Goal: Information Seeking & Learning: Learn about a topic

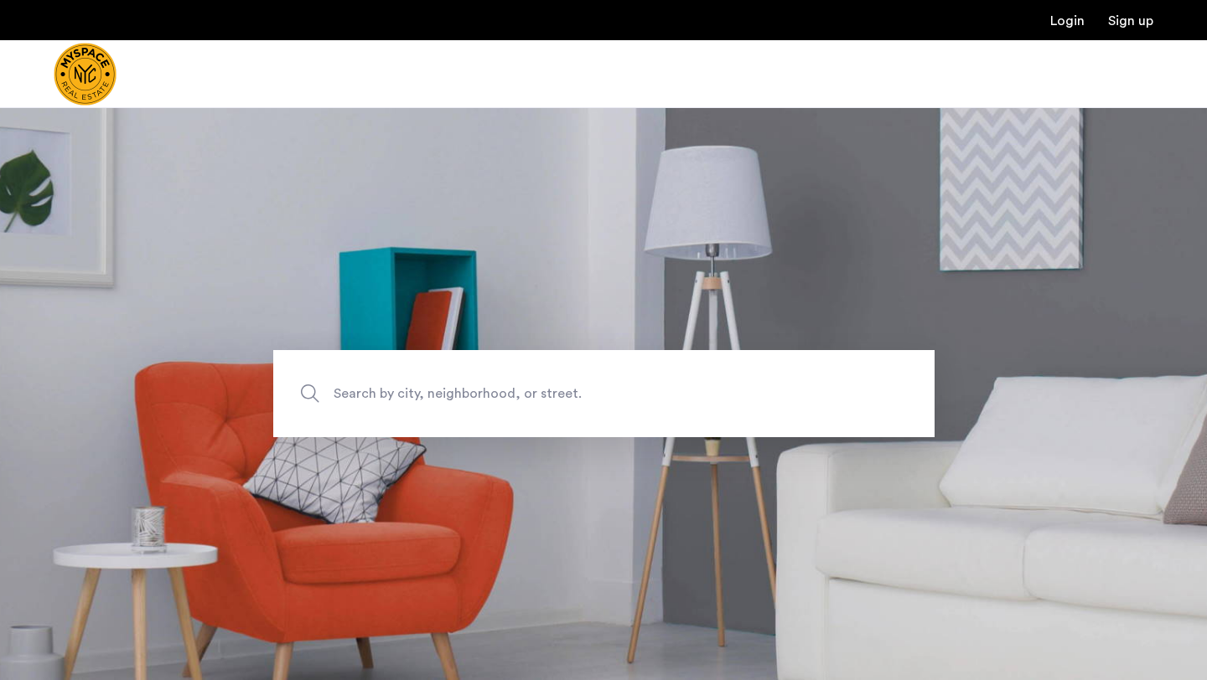
click at [439, 395] on span "Search by city, neighborhood, or street." at bounding box center [565, 394] width 463 height 23
click at [439, 395] on input "Search by city, neighborhood, or street." at bounding box center [603, 393] width 661 height 87
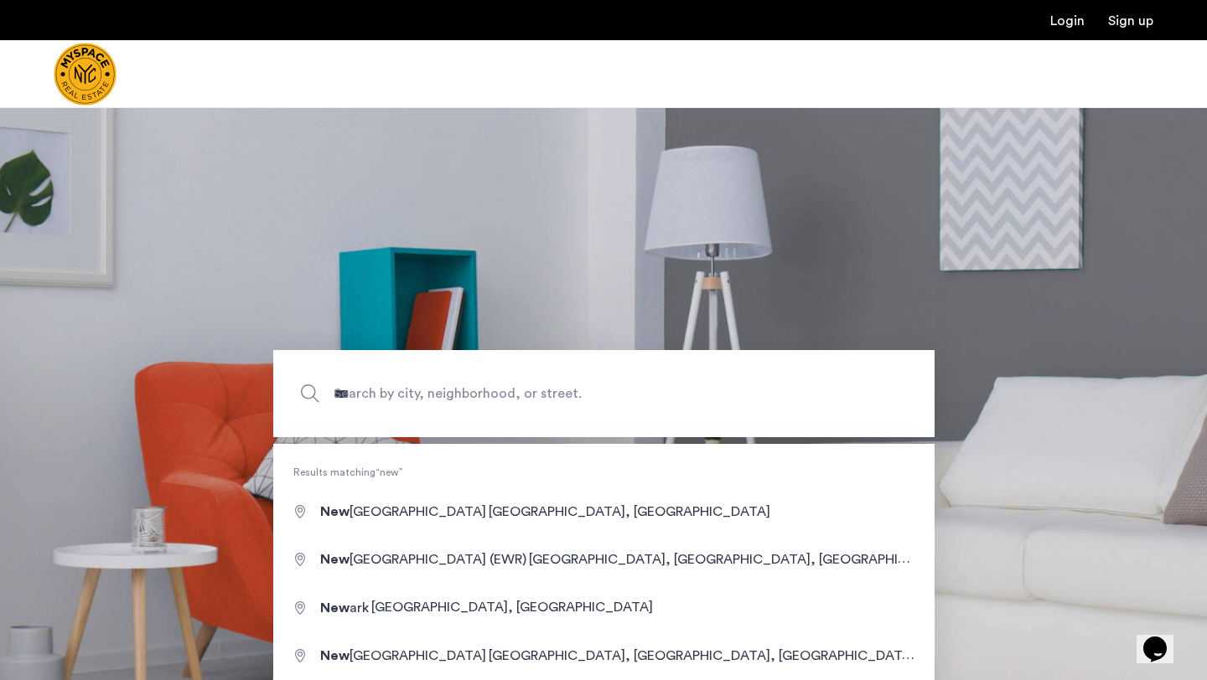
type input "**********"
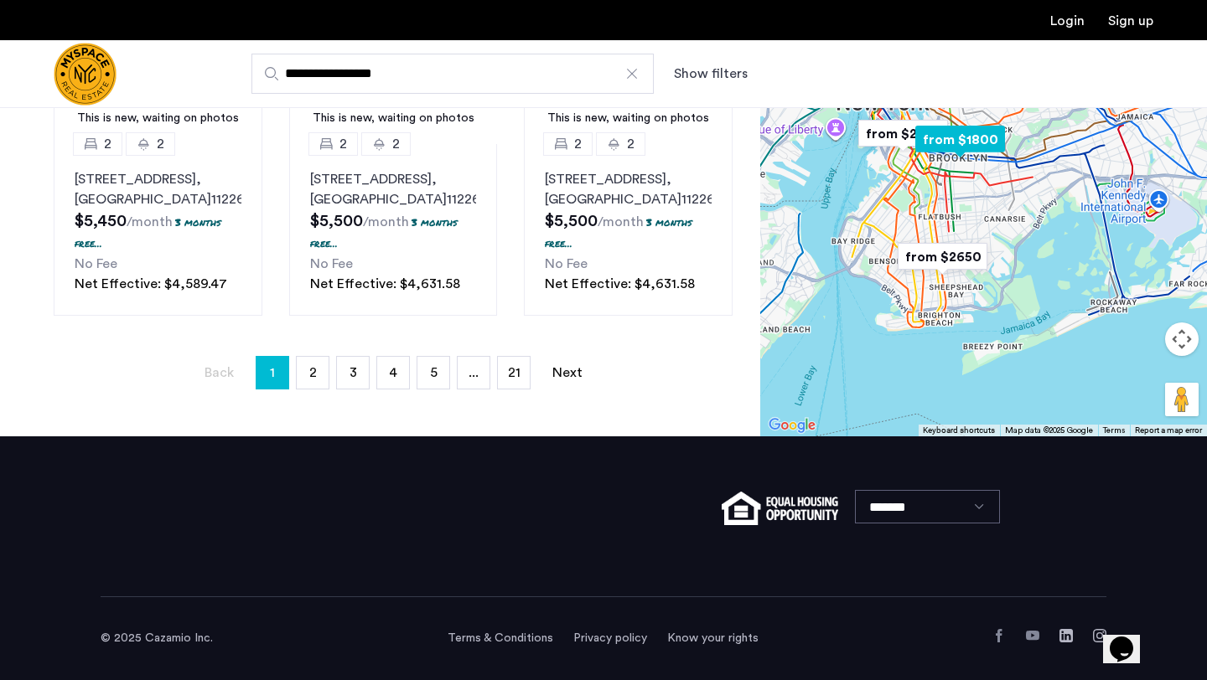
scroll to position [1425, 0]
click at [310, 375] on span "2" at bounding box center [313, 372] width 8 height 13
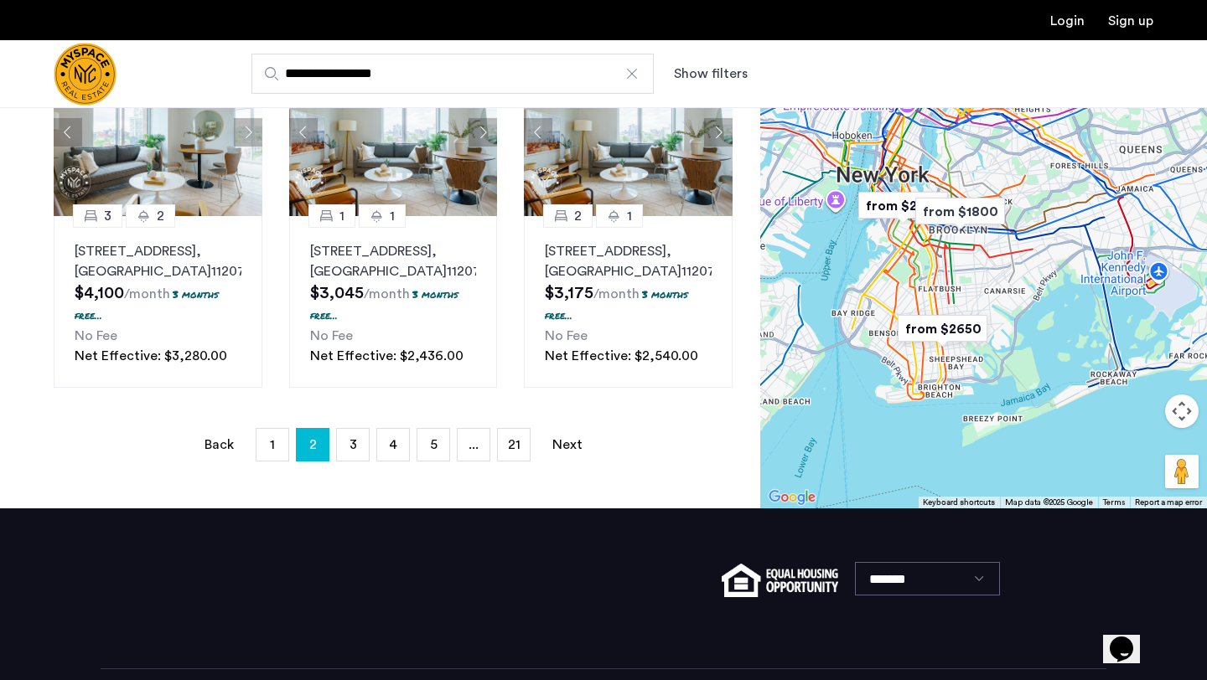
scroll to position [1425, 0]
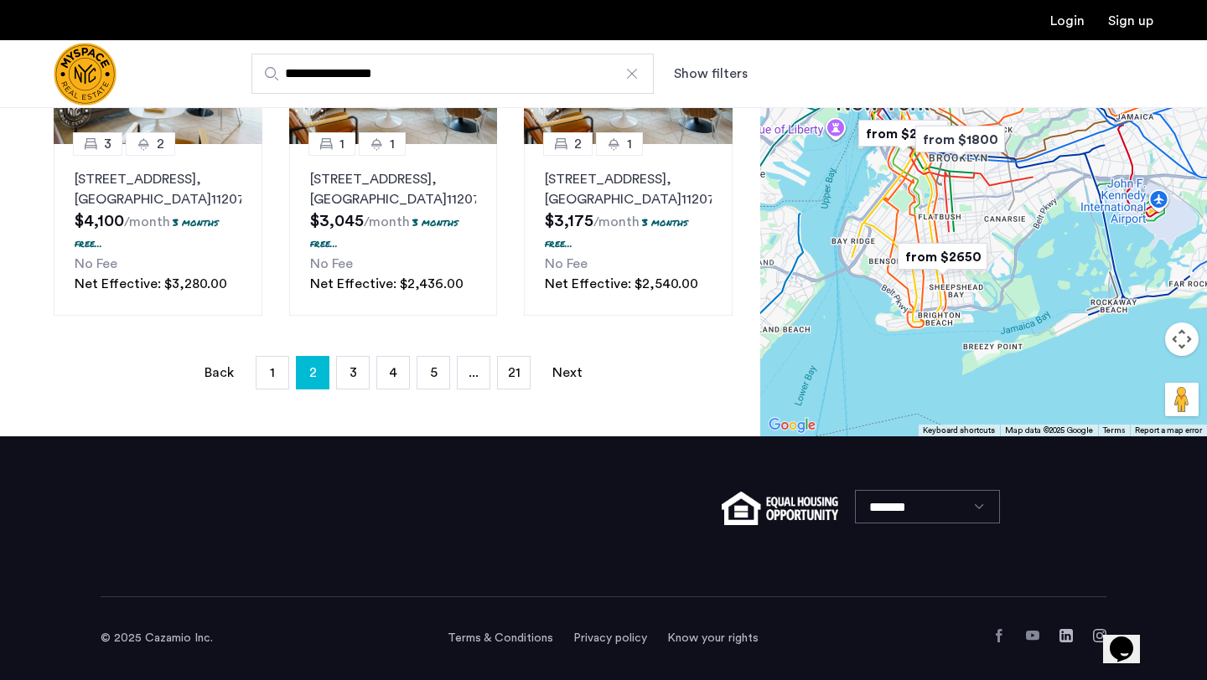
click at [416, 380] on ul "Back page 2 / 21 page 1 You're on page 2 page 3 page 4 page 5 page ... page 21 …" at bounding box center [393, 373] width 679 height 34
click at [438, 377] on link "page 5" at bounding box center [433, 373] width 32 height 32
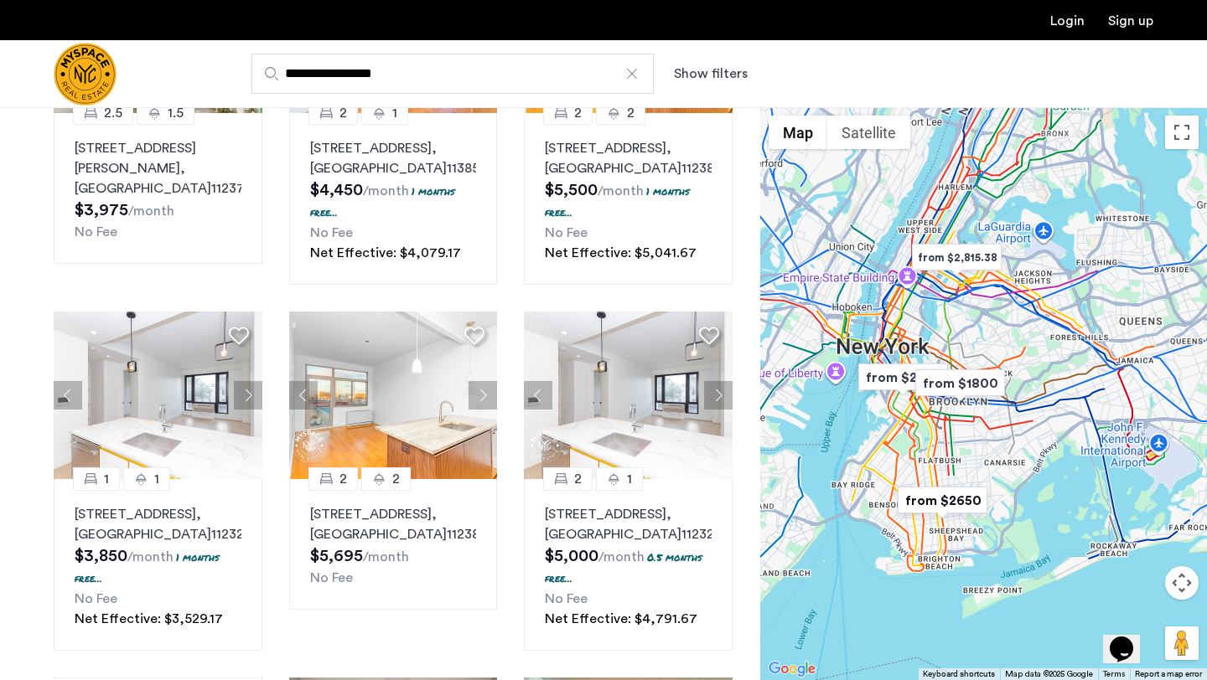
scroll to position [981, 0]
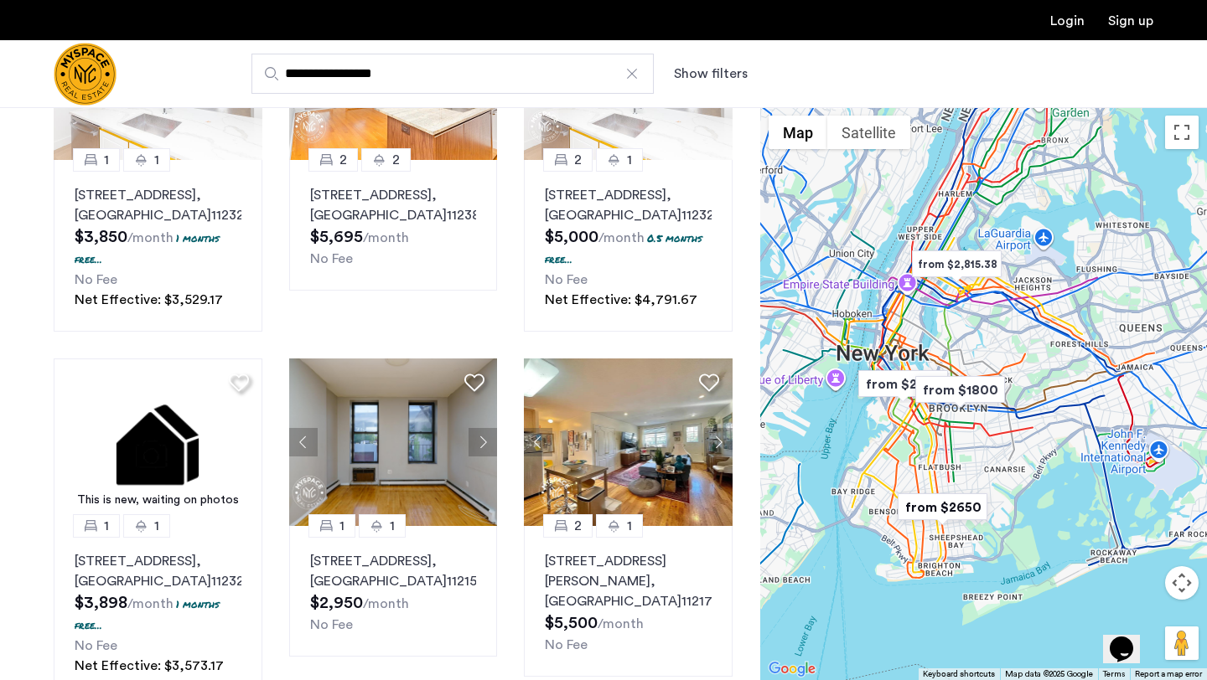
drag, startPoint x: 1030, startPoint y: 205, endPoint x: 1028, endPoint y: 215, distance: 10.2
click at [1029, 215] on div at bounding box center [983, 393] width 447 height 573
click at [971, 394] on img "from $1800" at bounding box center [959, 391] width 103 height 38
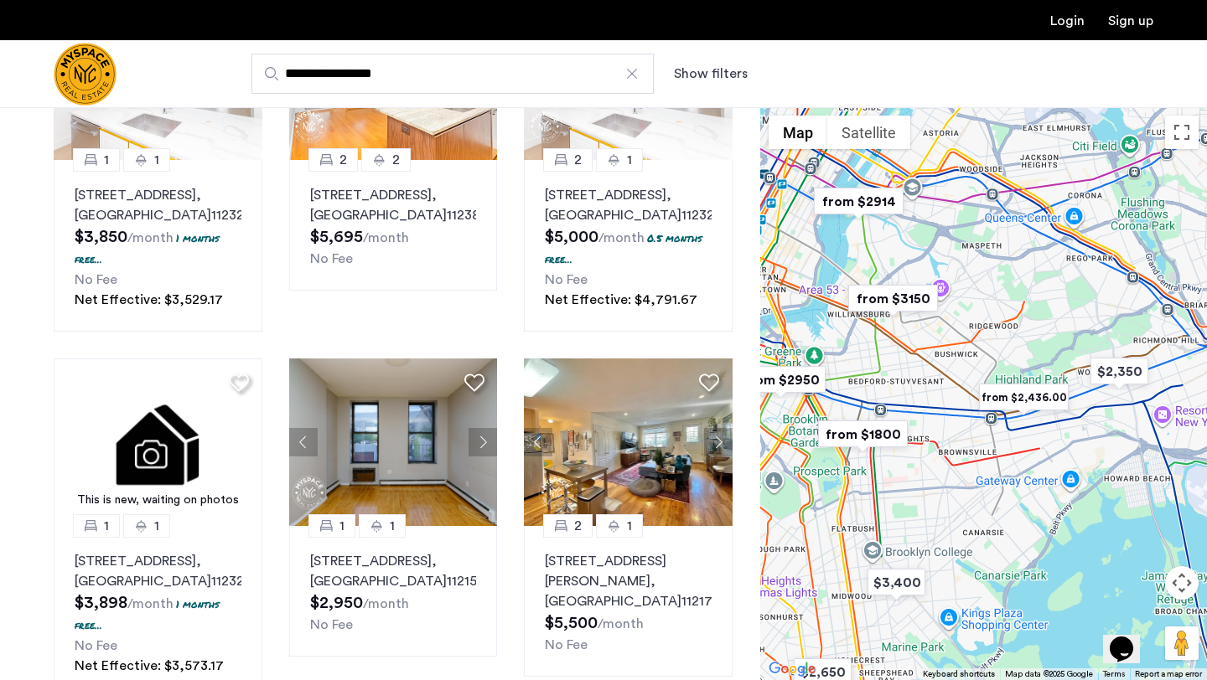
click at [884, 426] on img "from $1800" at bounding box center [862, 435] width 103 height 38
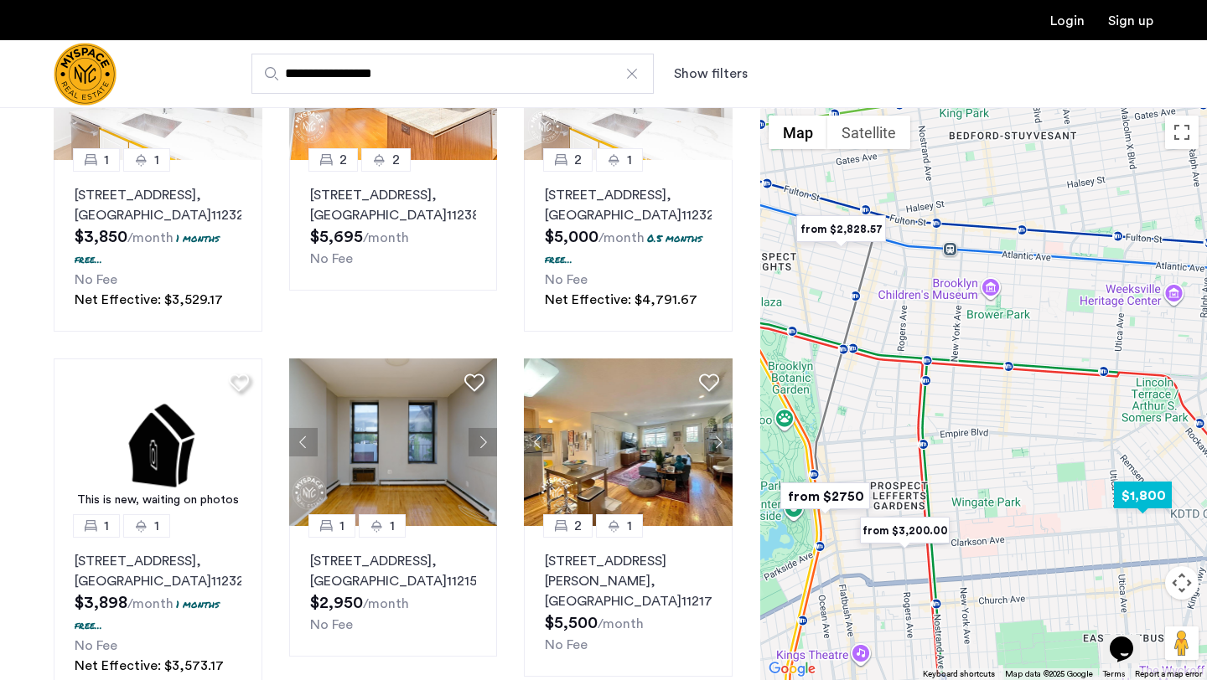
click at [1151, 504] on img "$1,800" at bounding box center [1142, 496] width 71 height 38
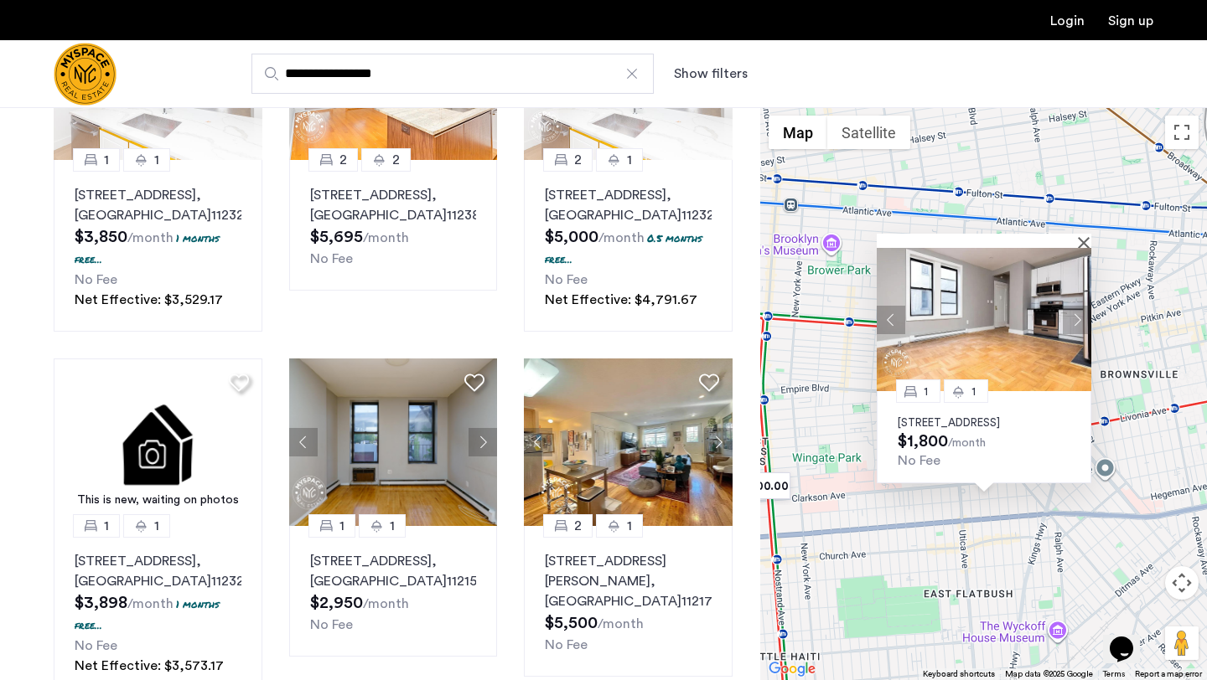
click at [1076, 306] on button "Next apartment" at bounding box center [1077, 320] width 28 height 28
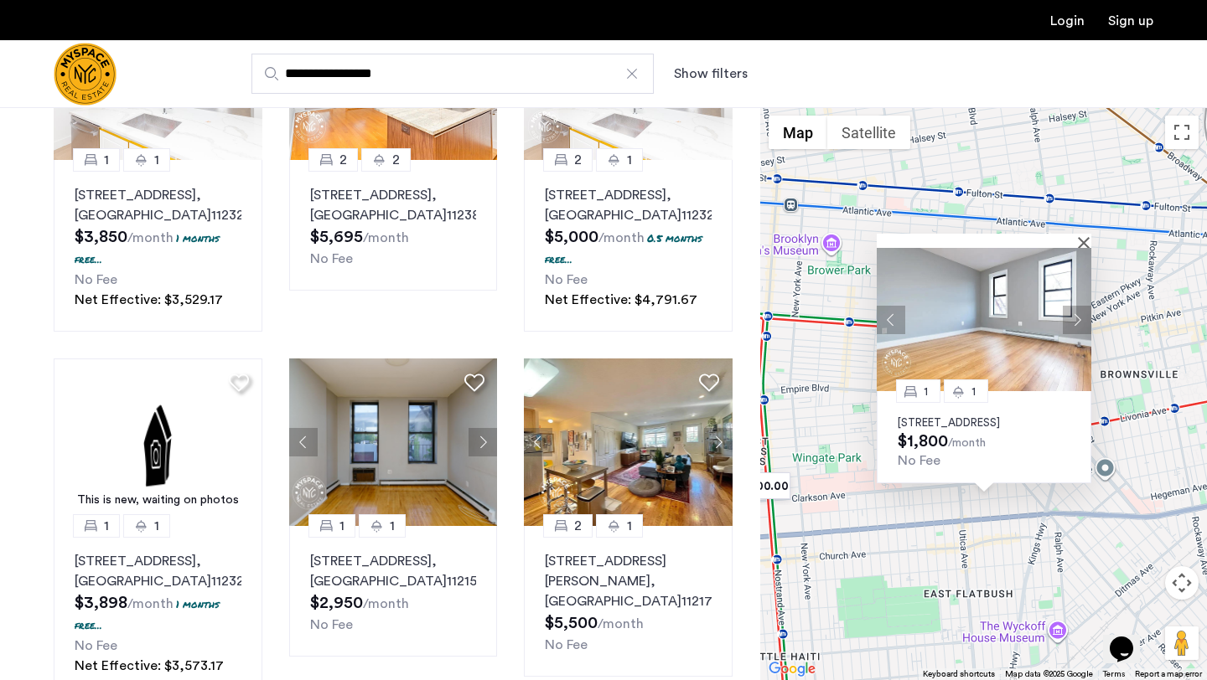
click at [1076, 306] on button "Next apartment" at bounding box center [1077, 320] width 28 height 28
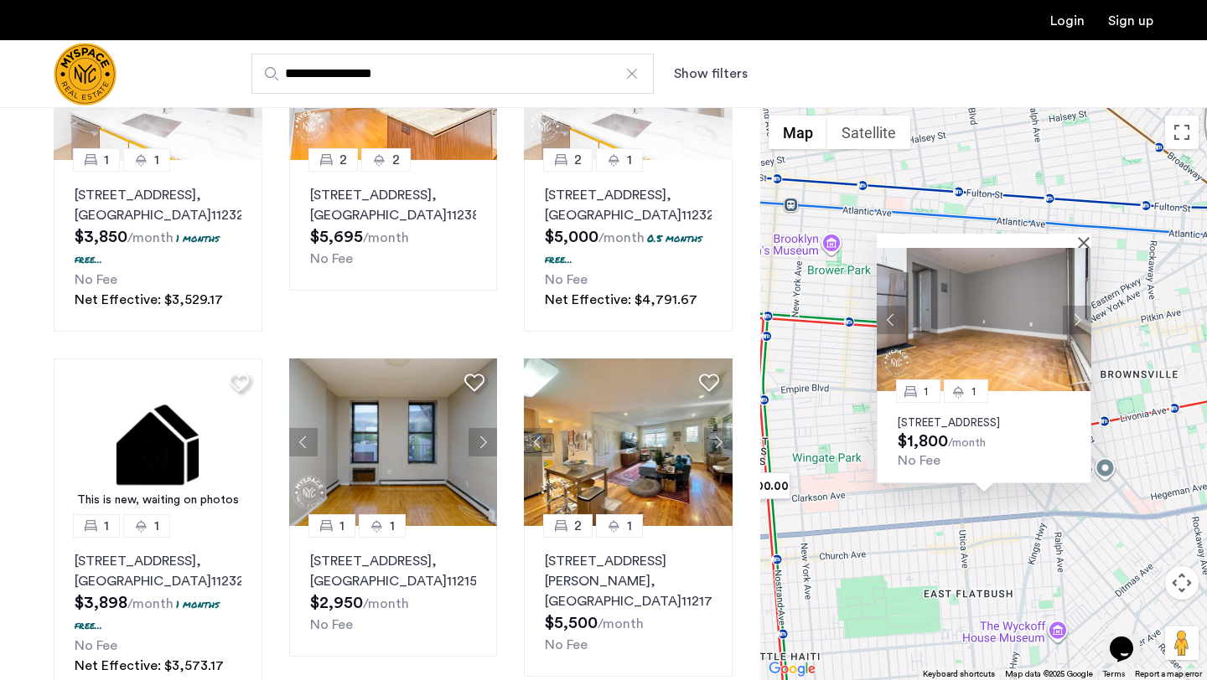
click at [1076, 306] on button "Next apartment" at bounding box center [1077, 320] width 28 height 28
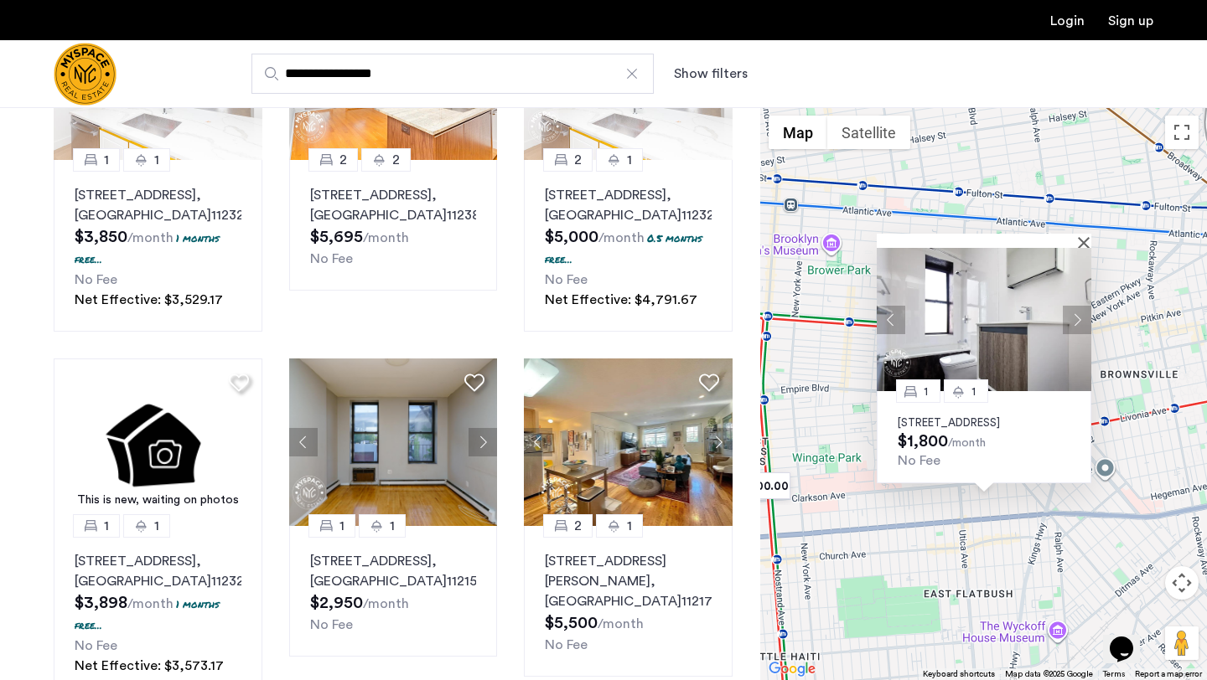
click at [1076, 306] on button "Next apartment" at bounding box center [1077, 320] width 28 height 28
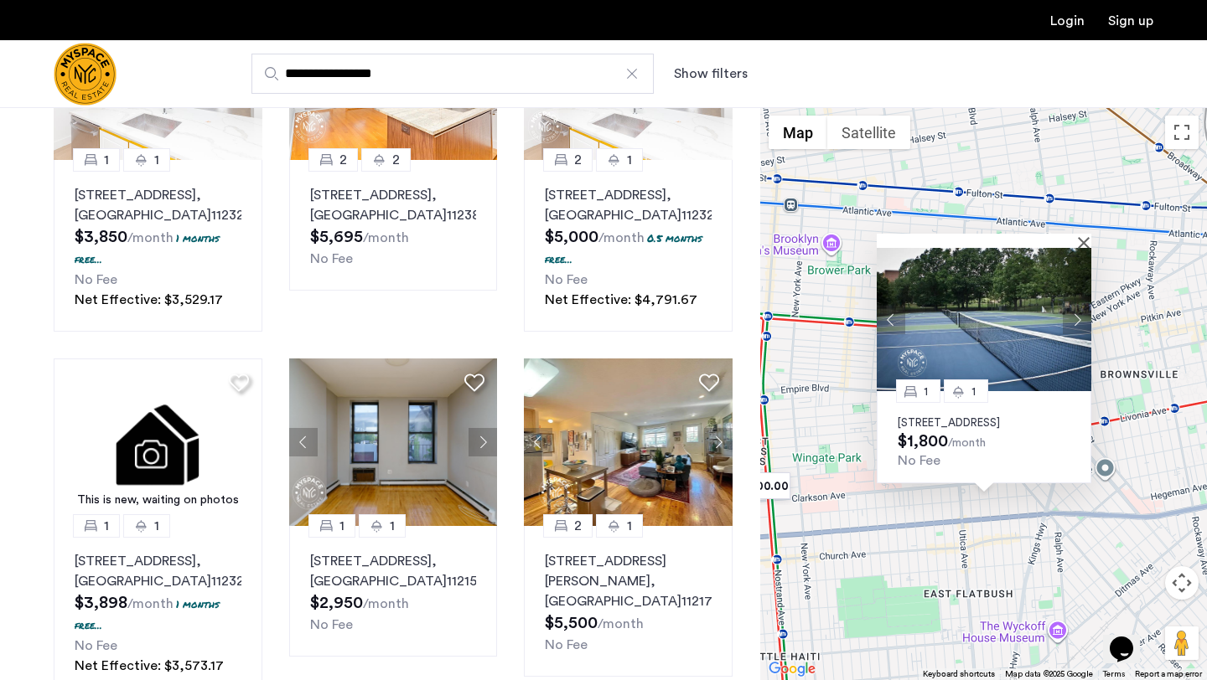
click at [1076, 306] on button "Next apartment" at bounding box center [1077, 320] width 28 height 28
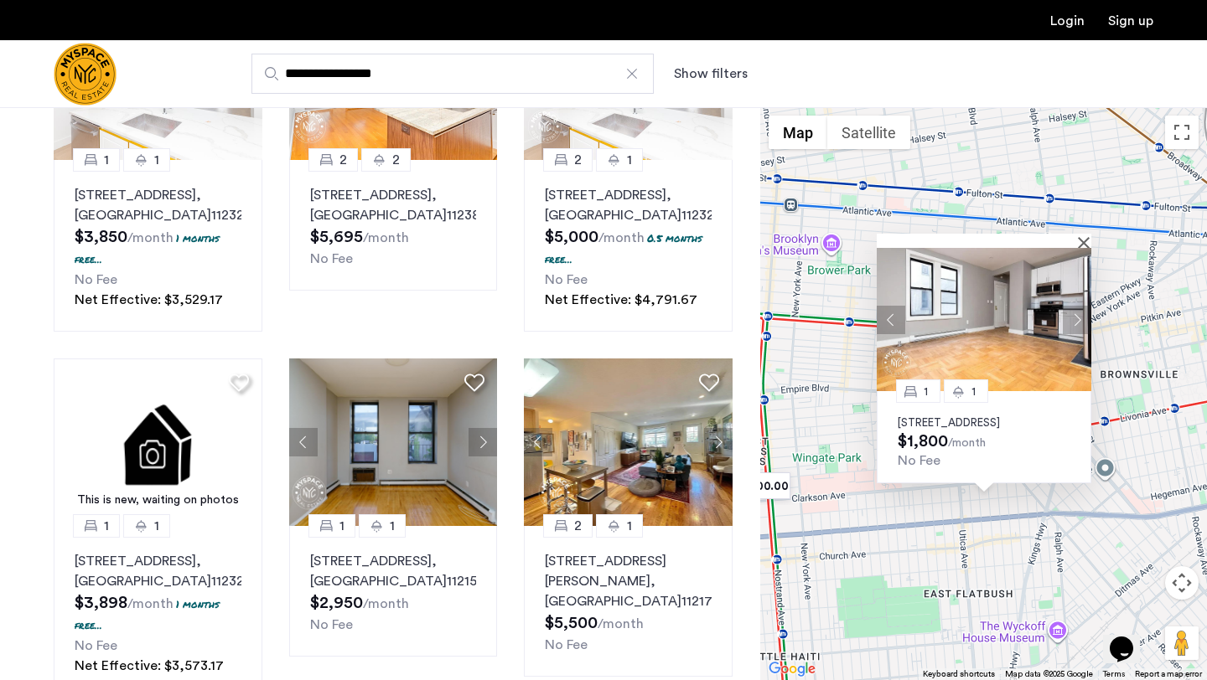
click at [1076, 306] on button "Next apartment" at bounding box center [1077, 320] width 28 height 28
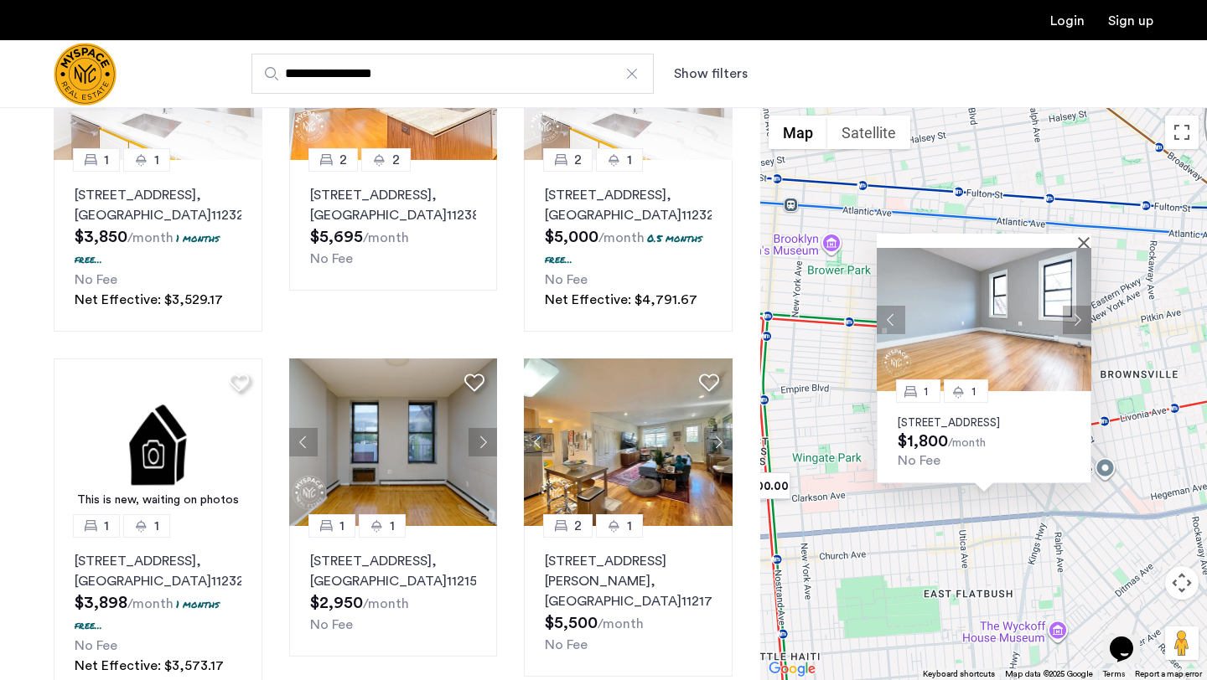
click at [996, 339] on img at bounding box center [984, 319] width 215 height 143
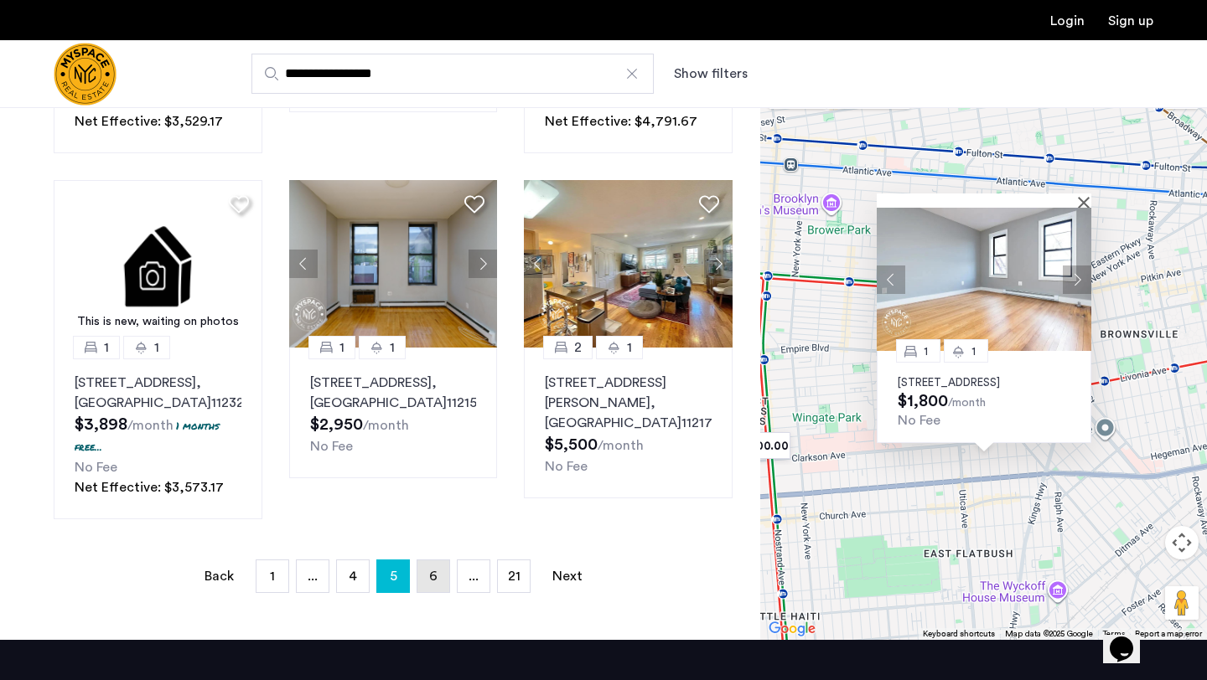
click at [430, 561] on link "page 6" at bounding box center [433, 577] width 32 height 32
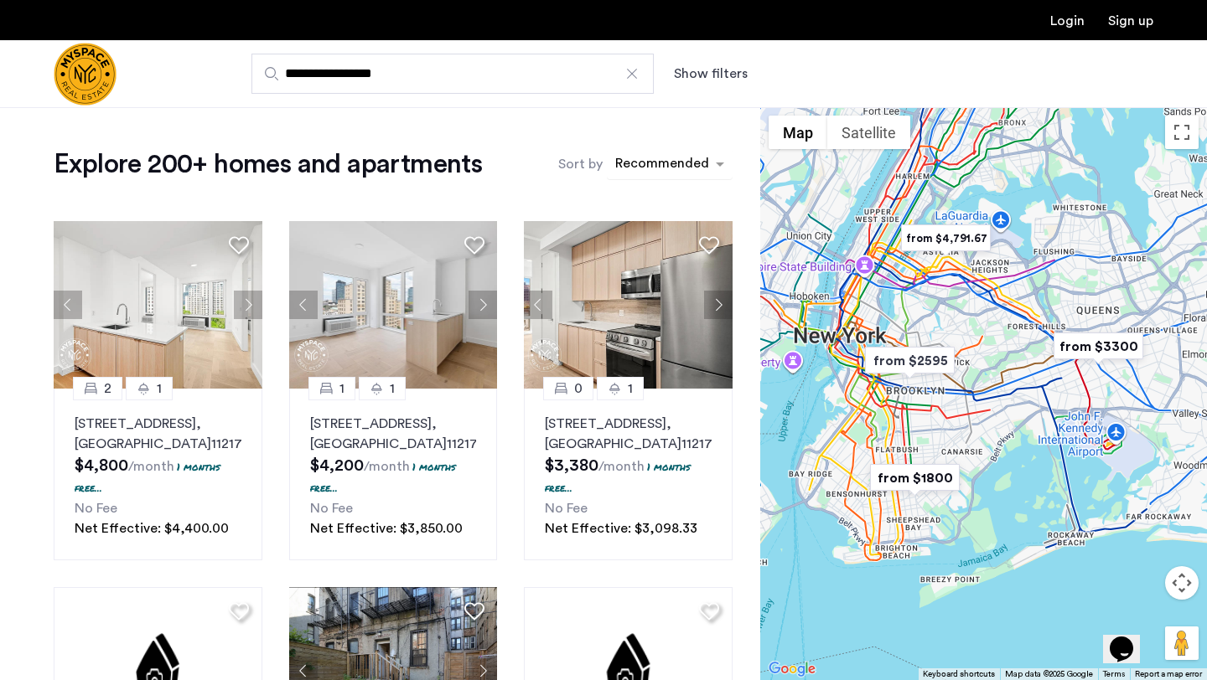
click at [658, 169] on div "sort-apartment" at bounding box center [662, 166] width 99 height 23
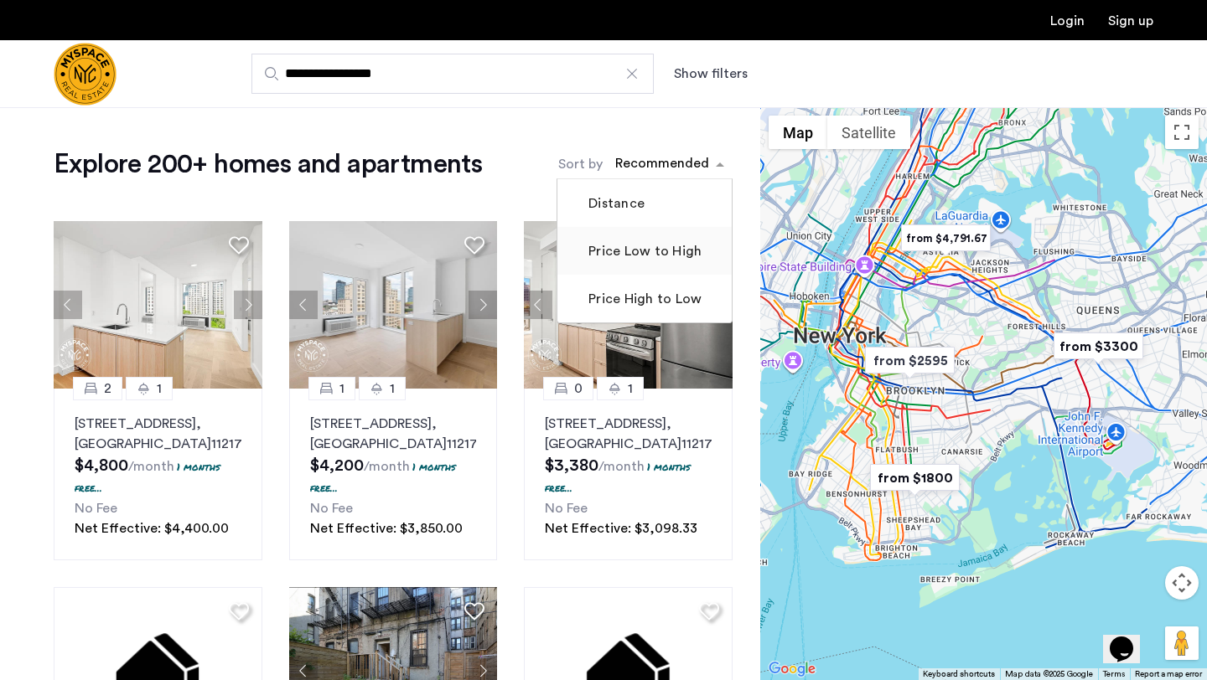
click at [625, 243] on label "Price Low to High" at bounding box center [643, 251] width 116 height 20
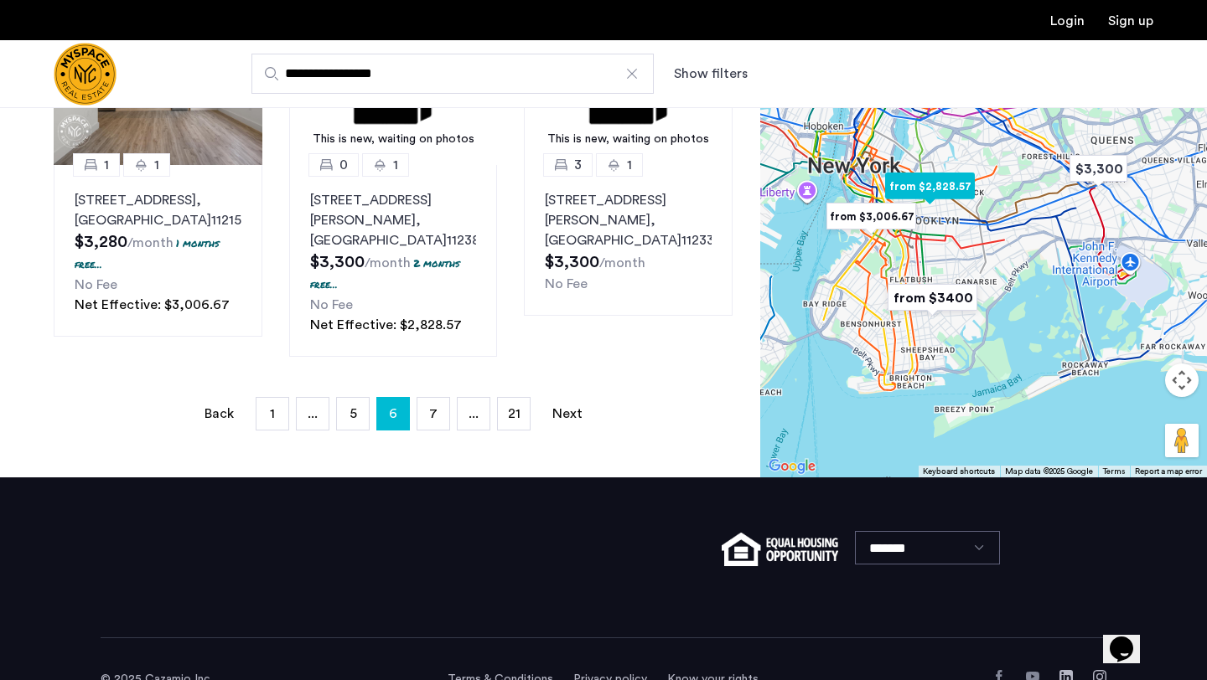
scroll to position [1282, 0]
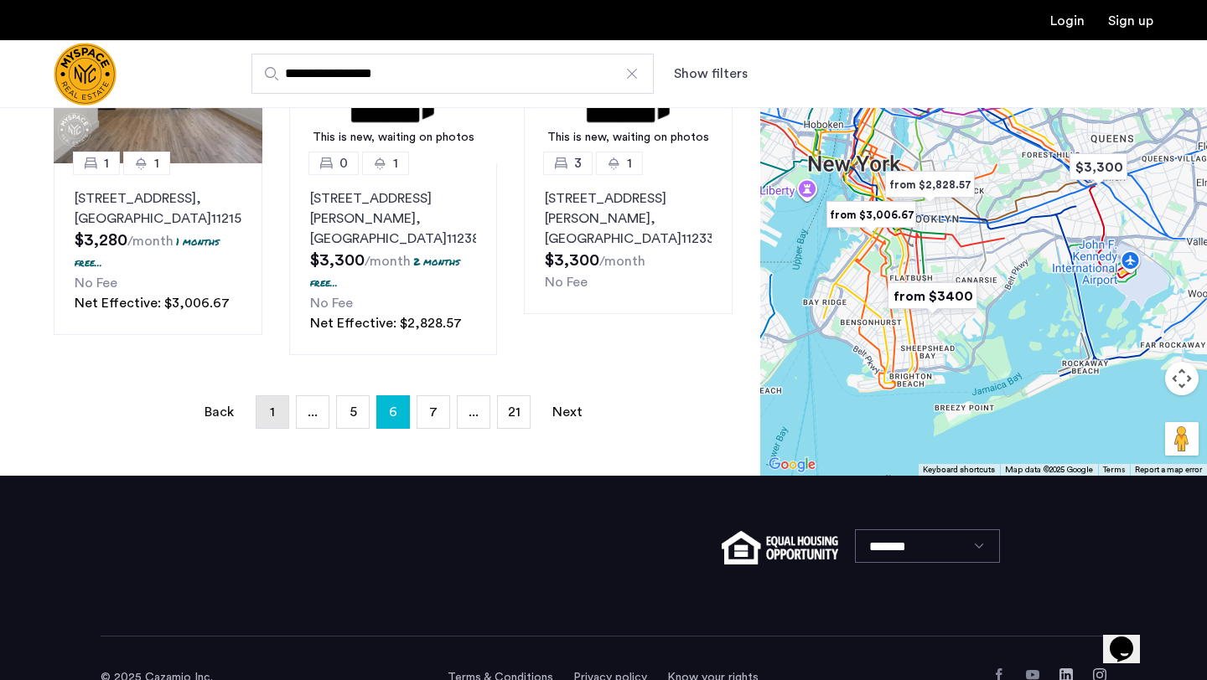
click at [275, 396] on link "page 1" at bounding box center [272, 412] width 32 height 32
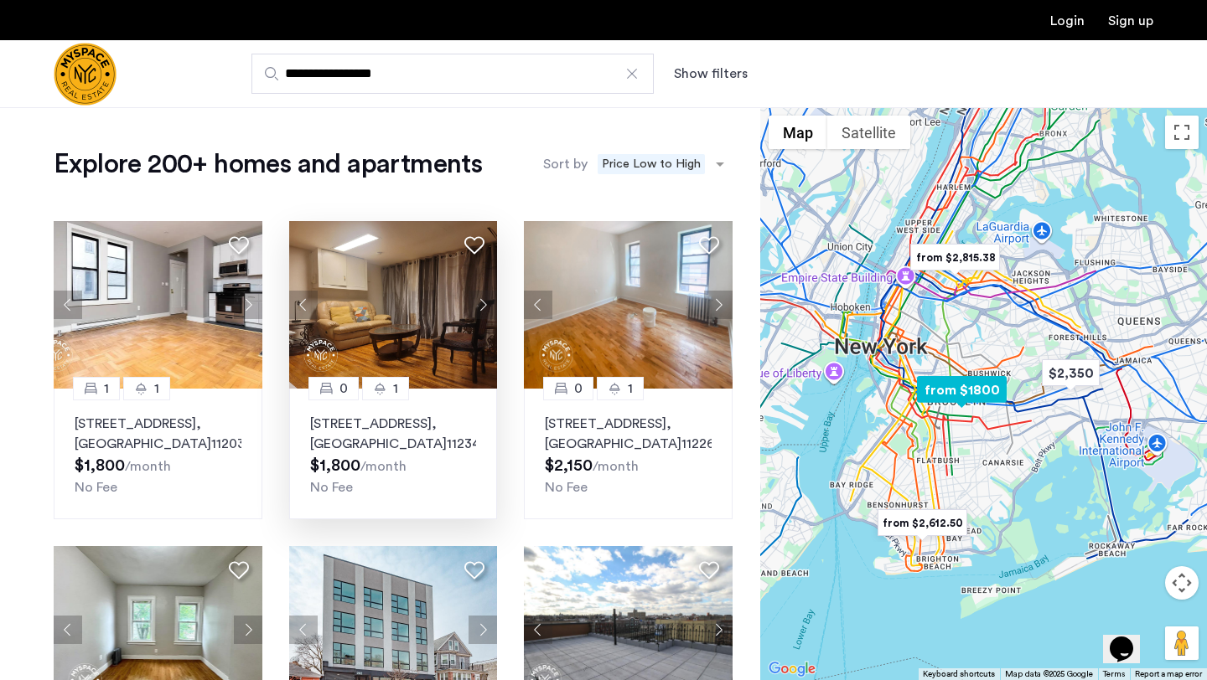
click at [487, 307] on button "Next apartment" at bounding box center [482, 305] width 28 height 28
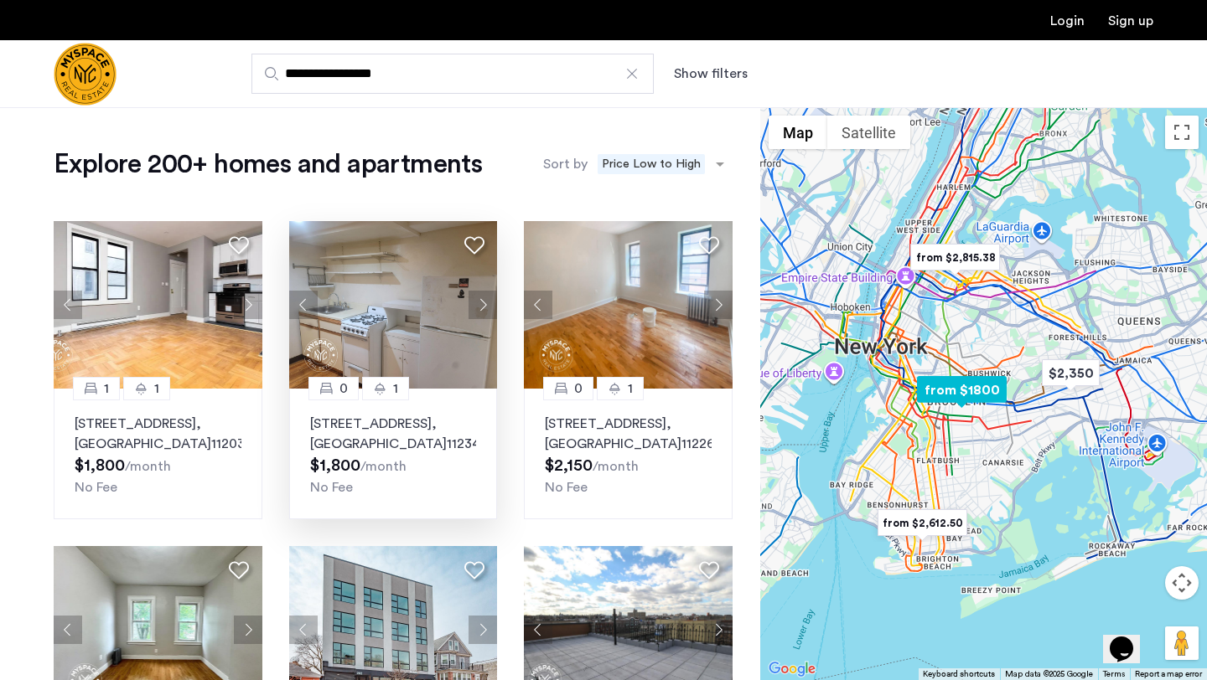
click at [486, 307] on button "Next apartment" at bounding box center [482, 305] width 28 height 28
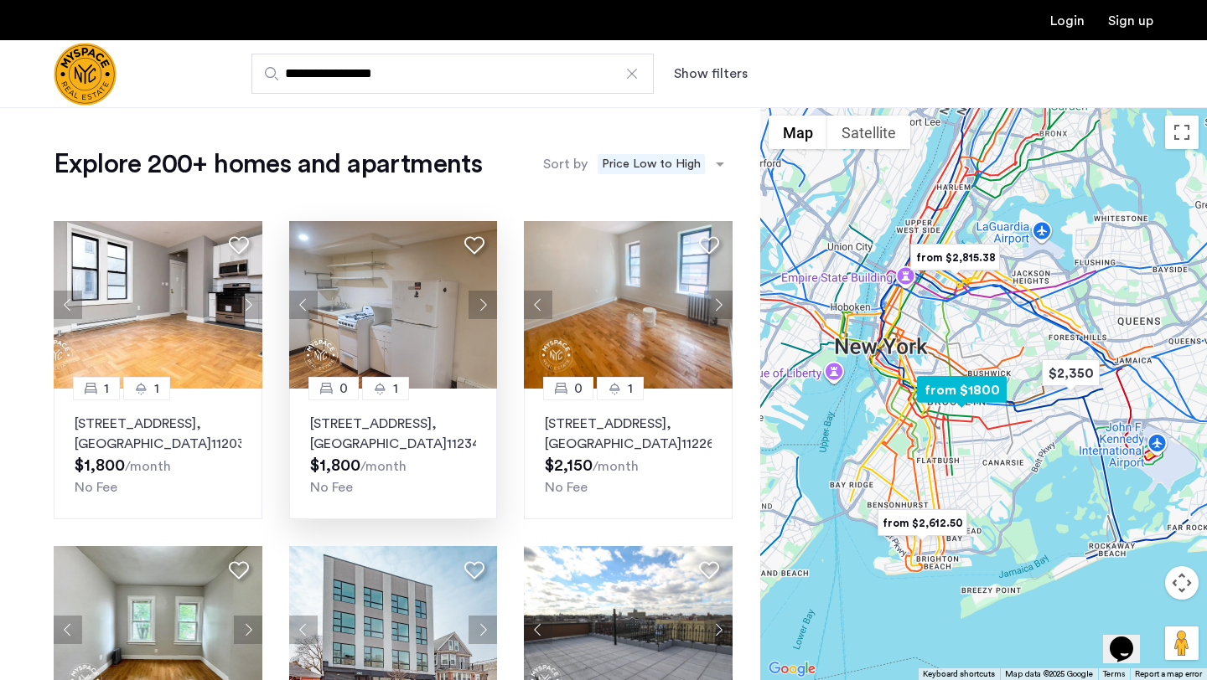
click at [486, 307] on button "Next apartment" at bounding box center [482, 305] width 28 height 28
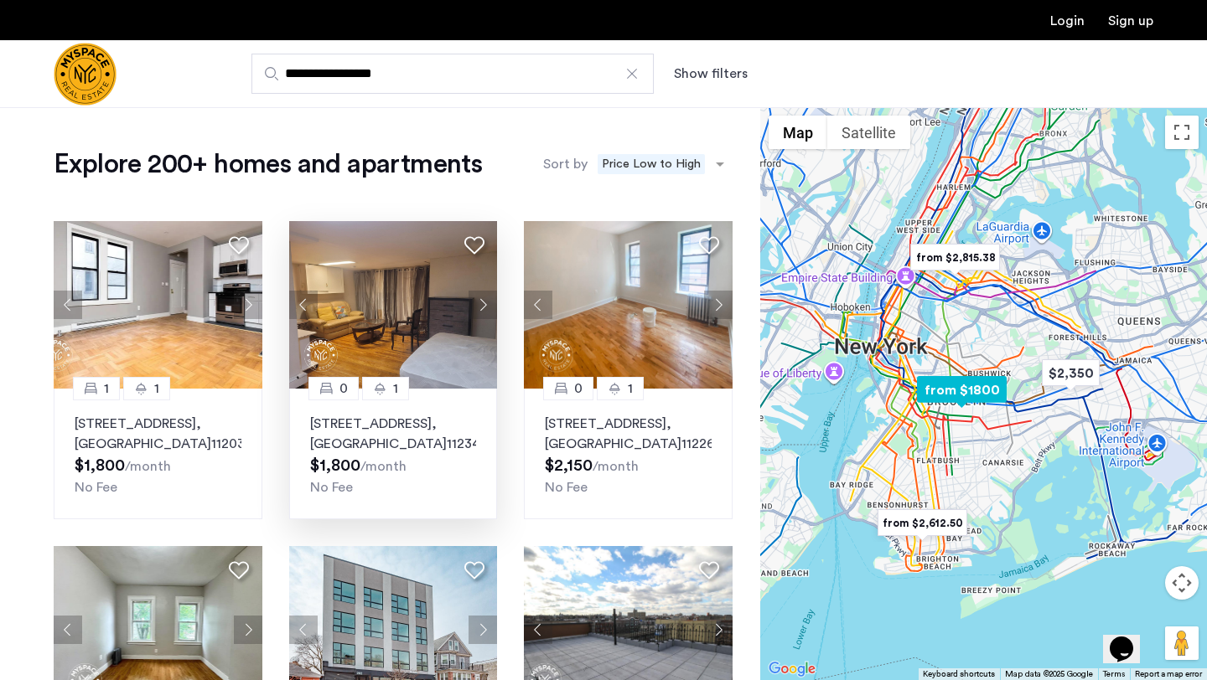
click at [486, 307] on button "Next apartment" at bounding box center [482, 305] width 28 height 28
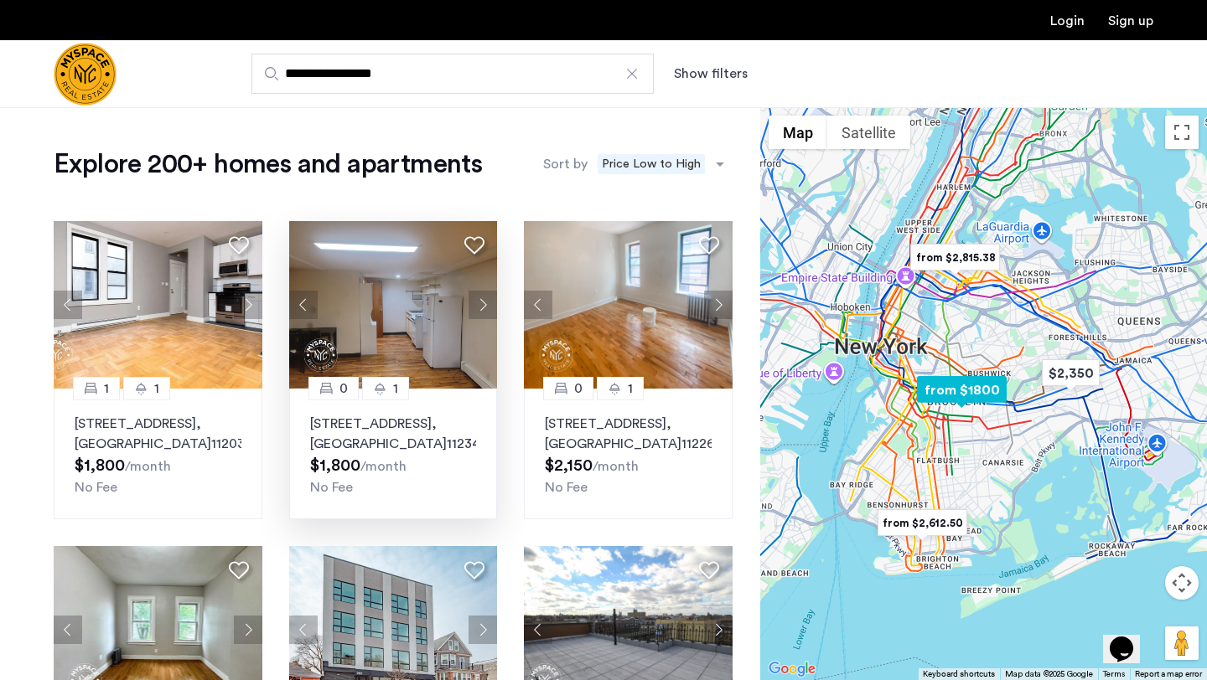
click at [486, 307] on button "Next apartment" at bounding box center [482, 305] width 28 height 28
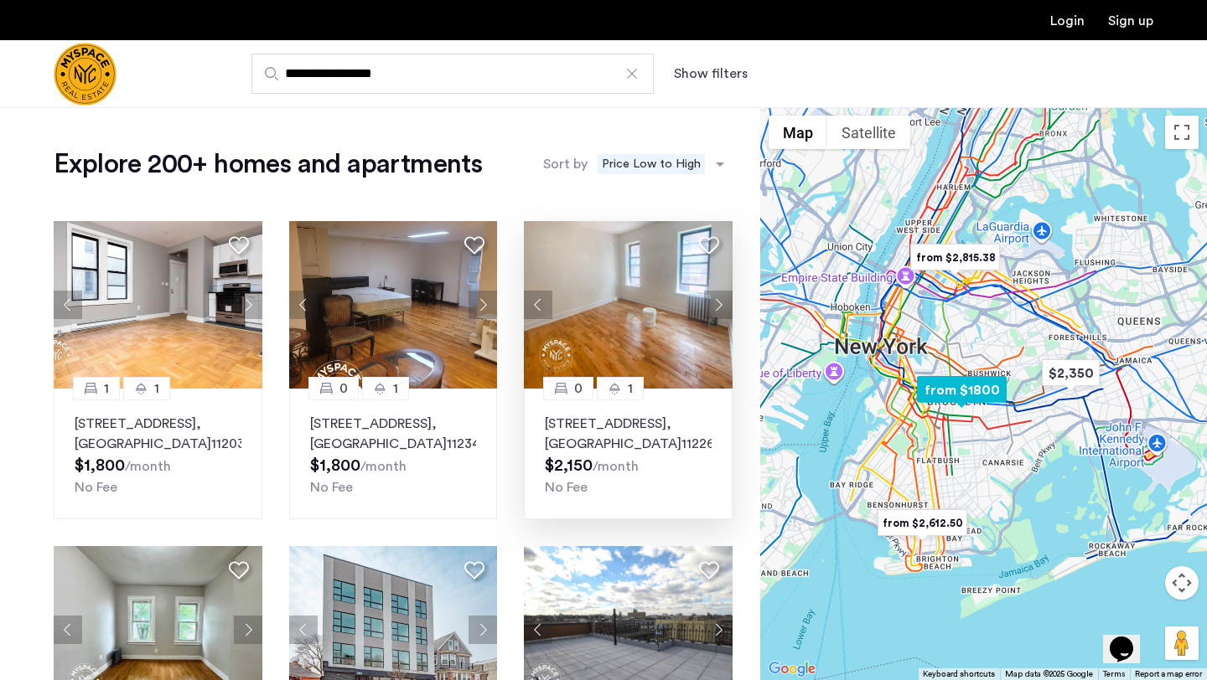
click at [720, 306] on button "Next apartment" at bounding box center [718, 305] width 28 height 28
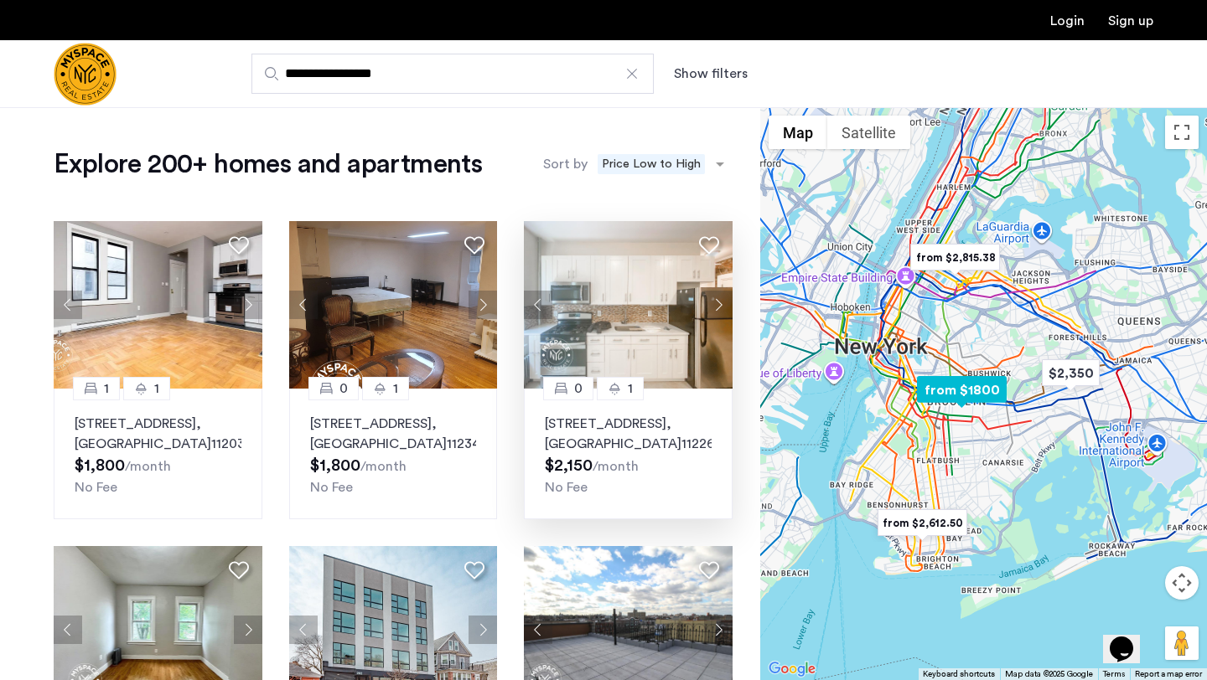
click at [720, 305] on button "Next apartment" at bounding box center [718, 305] width 28 height 28
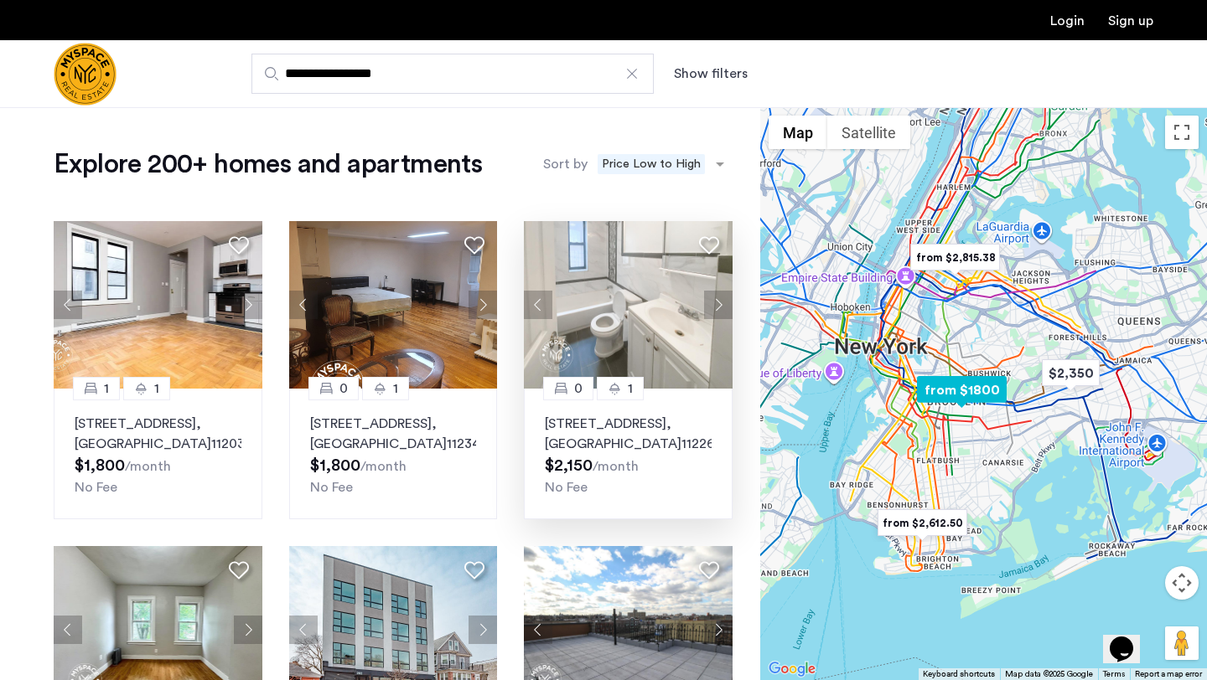
click at [720, 305] on button "Next apartment" at bounding box center [718, 305] width 28 height 28
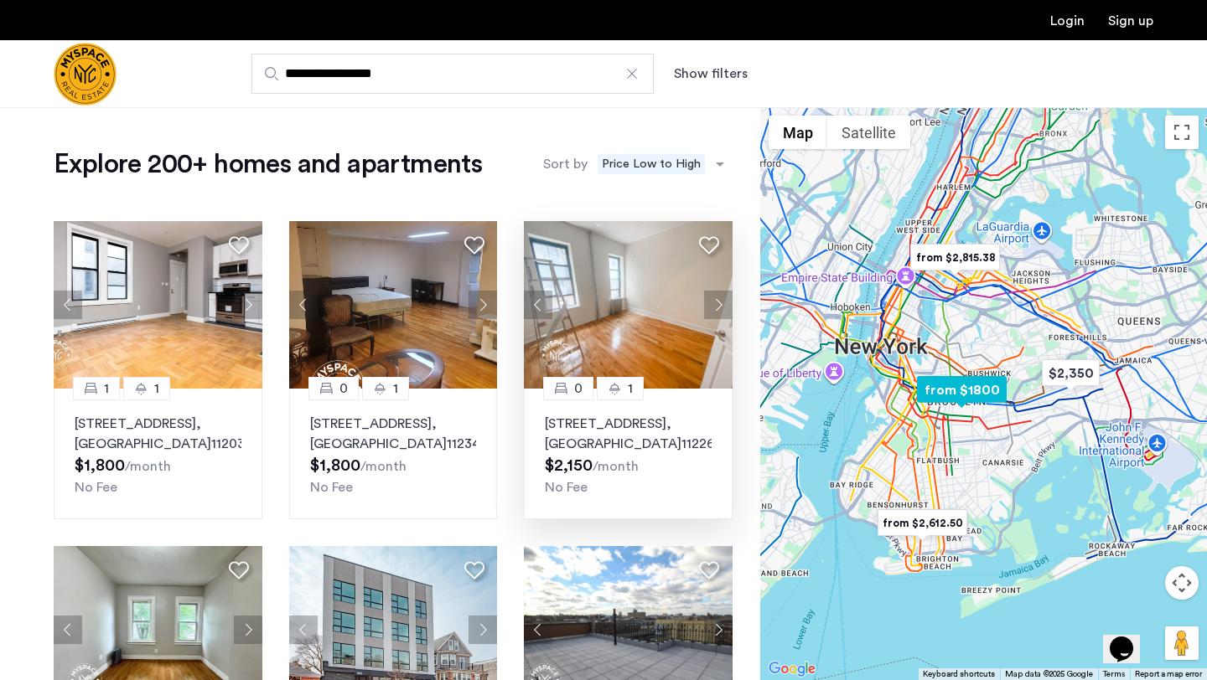
click at [720, 305] on button "Next apartment" at bounding box center [718, 305] width 28 height 28
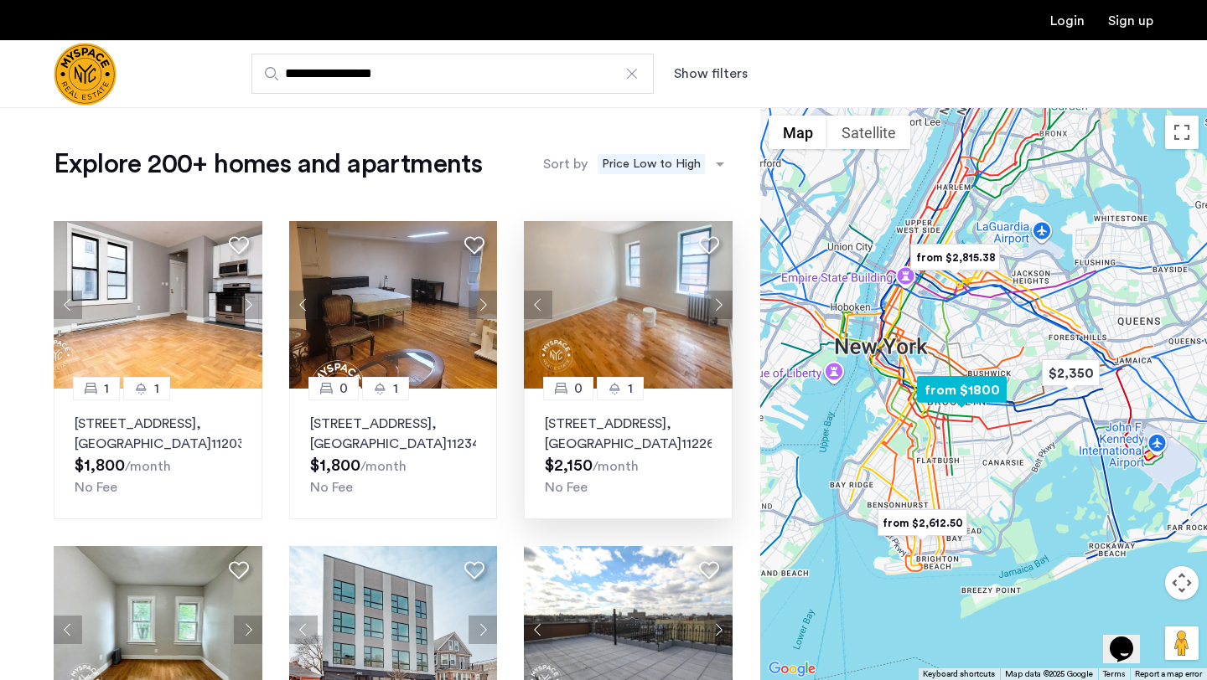
click at [720, 305] on button "Next apartment" at bounding box center [718, 305] width 28 height 28
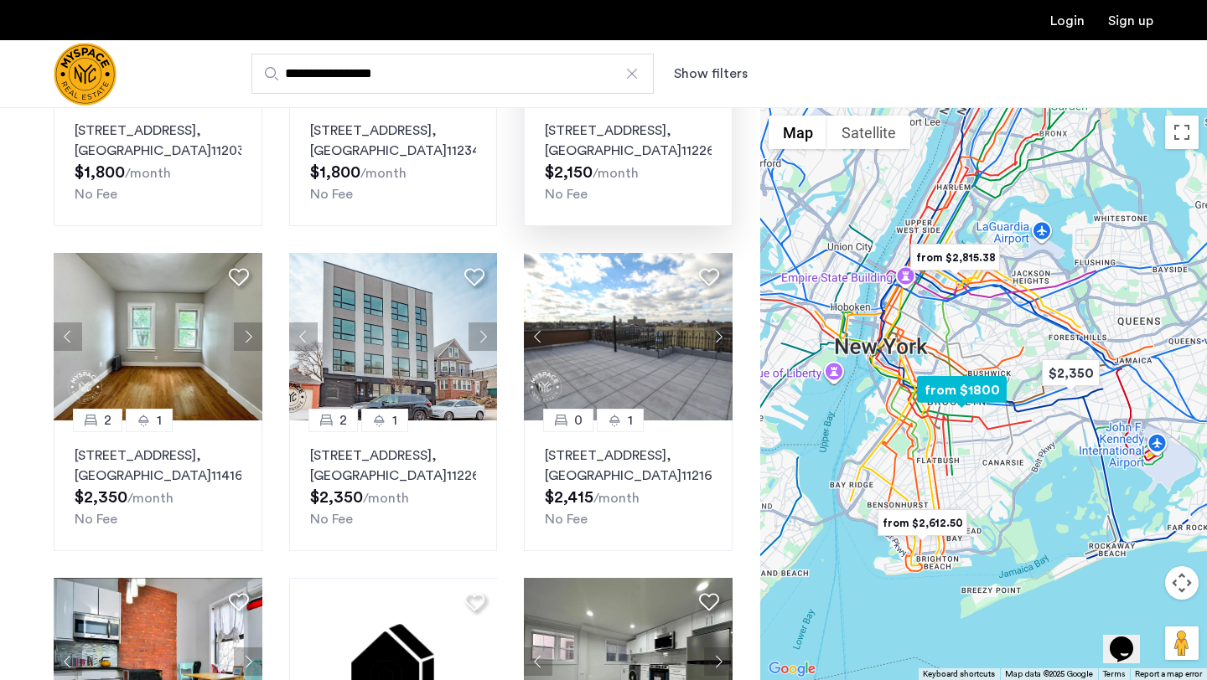
scroll to position [295, 0]
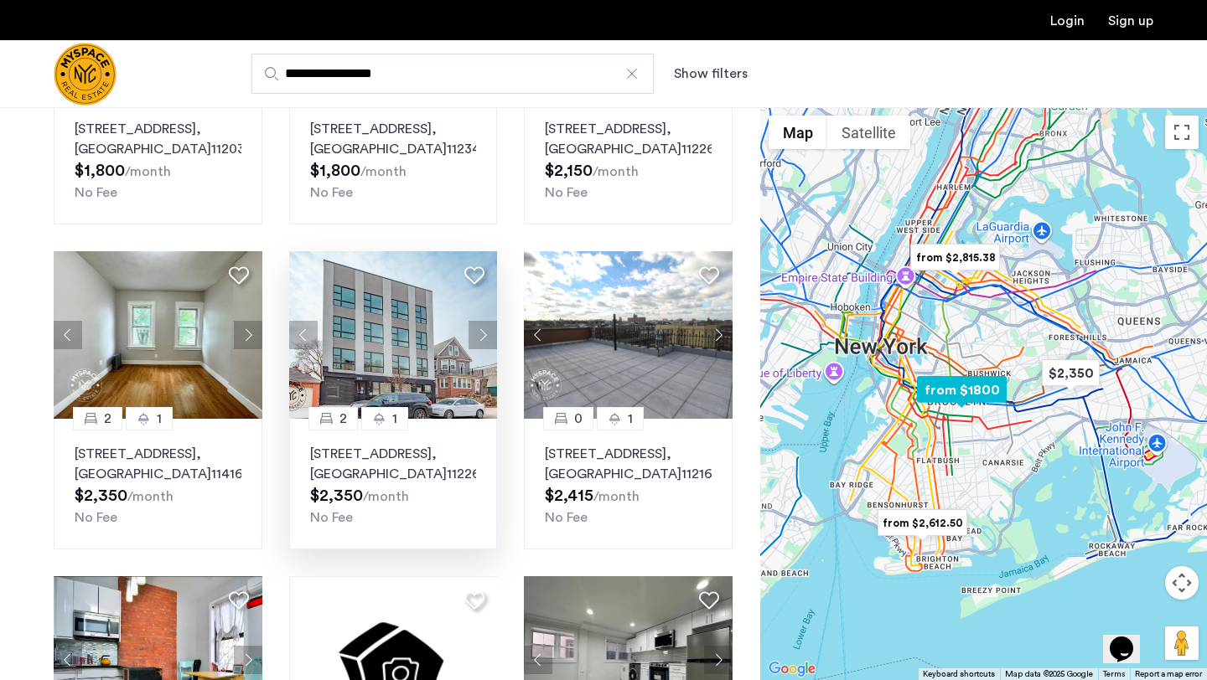
click at [486, 349] on button "Next apartment" at bounding box center [482, 335] width 28 height 28
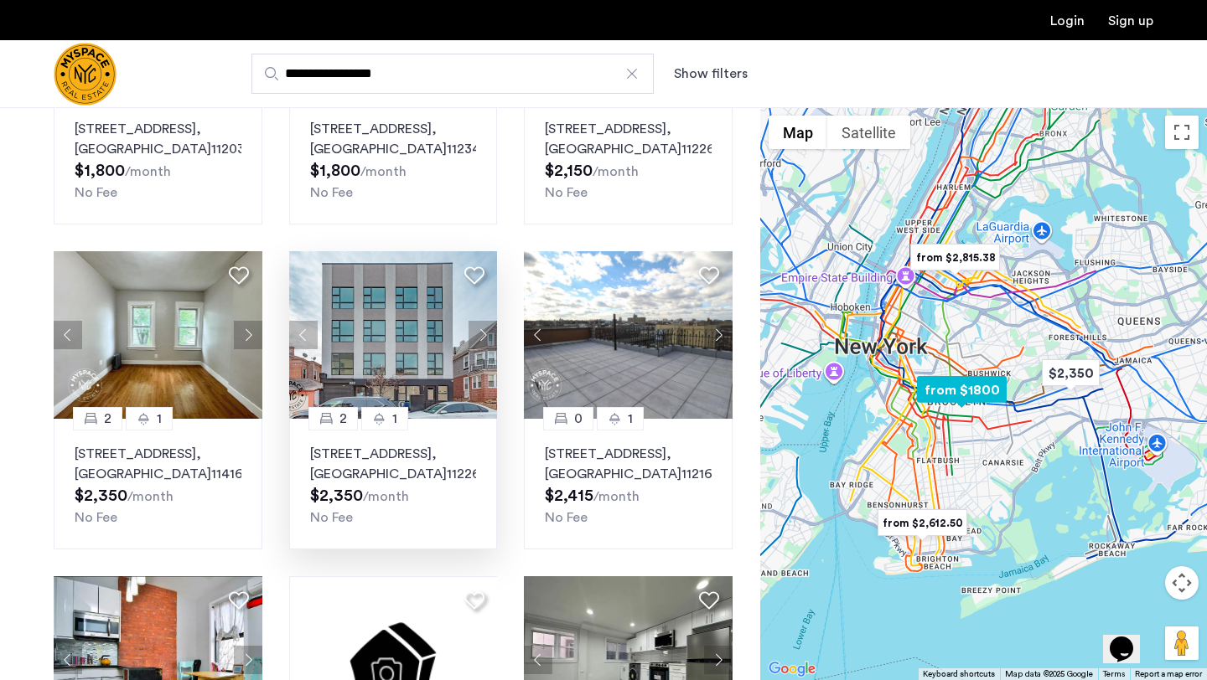
click at [486, 349] on button "Next apartment" at bounding box center [482, 335] width 28 height 28
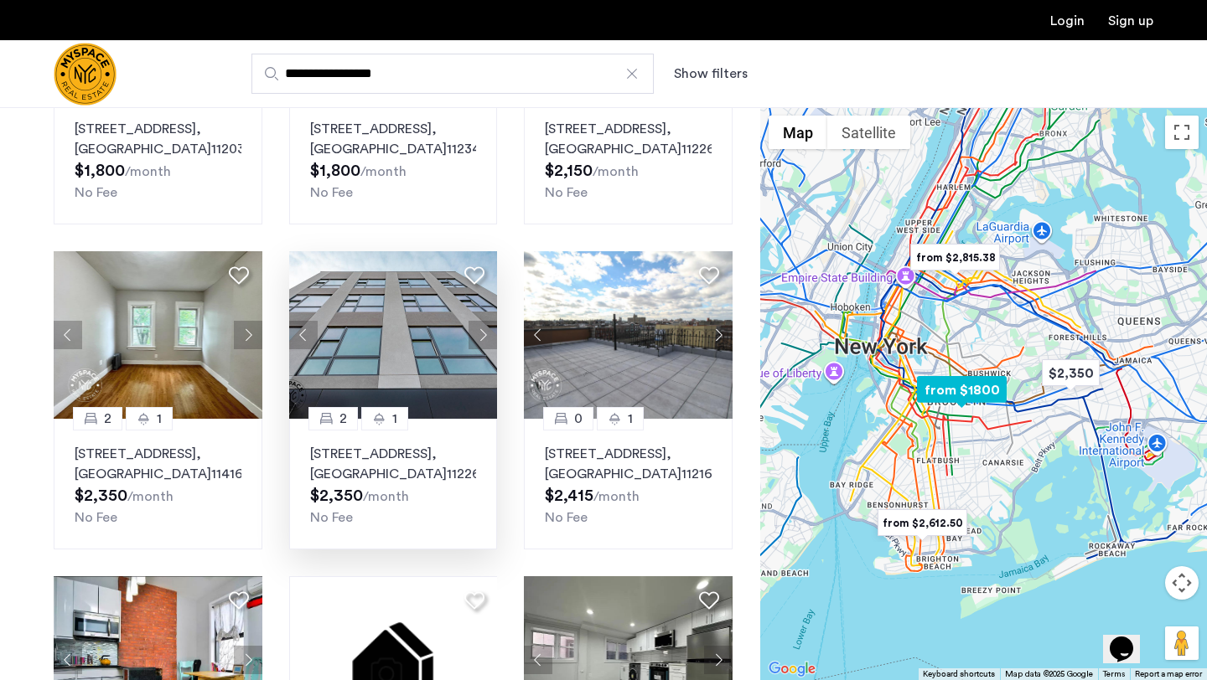
click at [486, 349] on button "Next apartment" at bounding box center [482, 335] width 28 height 28
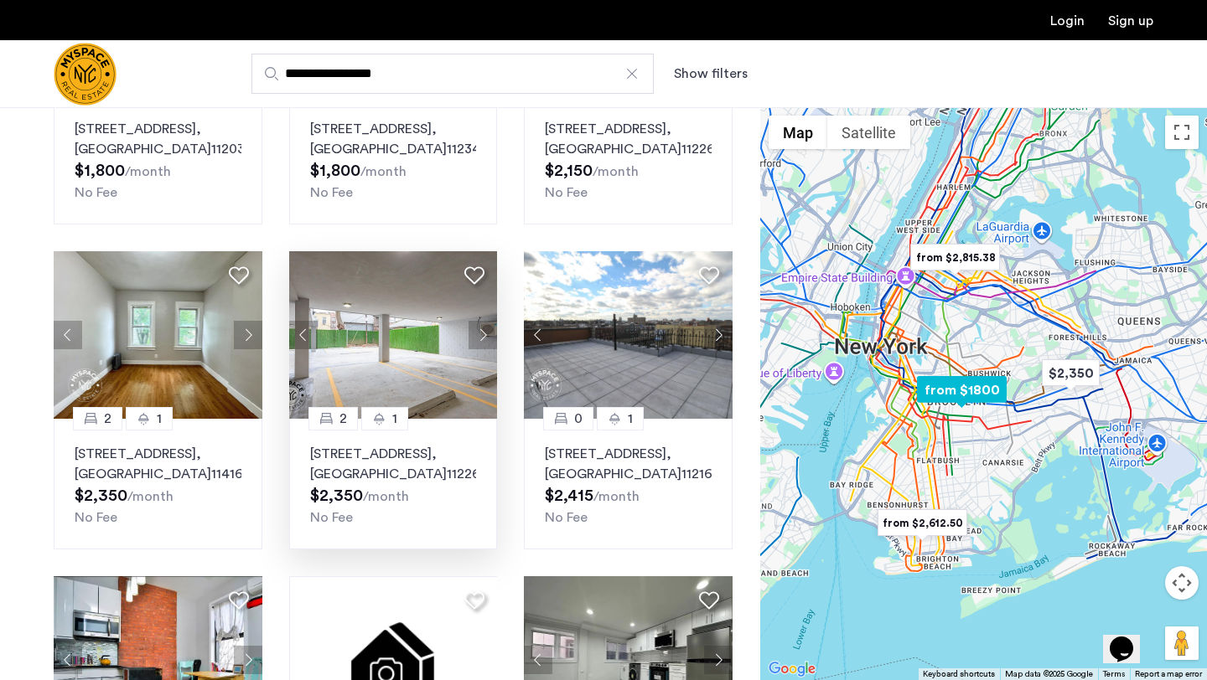
click at [486, 349] on button "Next apartment" at bounding box center [482, 335] width 28 height 28
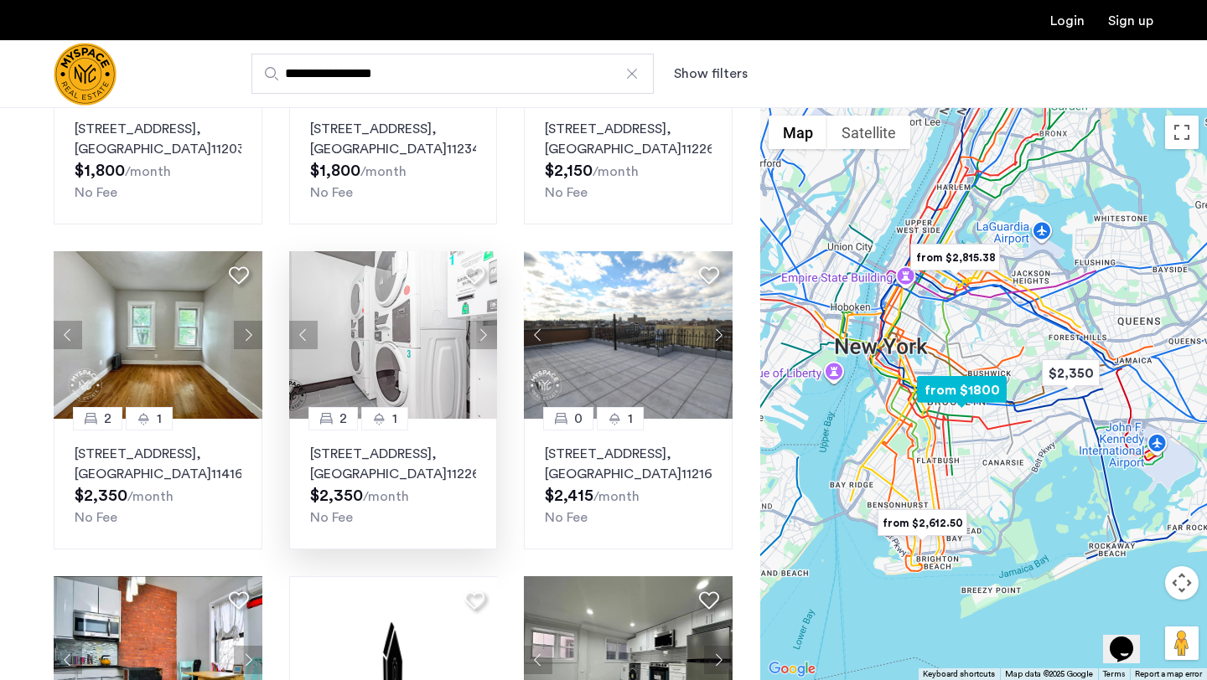
click at [486, 349] on button "Next apartment" at bounding box center [482, 335] width 28 height 28
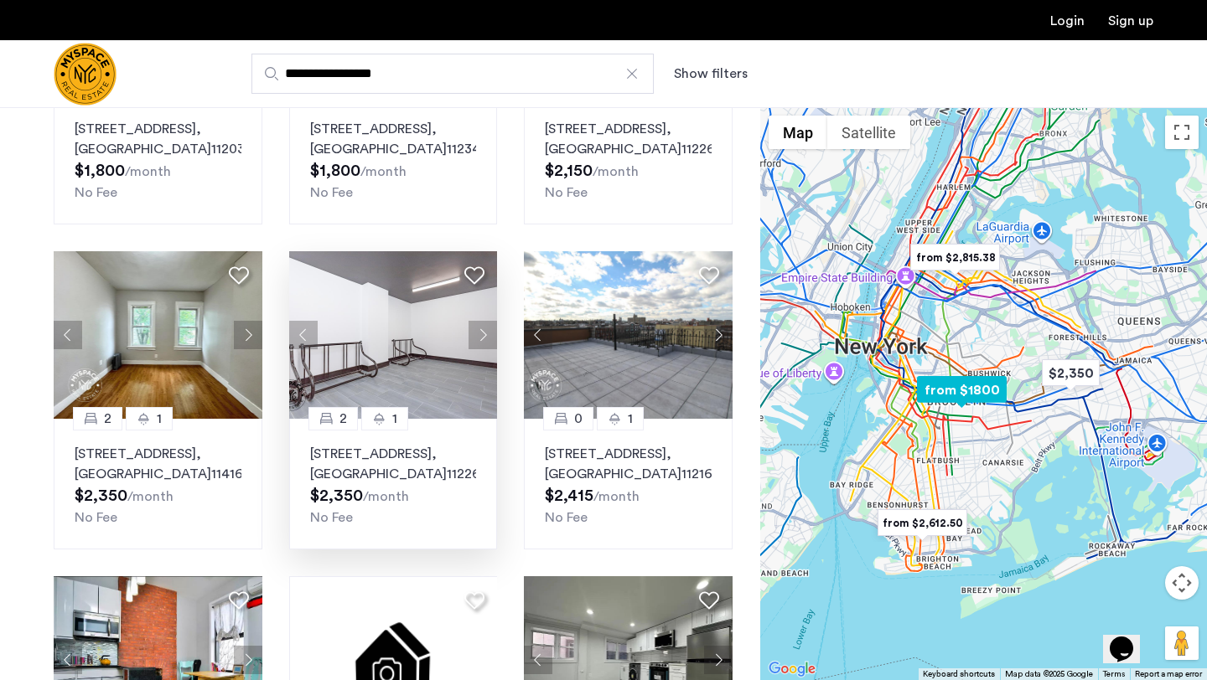
click at [486, 349] on button "Next apartment" at bounding box center [482, 335] width 28 height 28
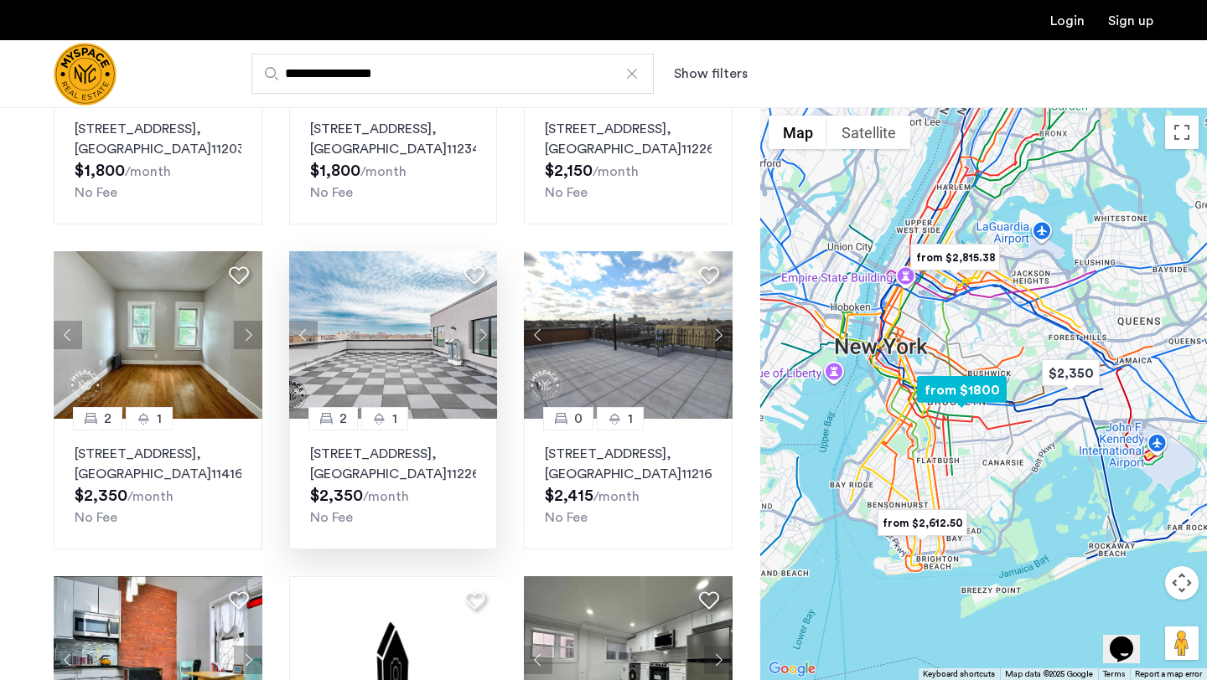
click at [486, 349] on button "Next apartment" at bounding box center [482, 335] width 28 height 28
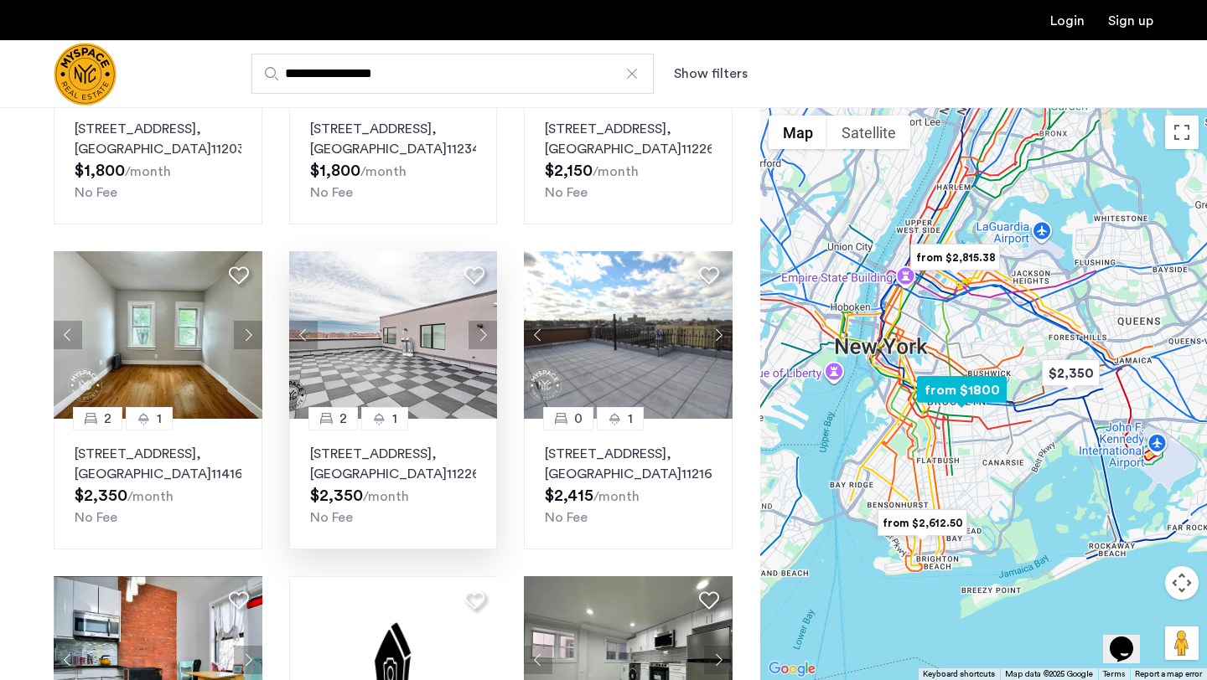
click at [486, 349] on button "Next apartment" at bounding box center [482, 335] width 28 height 28
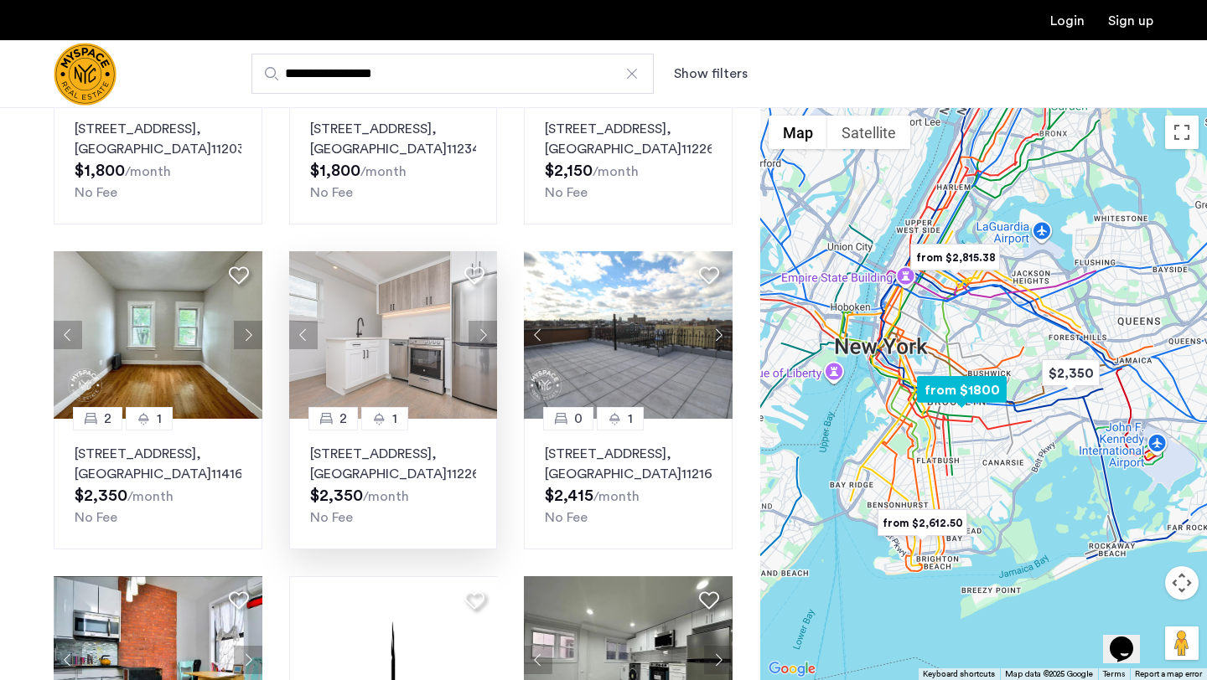
click at [486, 349] on button "Next apartment" at bounding box center [482, 335] width 28 height 28
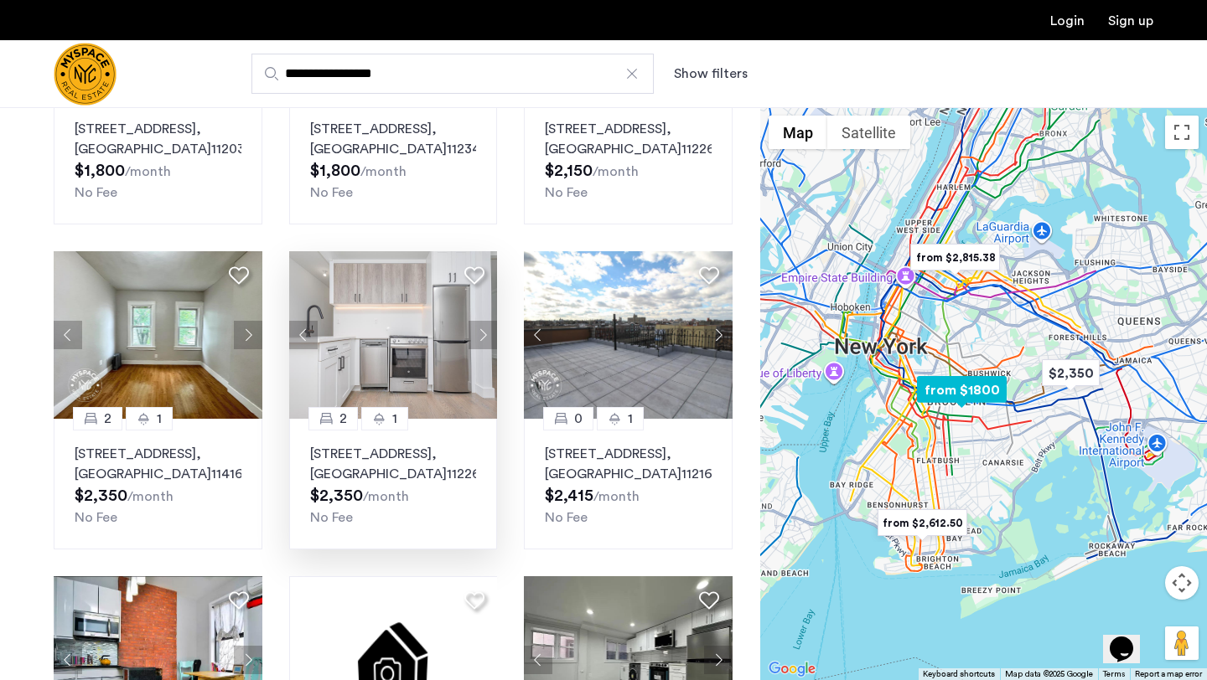
click at [486, 349] on button "Next apartment" at bounding box center [482, 335] width 28 height 28
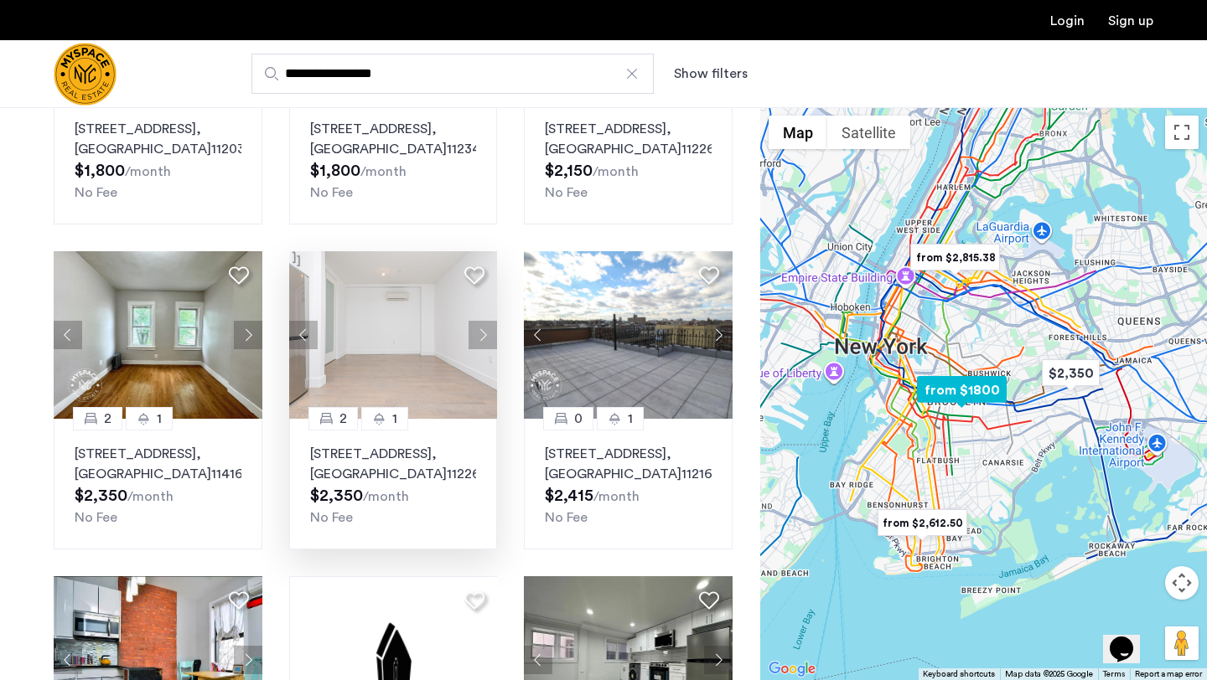
click at [486, 349] on button "Next apartment" at bounding box center [482, 335] width 28 height 28
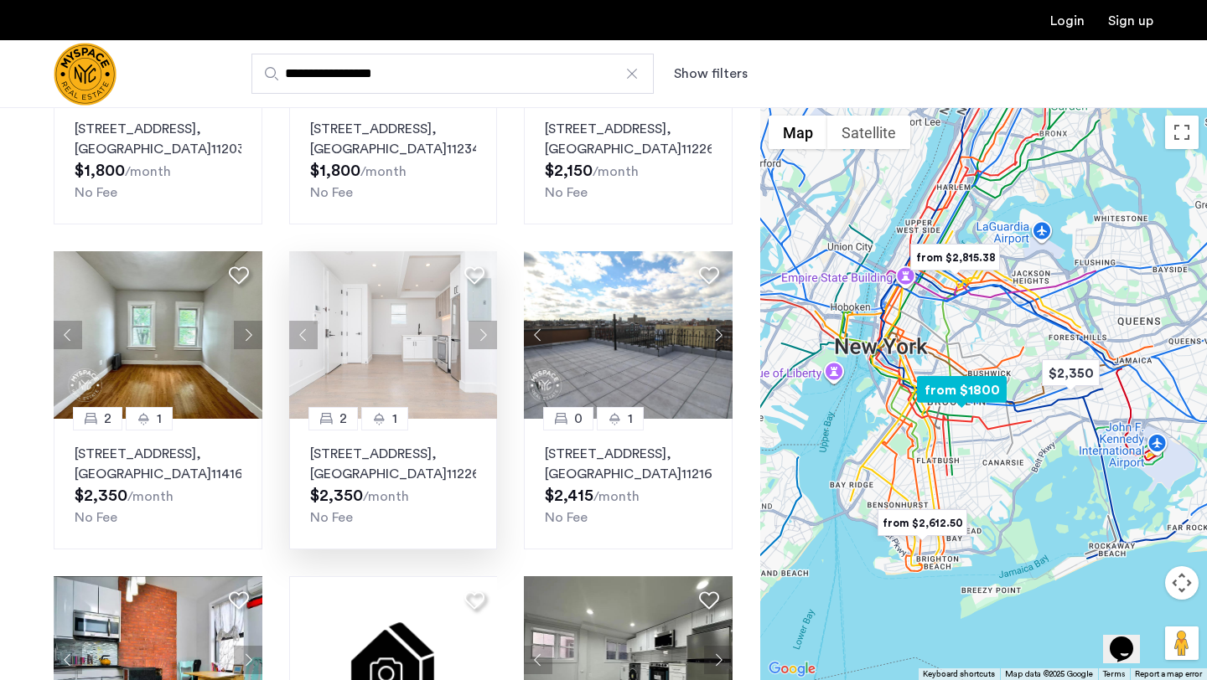
click at [486, 349] on button "Next apartment" at bounding box center [482, 335] width 28 height 28
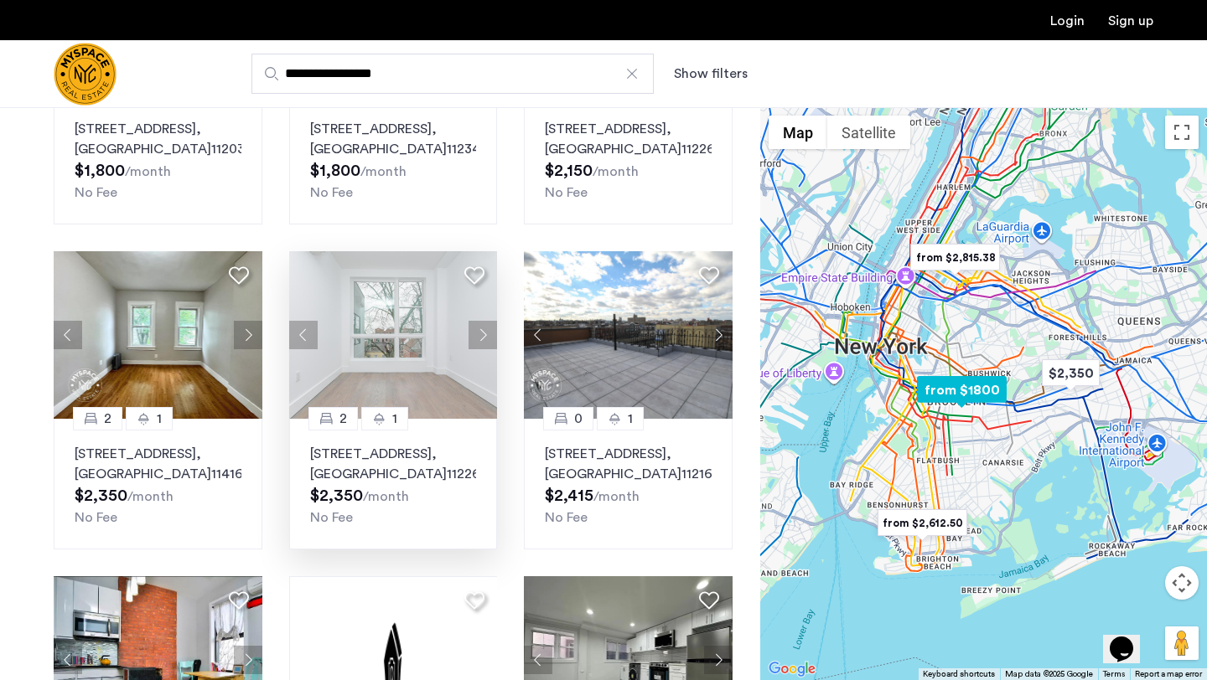
click at [486, 349] on button "Next apartment" at bounding box center [482, 335] width 28 height 28
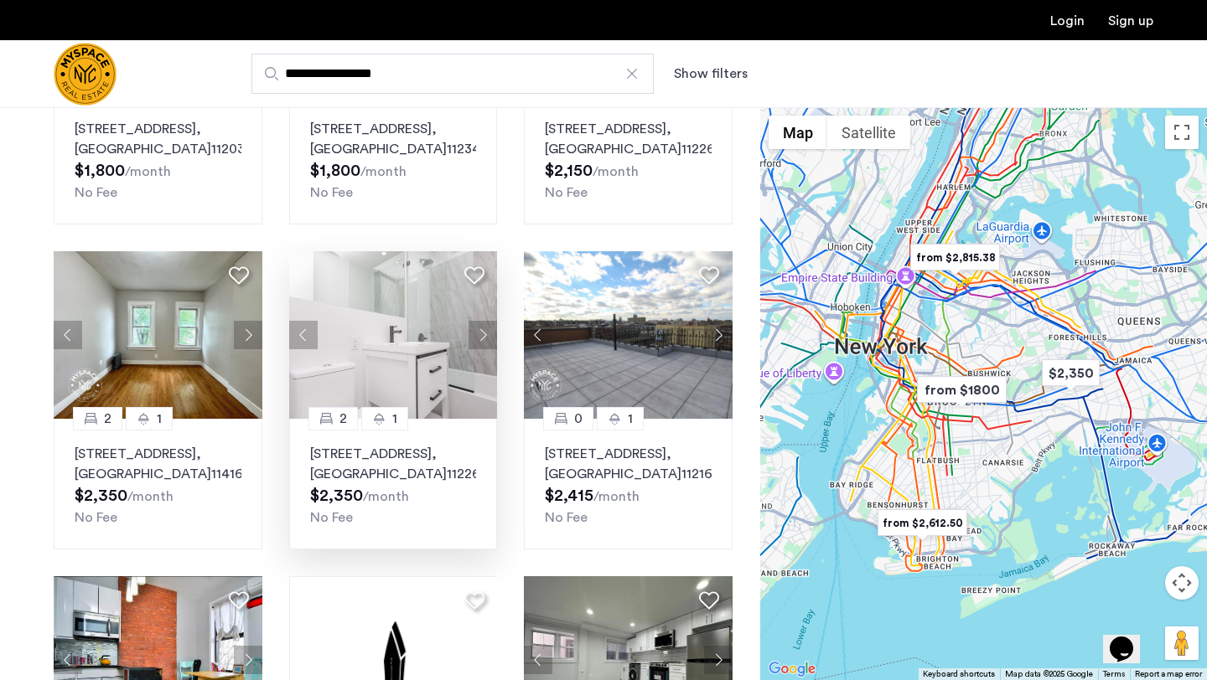
click at [943, 249] on img "from $2,815.38" at bounding box center [954, 258] width 103 height 38
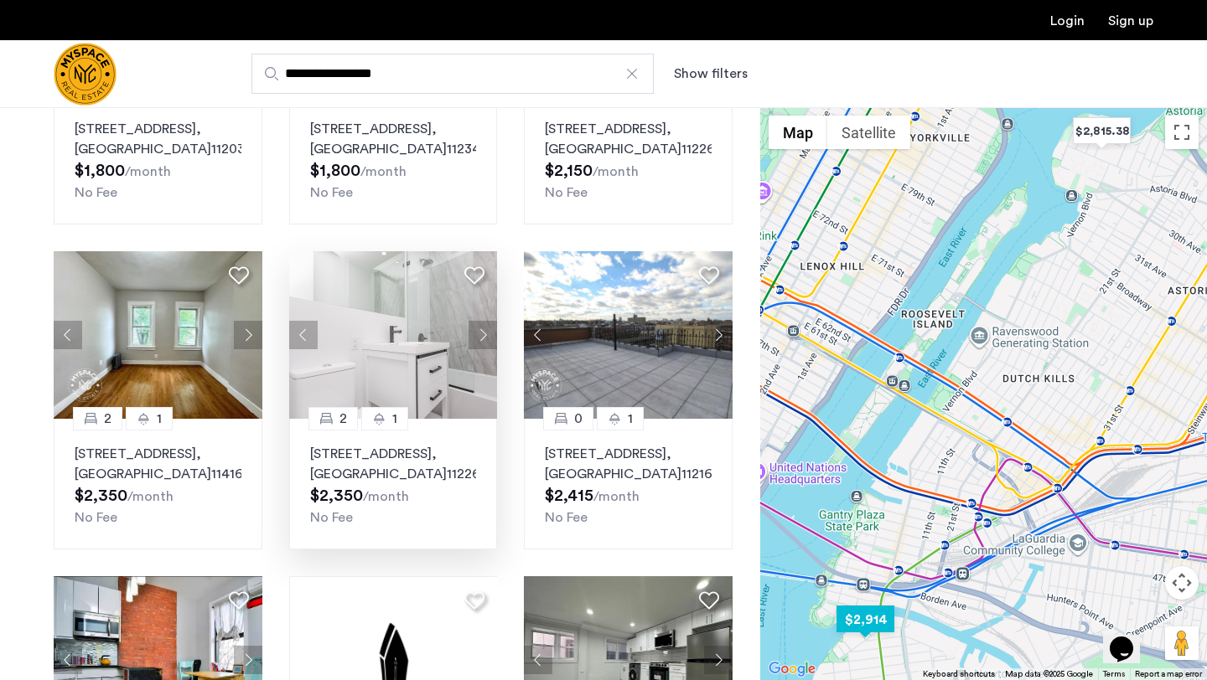
click at [870, 618] on img "$2,914" at bounding box center [865, 620] width 71 height 38
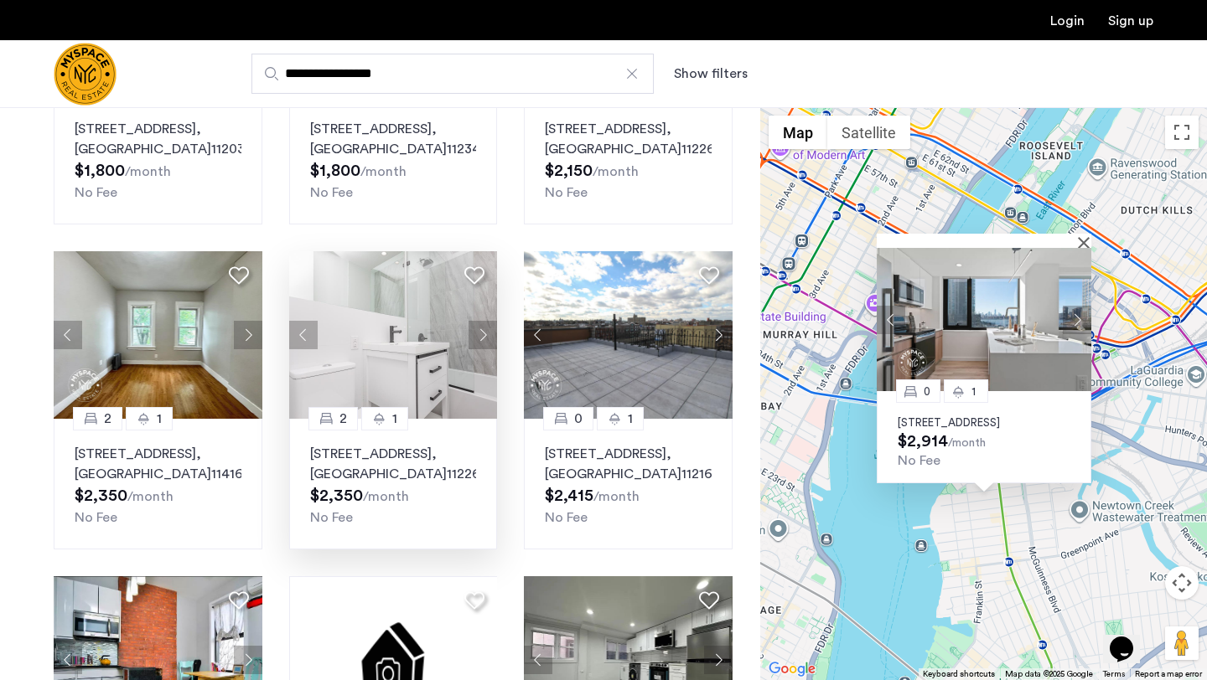
click at [1072, 307] on button "Next apartment" at bounding box center [1077, 320] width 28 height 28
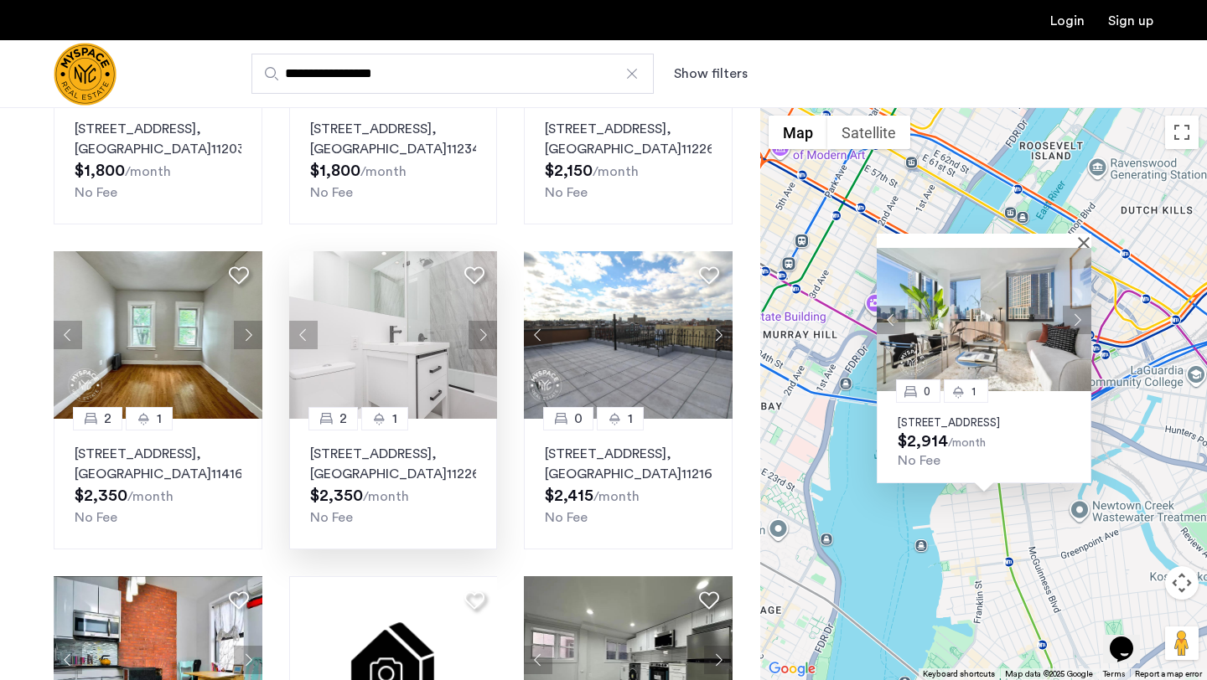
click at [1072, 307] on button "Next apartment" at bounding box center [1077, 320] width 28 height 28
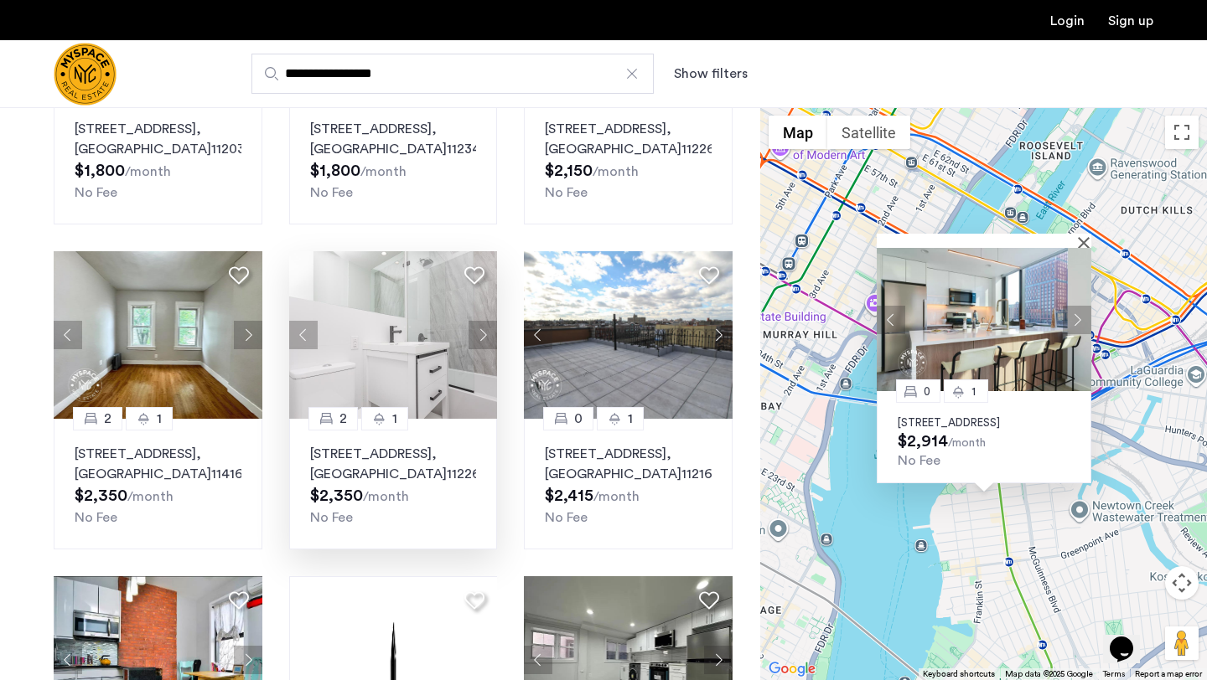
click at [1073, 307] on button "Next apartment" at bounding box center [1077, 320] width 28 height 28
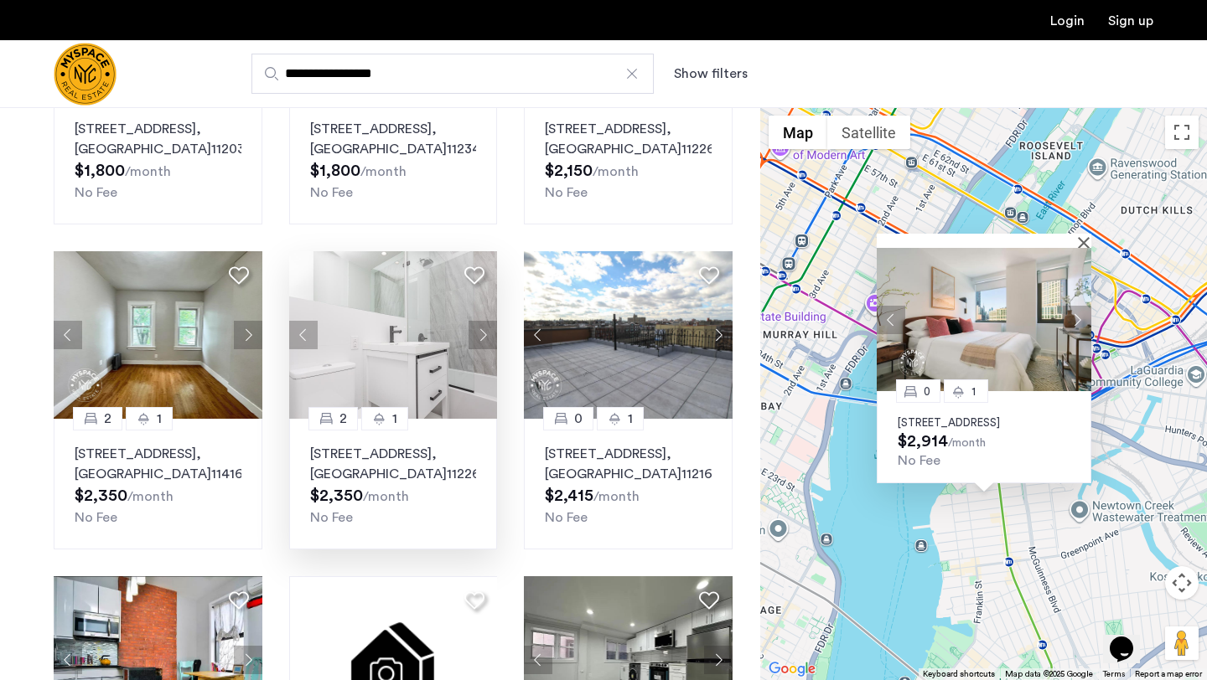
click at [1073, 307] on button "Next apartment" at bounding box center [1077, 320] width 28 height 28
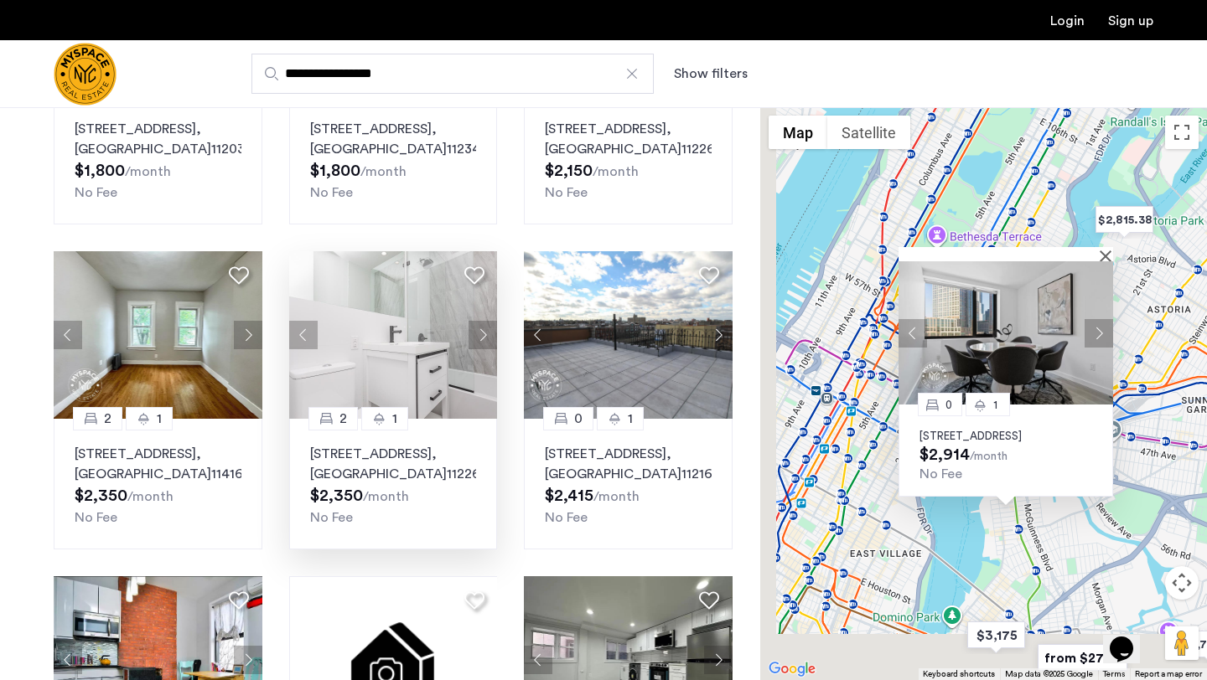
drag, startPoint x: 1043, startPoint y: 581, endPoint x: 1144, endPoint y: 346, distance: 255.3
click at [1144, 346] on div "0 1 77 Commercial Street, Unit 102S, Brooklyn, NY 11222 $2,914 /month No Fee" at bounding box center [983, 393] width 447 height 573
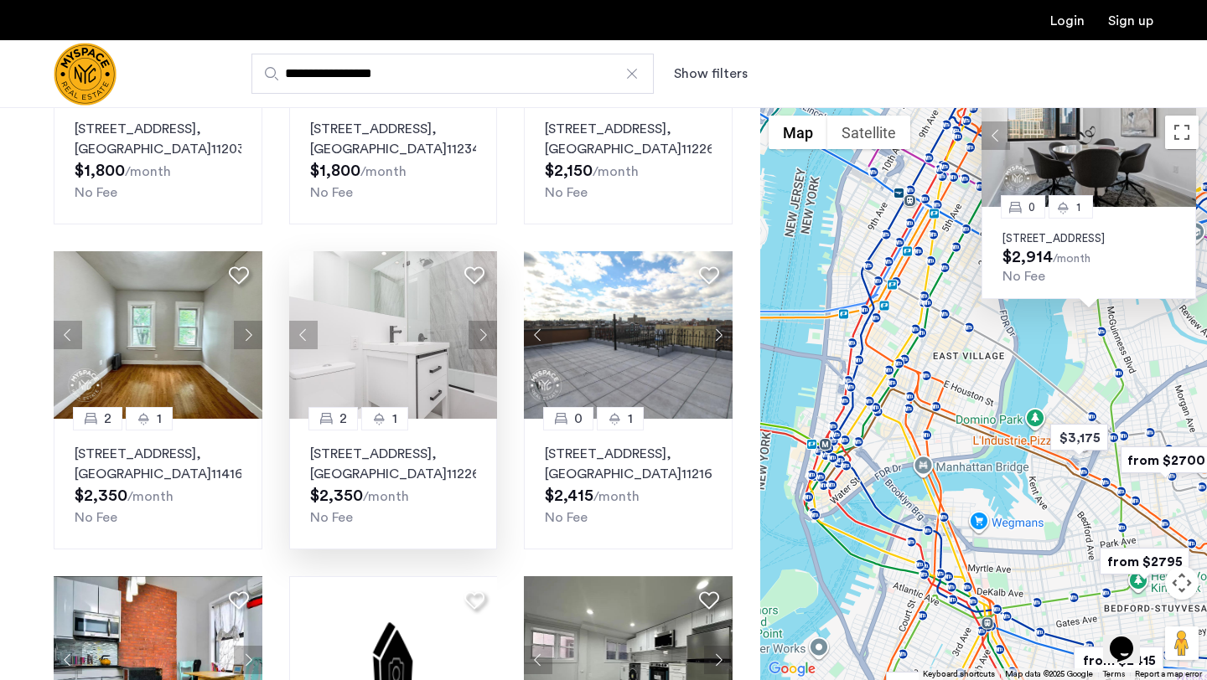
click at [1130, 562] on img "from $2795" at bounding box center [1144, 562] width 103 height 38
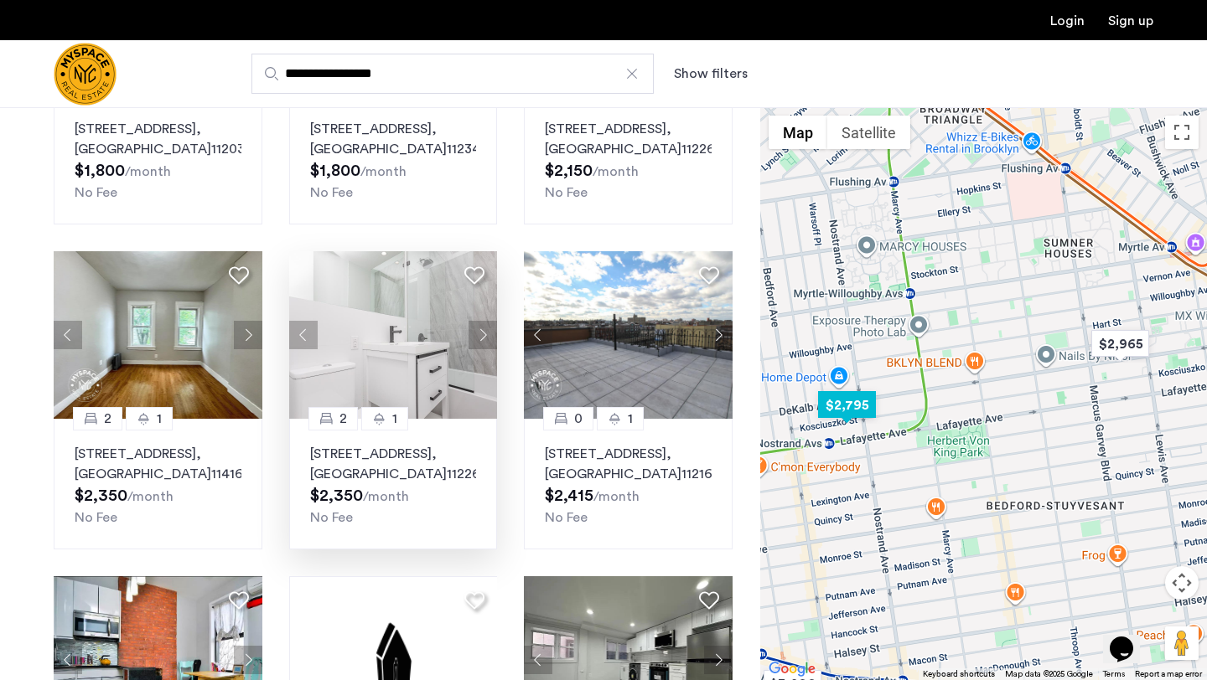
click at [854, 408] on img "$2,795" at bounding box center [846, 405] width 71 height 38
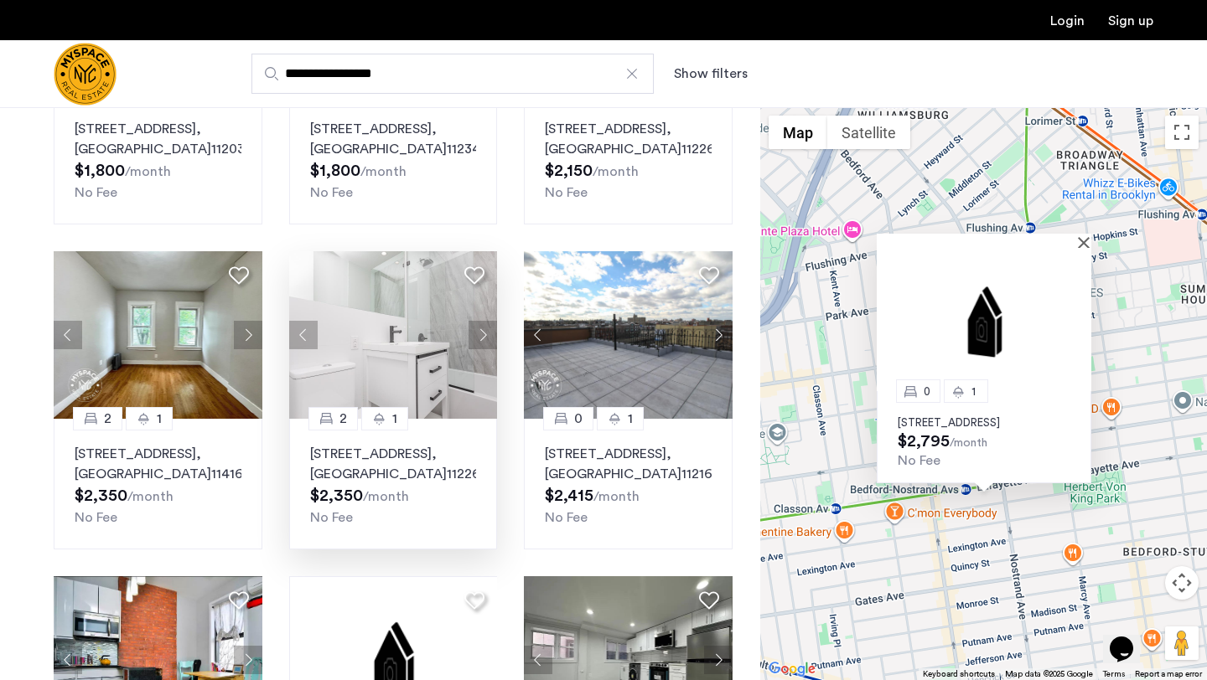
click at [1135, 345] on div "0 1 70 Kosciuszko Street, Unit 1A, Brooklyn, NY 11205 $2,795 /month No Fee" at bounding box center [983, 393] width 447 height 573
click at [1081, 236] on button "Close" at bounding box center [1087, 242] width 12 height 12
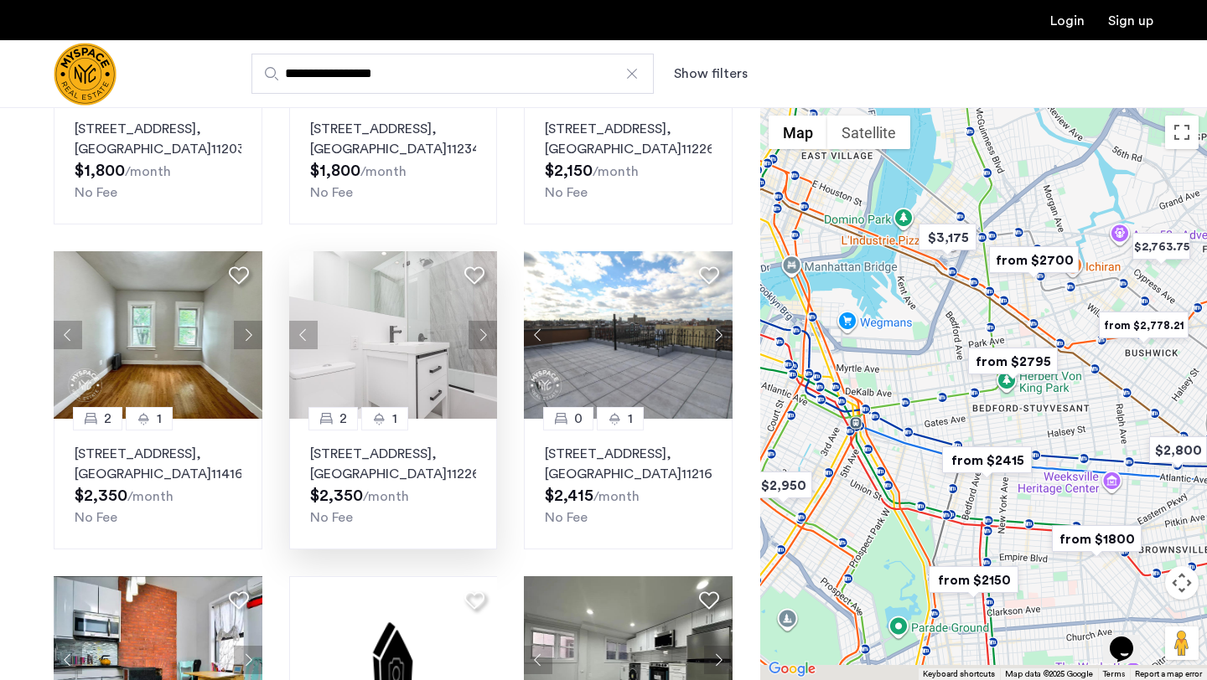
drag, startPoint x: 877, startPoint y: 448, endPoint x: 1019, endPoint y: 406, distance: 147.9
click at [1019, 406] on div at bounding box center [983, 393] width 447 height 573
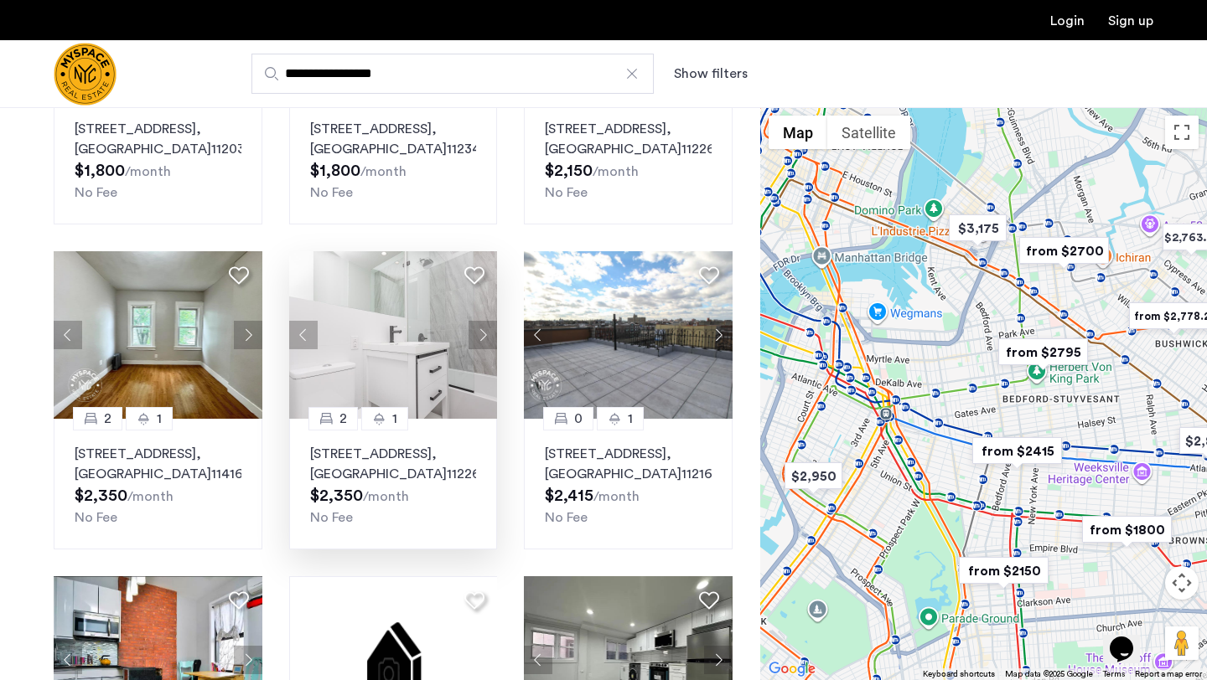
click at [1003, 452] on img "from $2415" at bounding box center [1016, 451] width 103 height 38
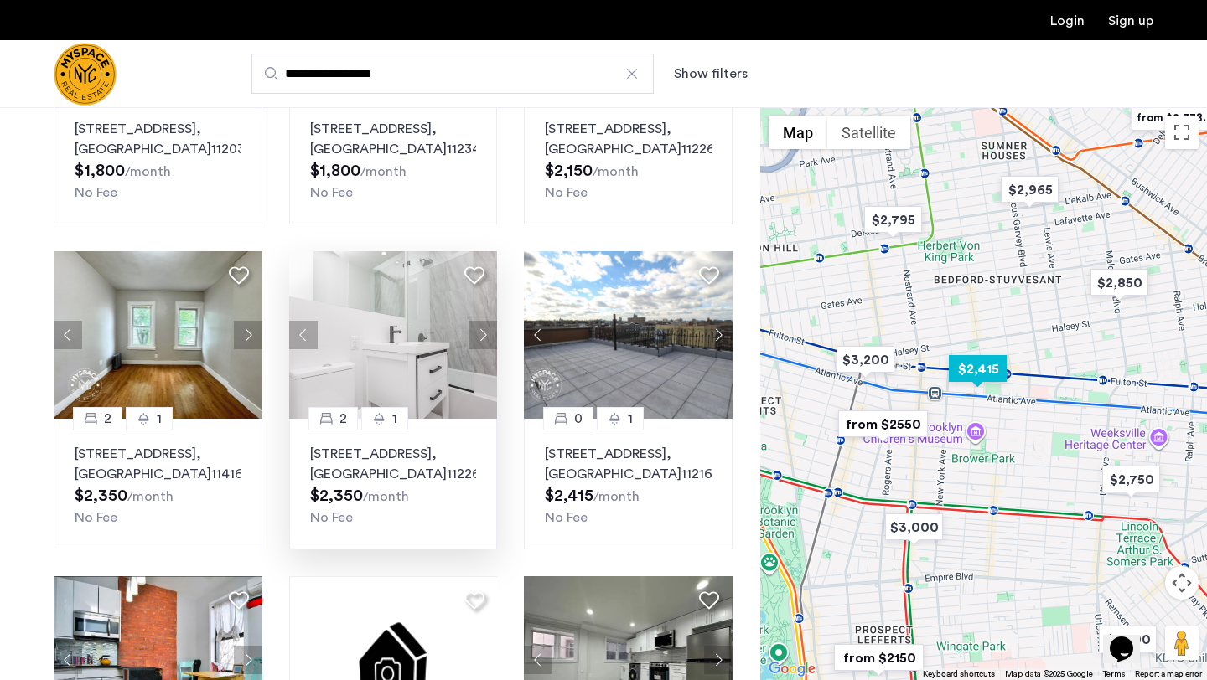
click at [980, 379] on img "$2,415" at bounding box center [977, 369] width 71 height 38
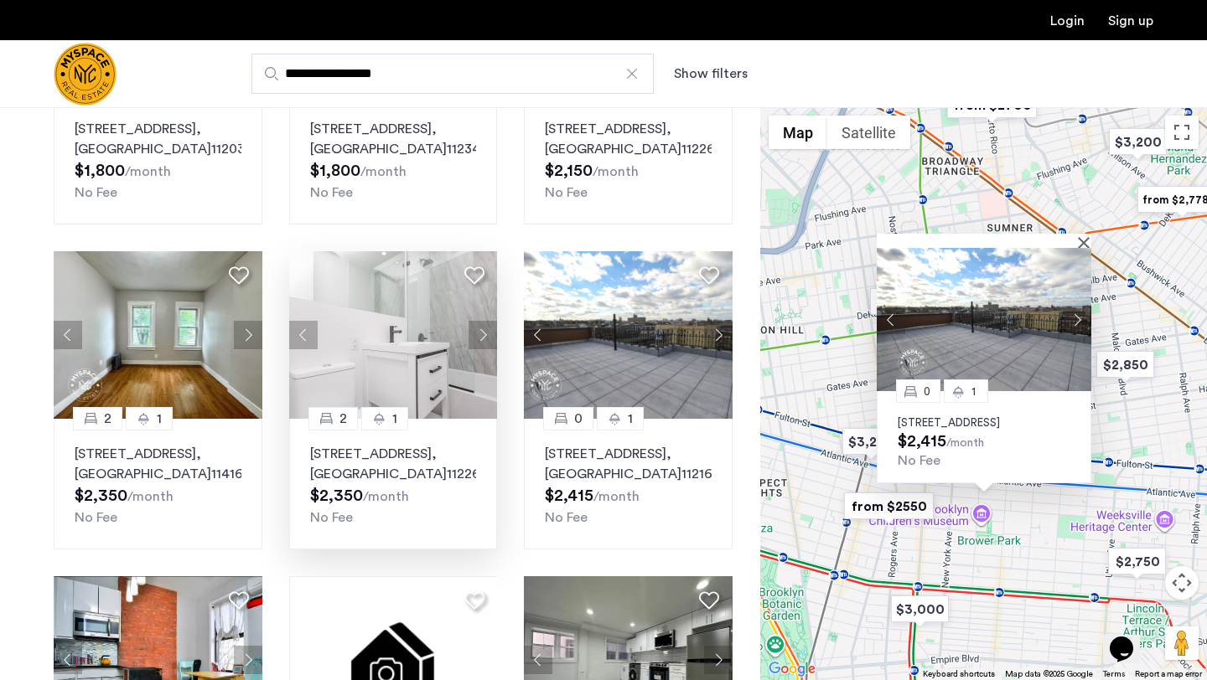
click at [1078, 309] on button "Next apartment" at bounding box center [1077, 320] width 28 height 28
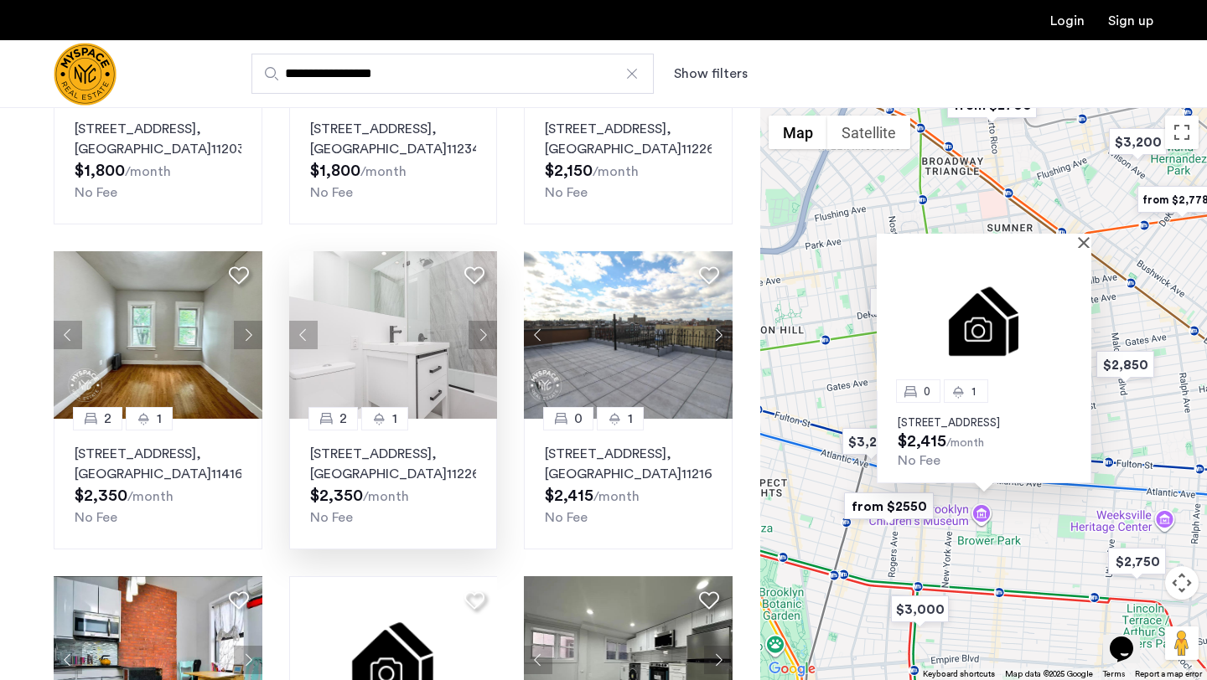
click at [1078, 309] on img at bounding box center [984, 319] width 215 height 143
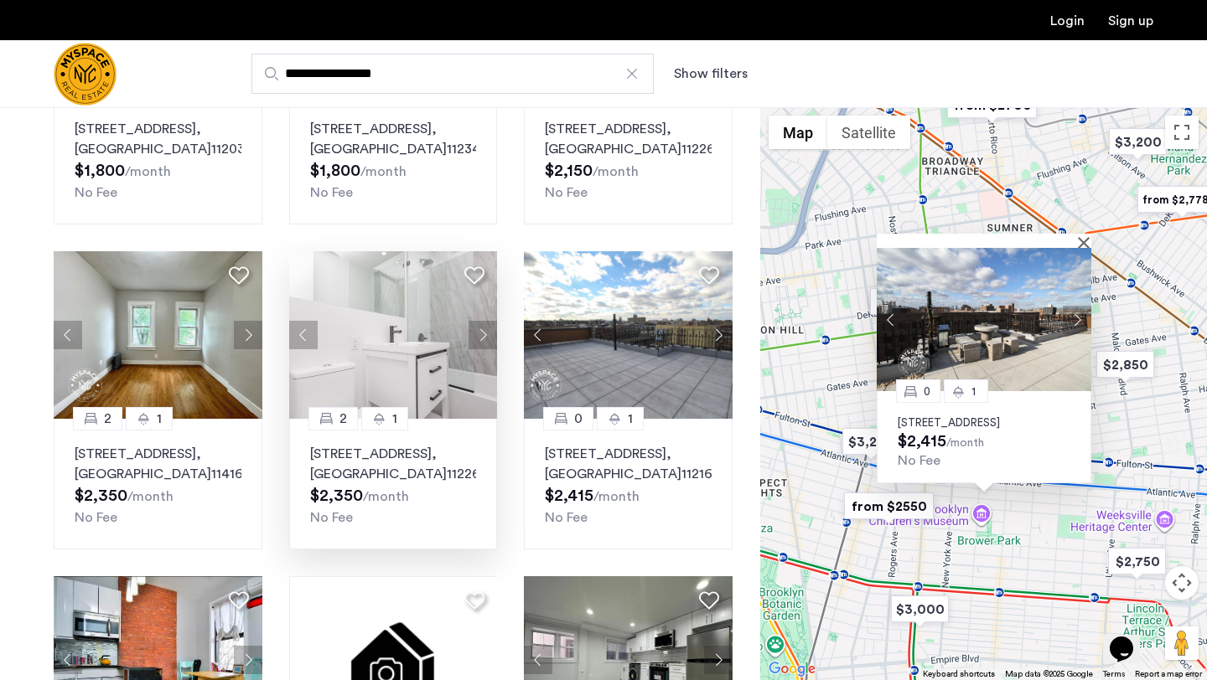
click at [1078, 309] on button "Next apartment" at bounding box center [1077, 320] width 28 height 28
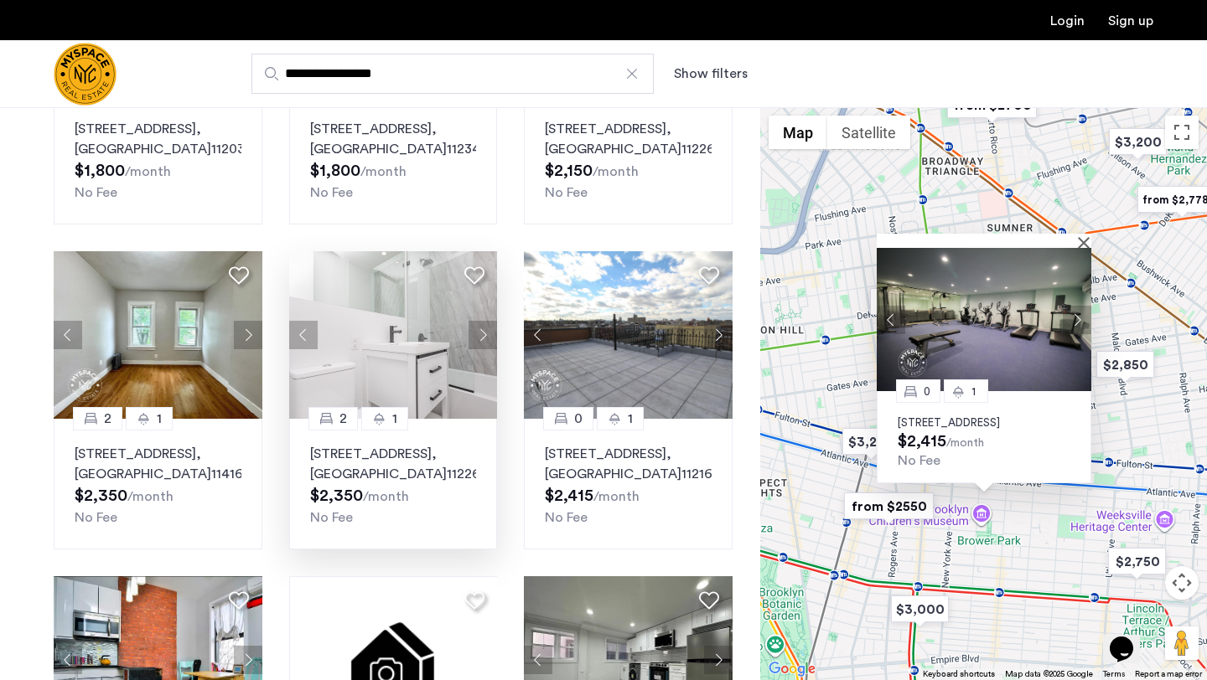
click at [1078, 308] on button "Next apartment" at bounding box center [1077, 320] width 28 height 28
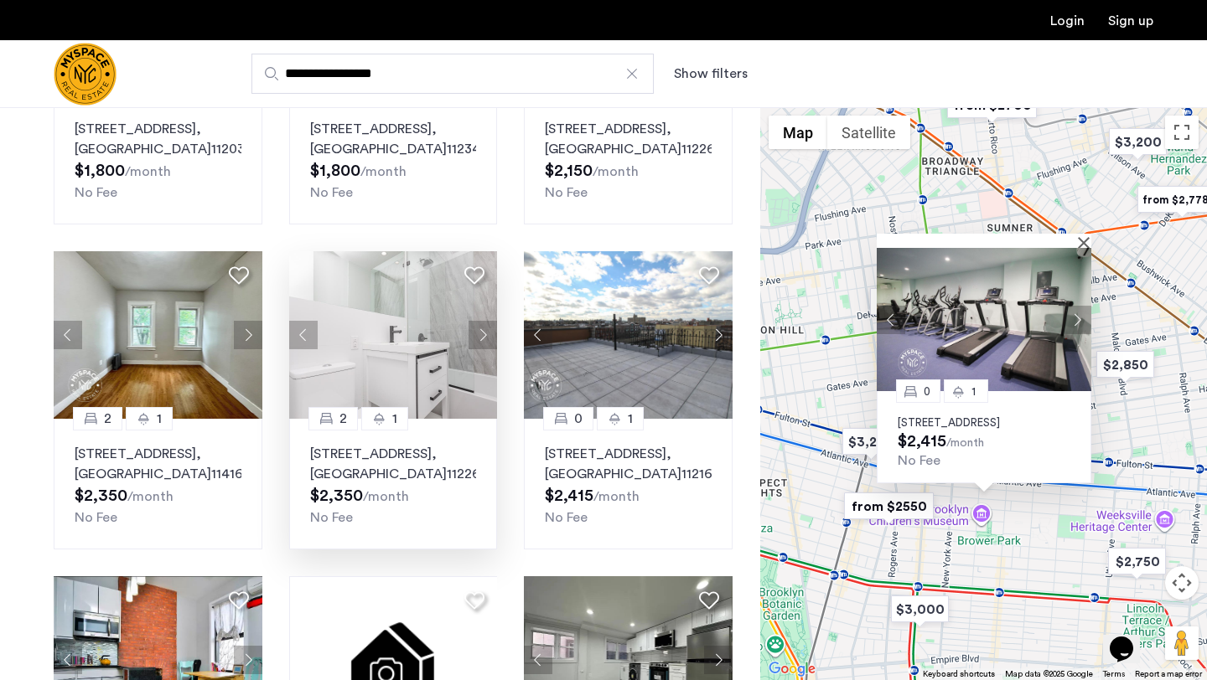
click at [1078, 308] on button "Next apartment" at bounding box center [1077, 320] width 28 height 28
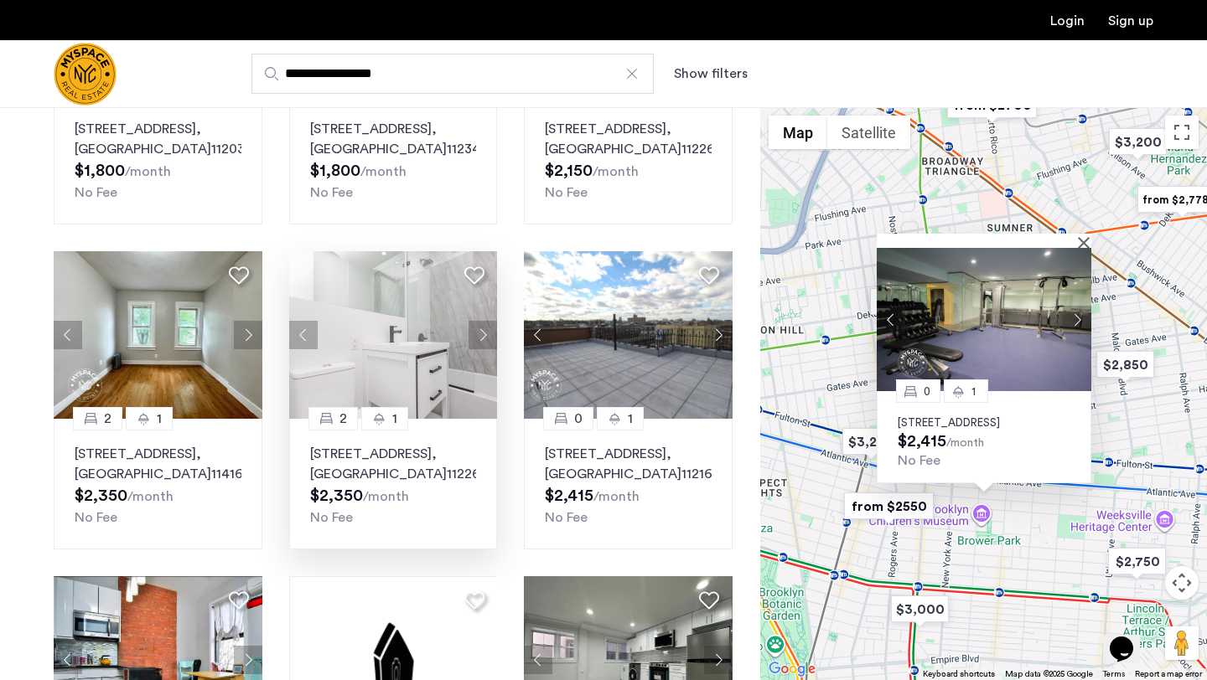
click at [1078, 308] on button "Next apartment" at bounding box center [1077, 320] width 28 height 28
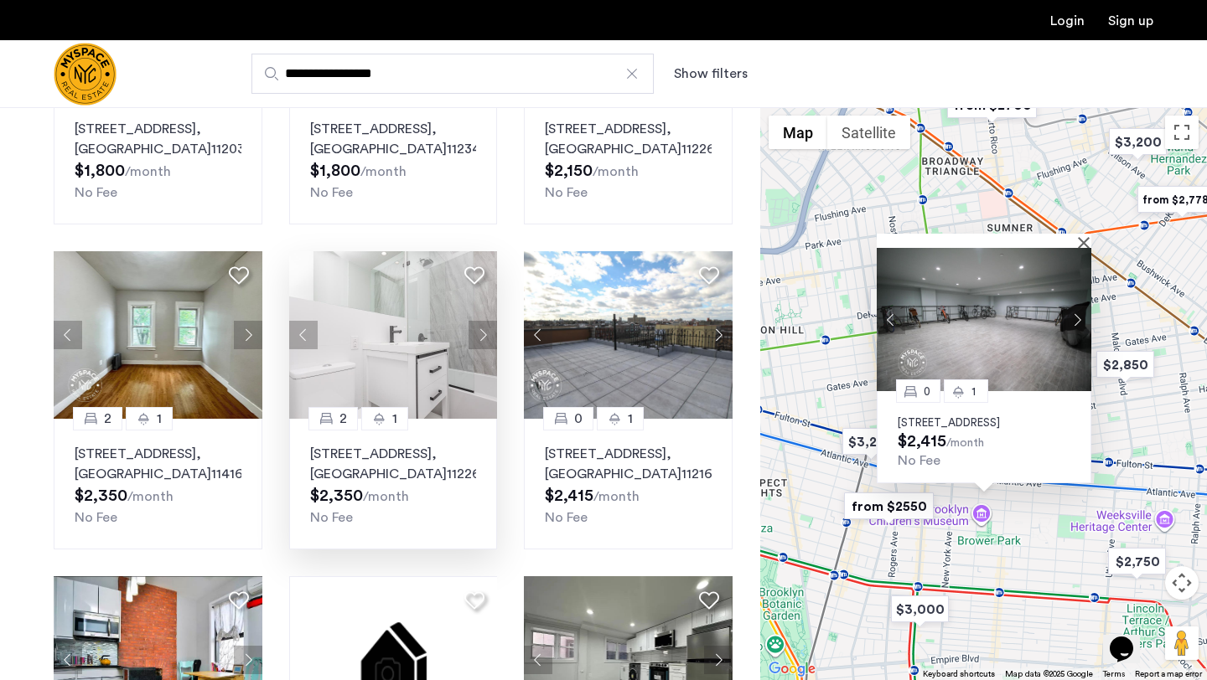
click at [1078, 308] on button "Next apartment" at bounding box center [1077, 320] width 28 height 28
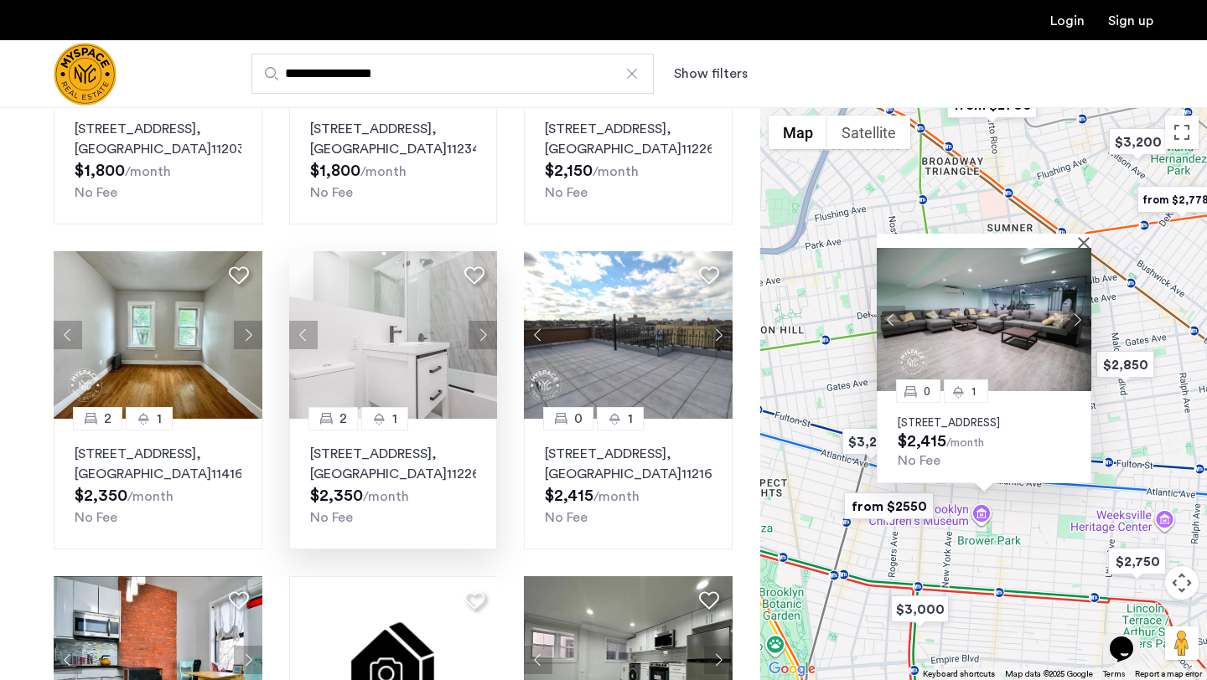
click at [1078, 308] on button "Next apartment" at bounding box center [1077, 320] width 28 height 28
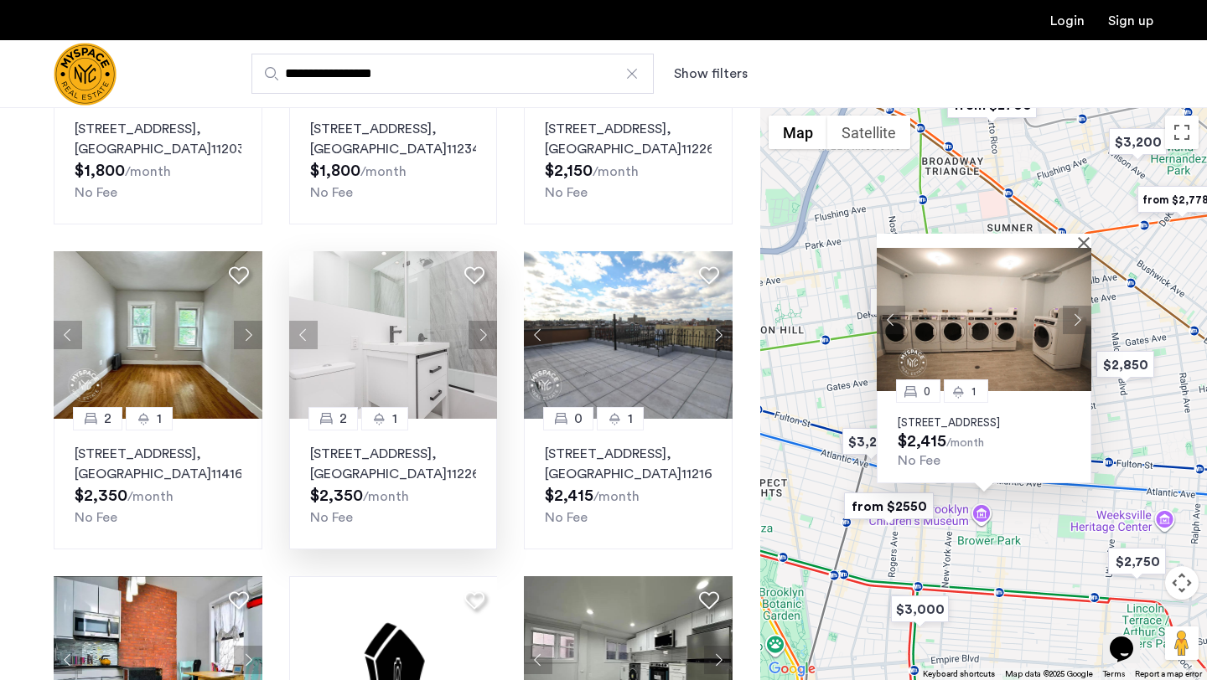
click at [1078, 308] on button "Next apartment" at bounding box center [1077, 320] width 28 height 28
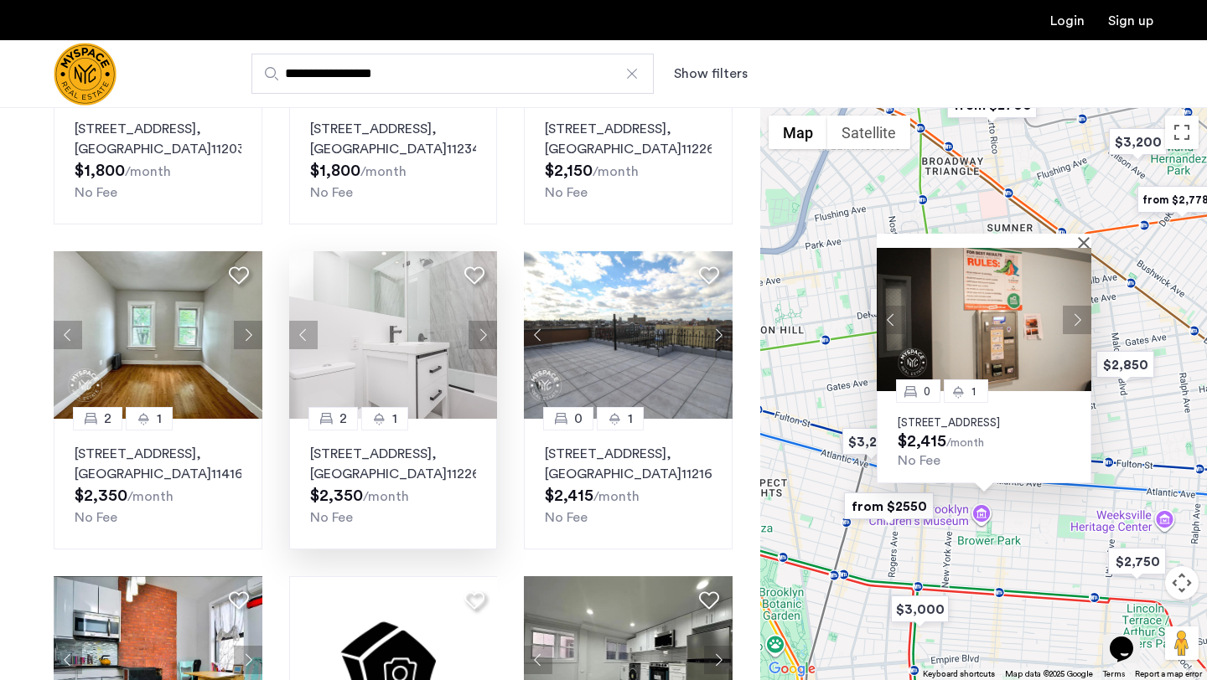
click at [1078, 308] on button "Next apartment" at bounding box center [1077, 320] width 28 height 28
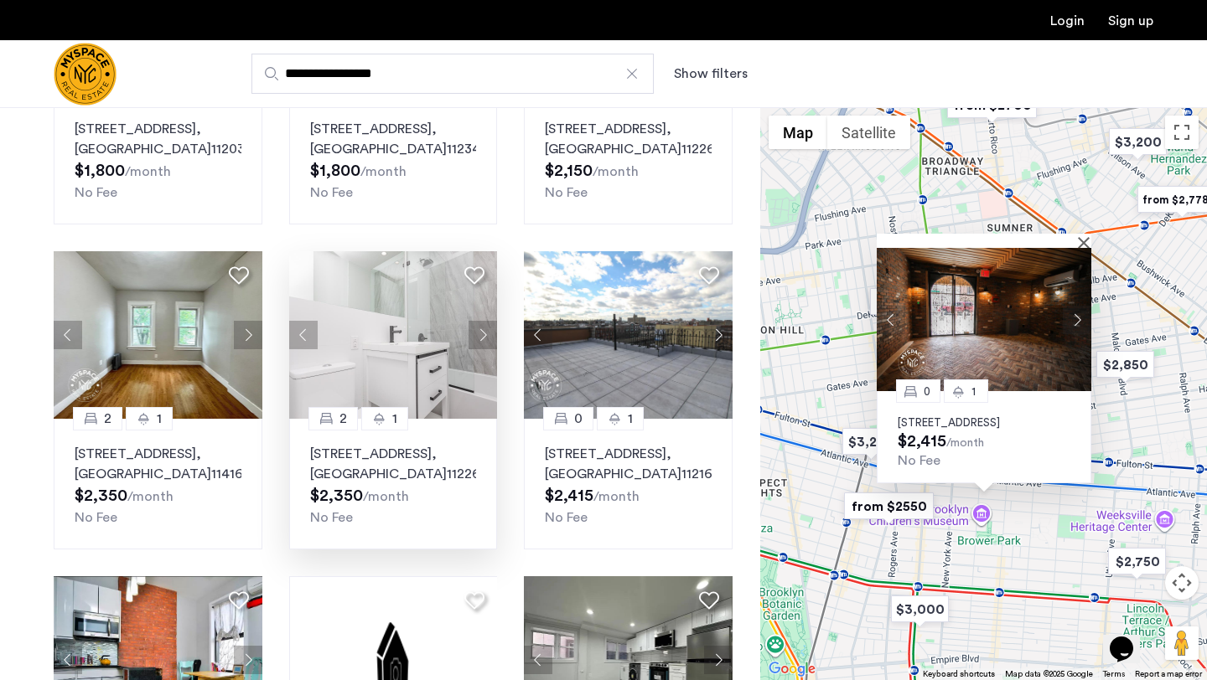
click at [1078, 308] on button "Next apartment" at bounding box center [1077, 320] width 28 height 28
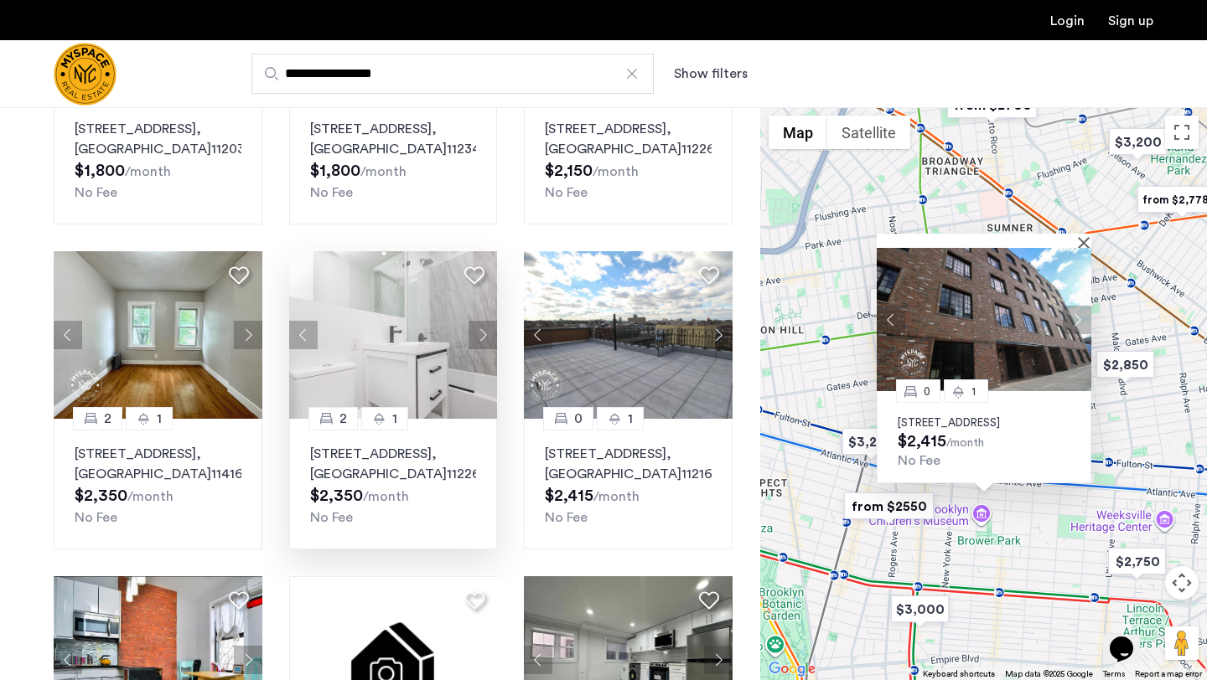
click at [1078, 308] on button "Next apartment" at bounding box center [1077, 320] width 28 height 28
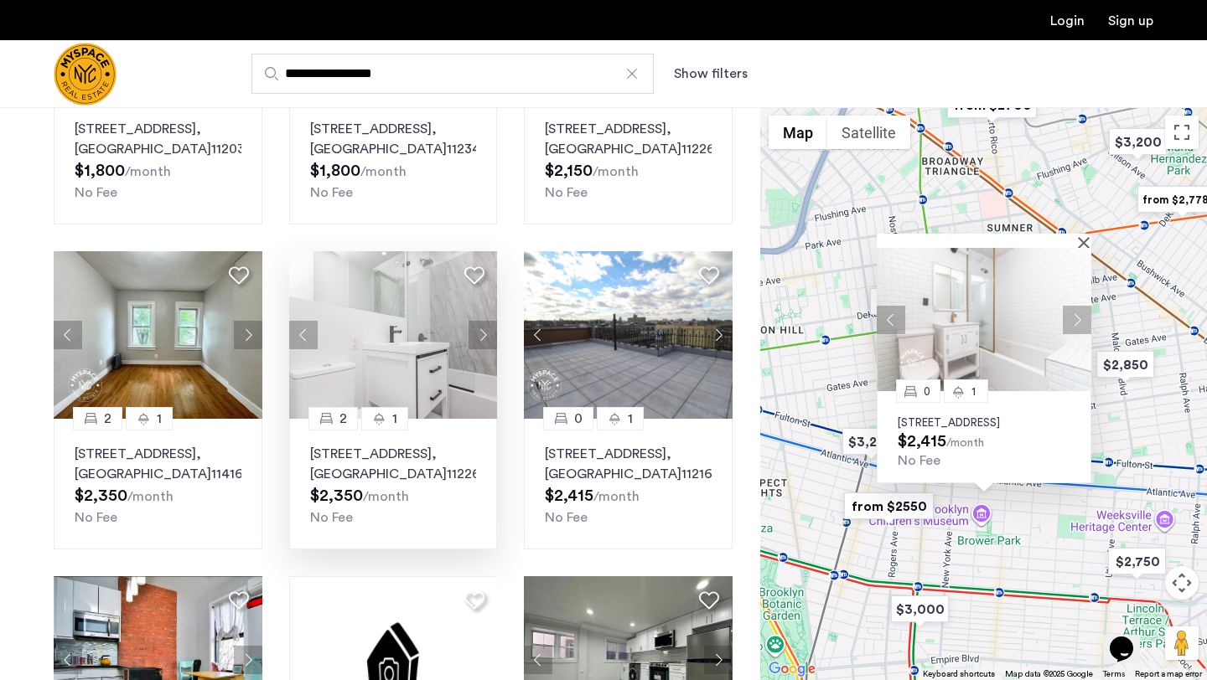
click at [1078, 308] on button "Next apartment" at bounding box center [1077, 320] width 28 height 28
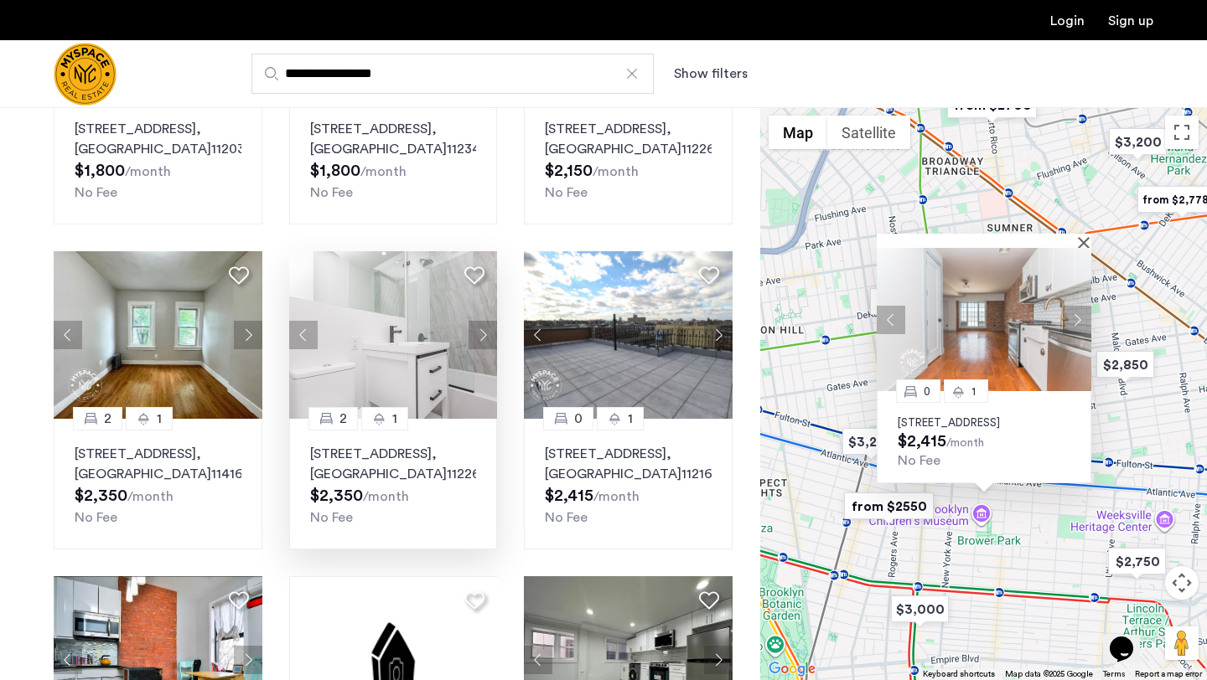
click at [1078, 308] on button "Next apartment" at bounding box center [1077, 320] width 28 height 28
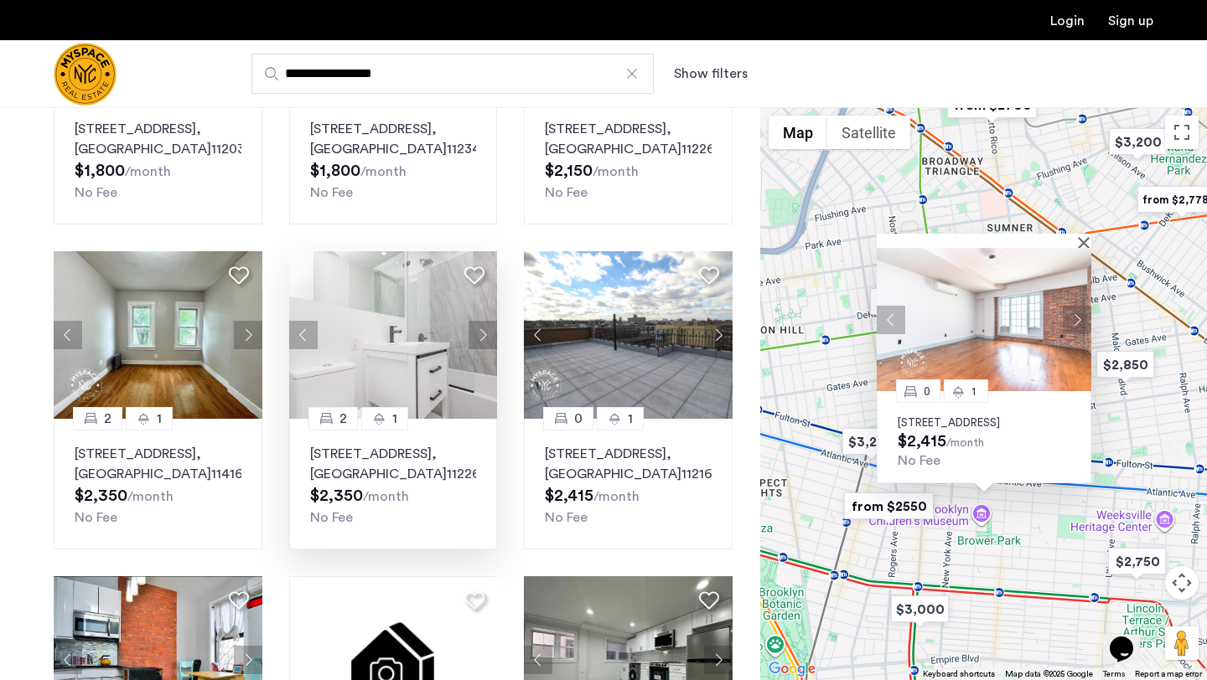
click at [1078, 308] on button "Next apartment" at bounding box center [1077, 320] width 28 height 28
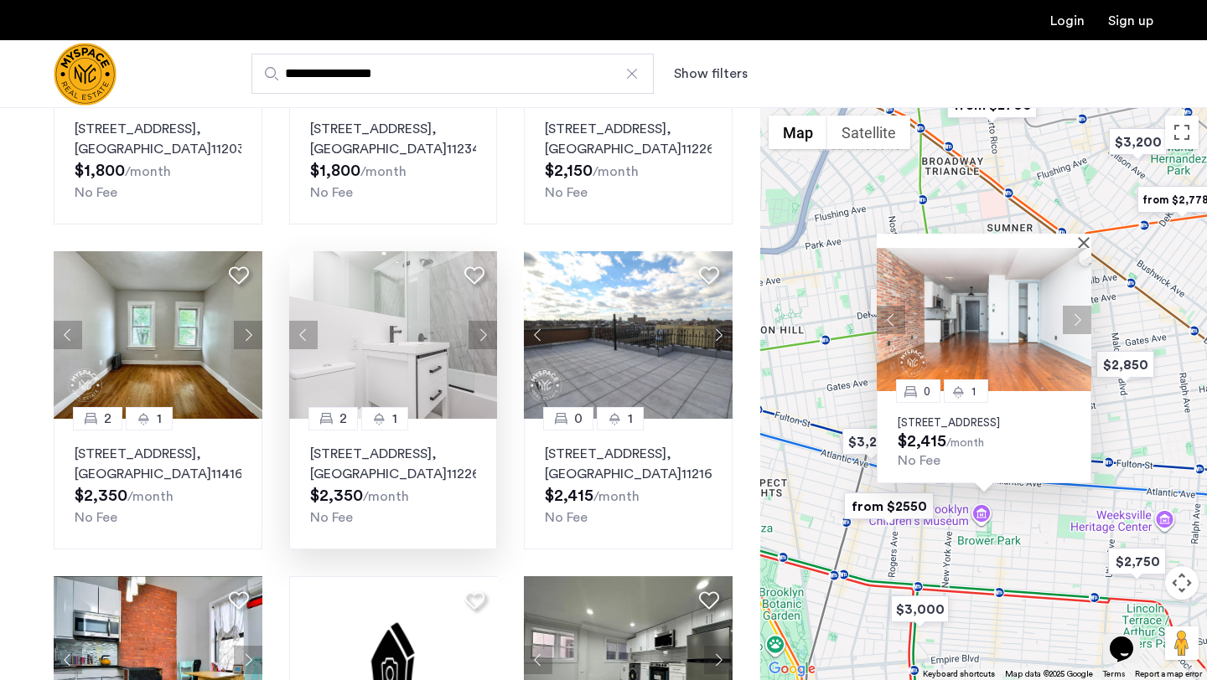
click at [1078, 308] on button "Next apartment" at bounding box center [1077, 320] width 28 height 28
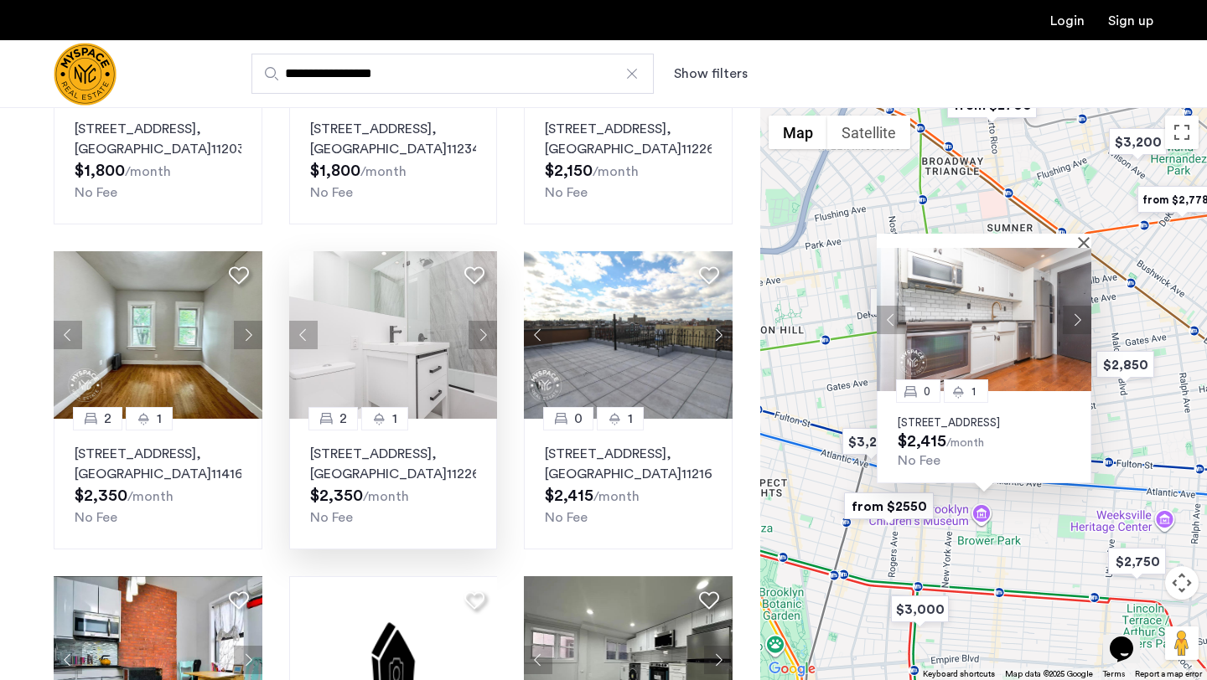
click at [1078, 308] on button "Next apartment" at bounding box center [1077, 320] width 28 height 28
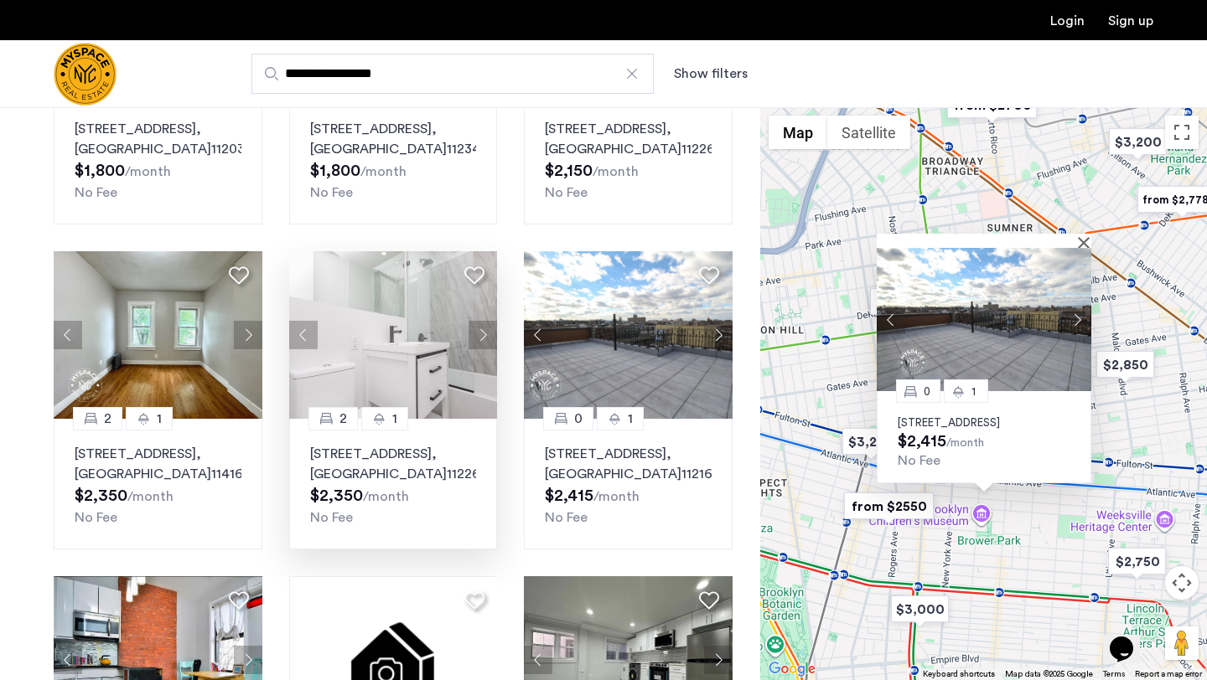
click at [1078, 308] on button "Next apartment" at bounding box center [1077, 320] width 28 height 28
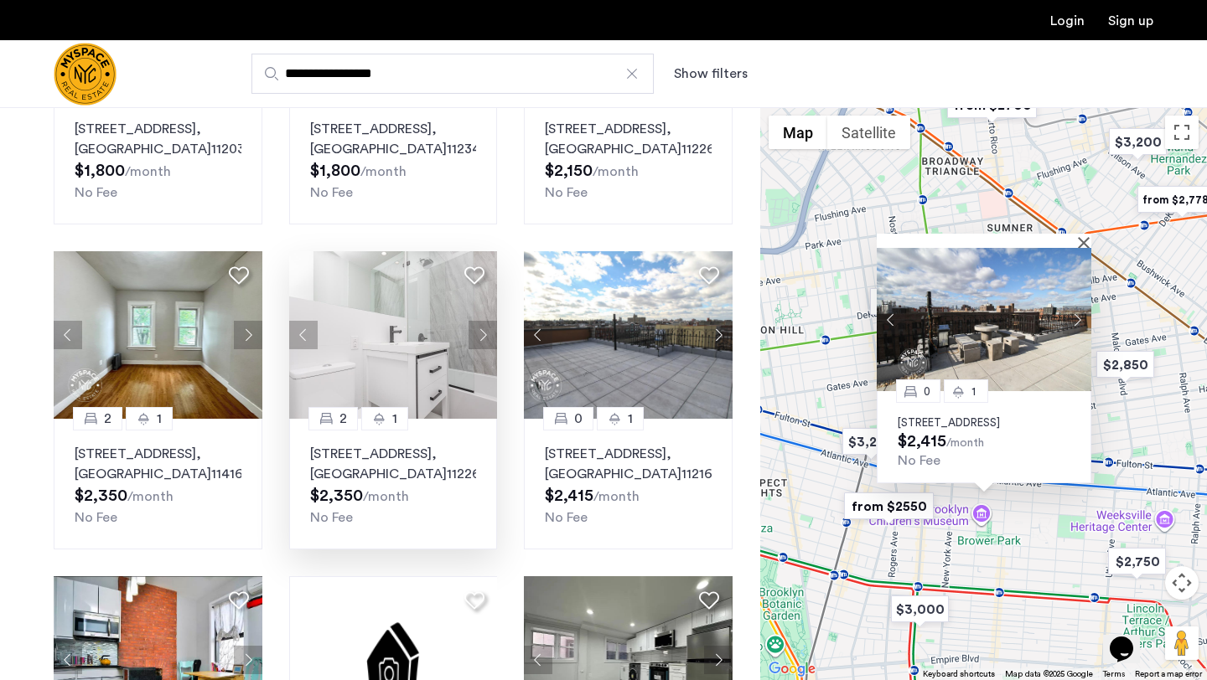
click at [1078, 308] on button "Next apartment" at bounding box center [1077, 320] width 28 height 28
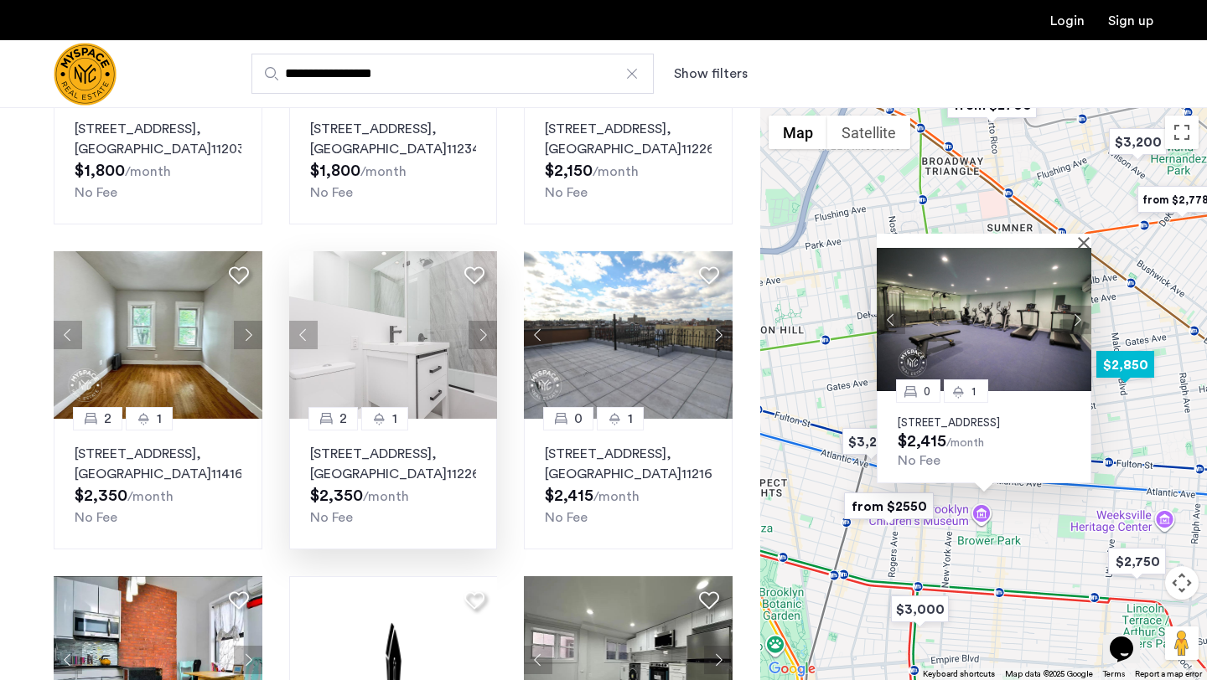
click at [1135, 387] on div "0 1 31 Brooklyn Ave, Unit 1G, Brooklyn, NY 11216 $2,415 /month No Fee" at bounding box center [983, 393] width 447 height 573
click at [1127, 287] on div "0 1 31 Brooklyn Ave, Unit 1G, Brooklyn, NY 11216 $2,415 /month No Fee" at bounding box center [983, 393] width 447 height 573
click at [853, 509] on img "from $2550" at bounding box center [888, 507] width 103 height 38
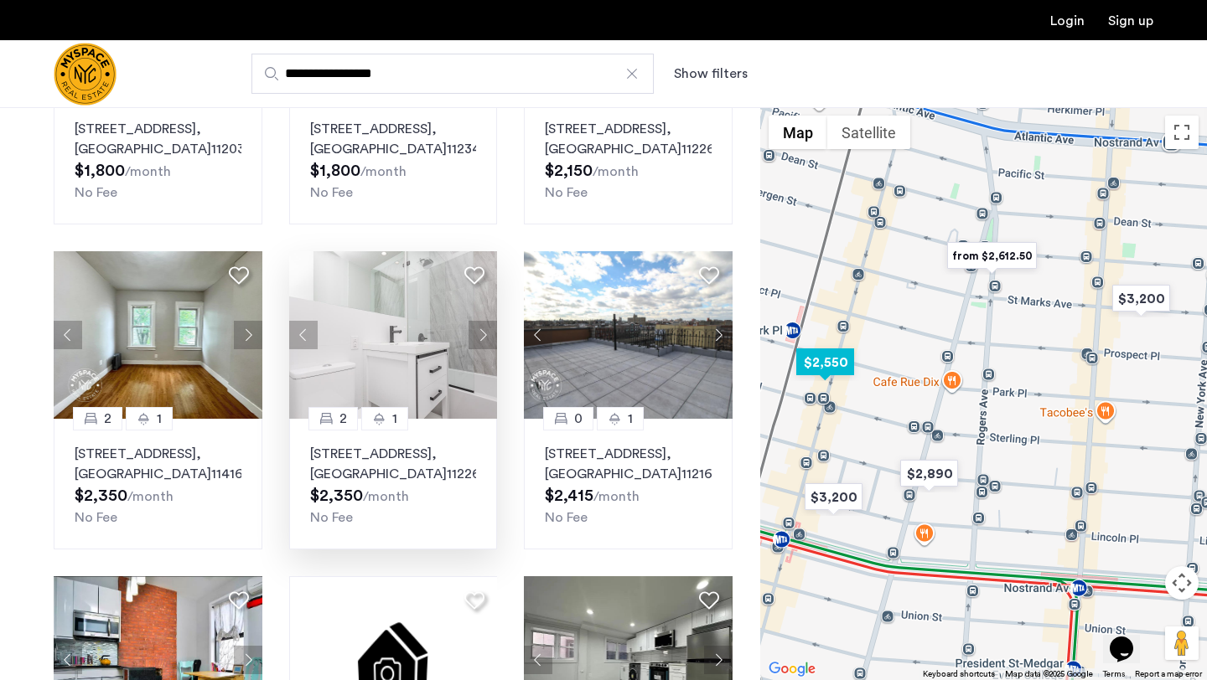
click at [830, 359] on img "$2,550" at bounding box center [824, 363] width 71 height 38
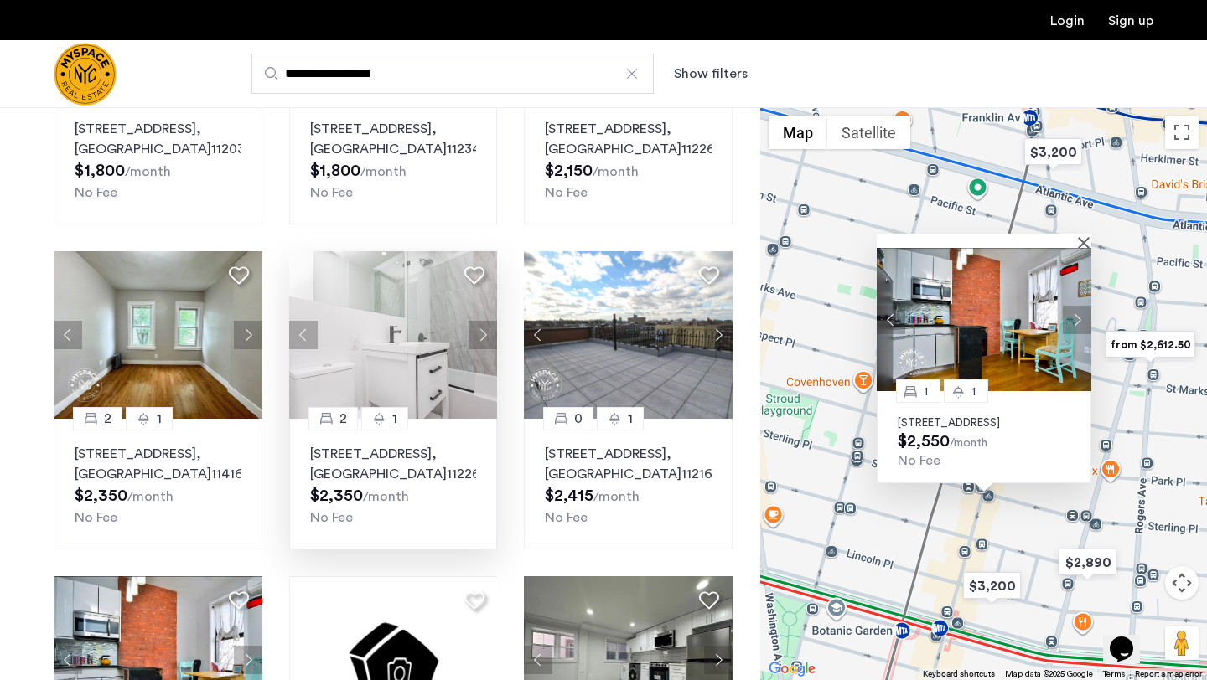
click at [1078, 306] on button "Next apartment" at bounding box center [1077, 320] width 28 height 28
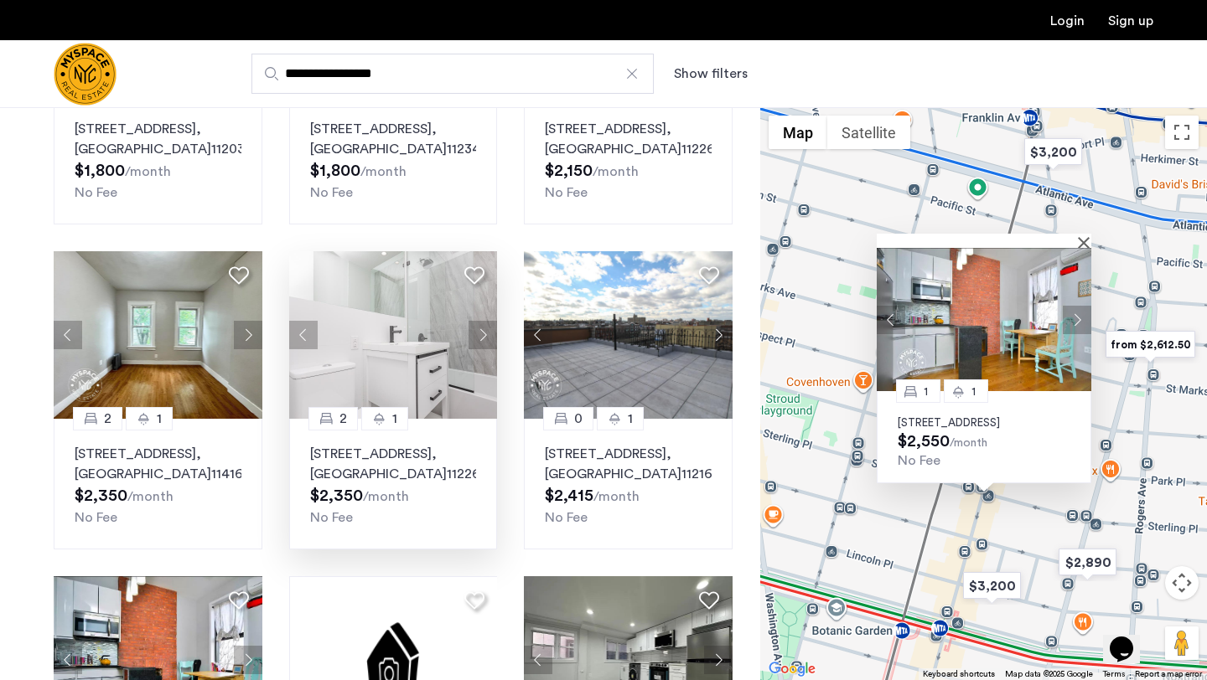
click at [1078, 306] on button "Next apartment" at bounding box center [1077, 320] width 28 height 28
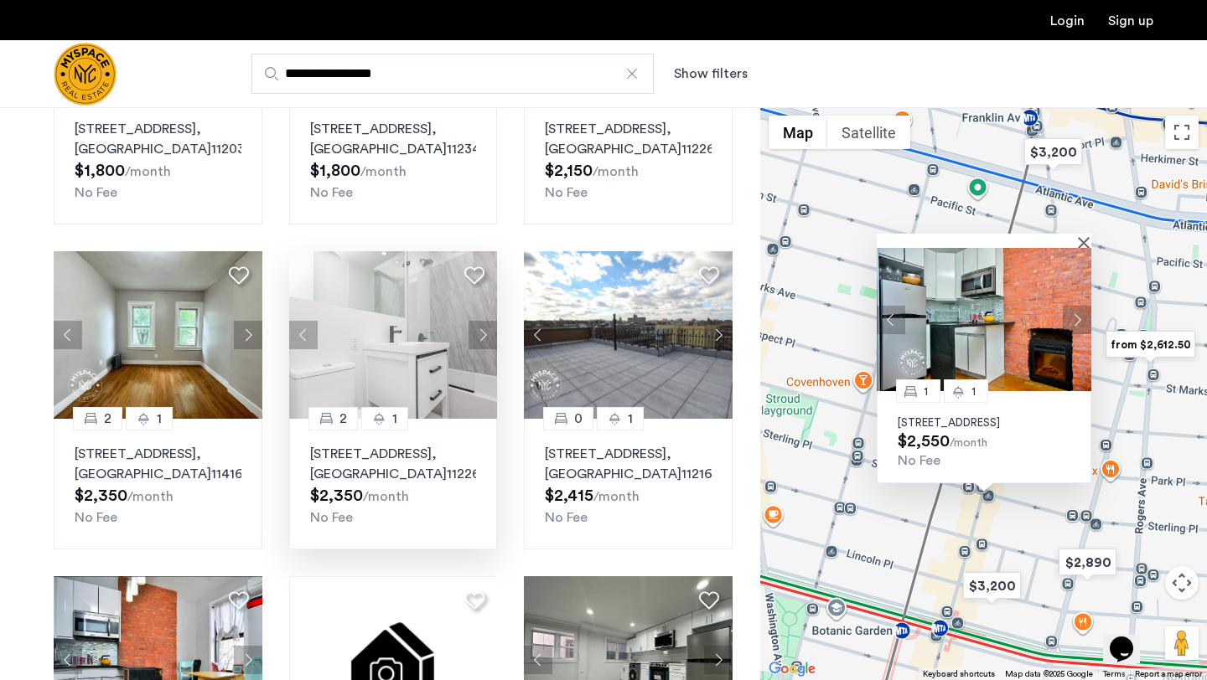
click at [1078, 306] on button "Next apartment" at bounding box center [1077, 320] width 28 height 28
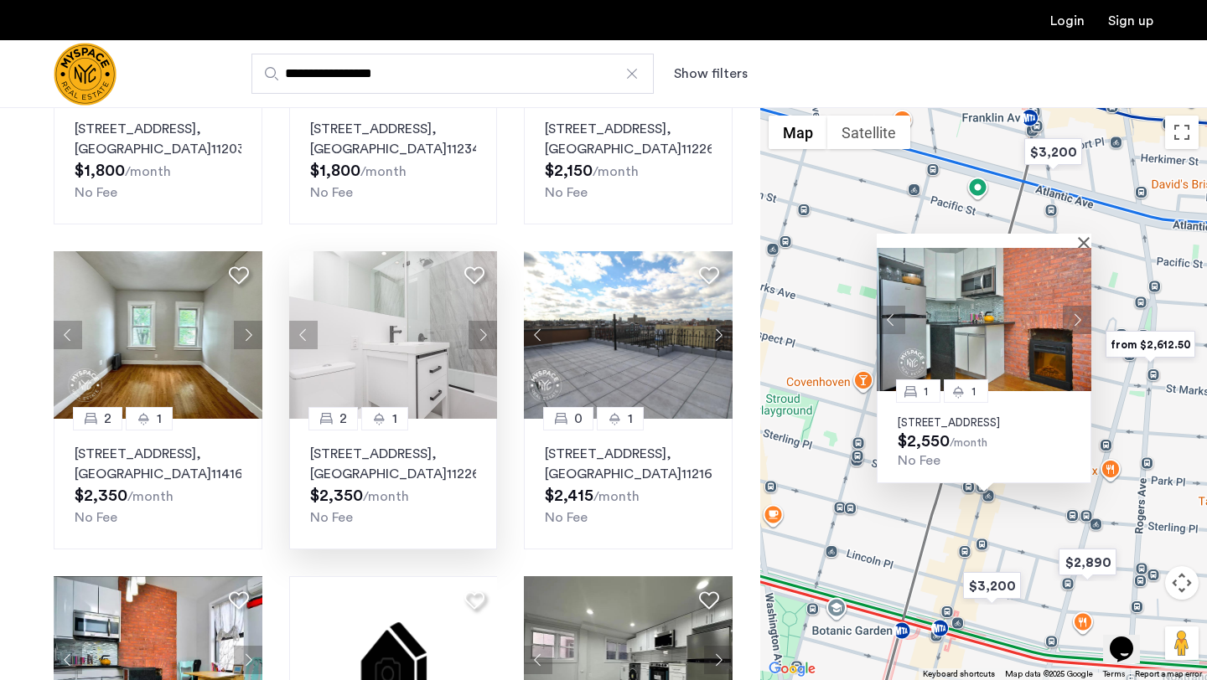
click at [1078, 306] on button "Next apartment" at bounding box center [1077, 320] width 28 height 28
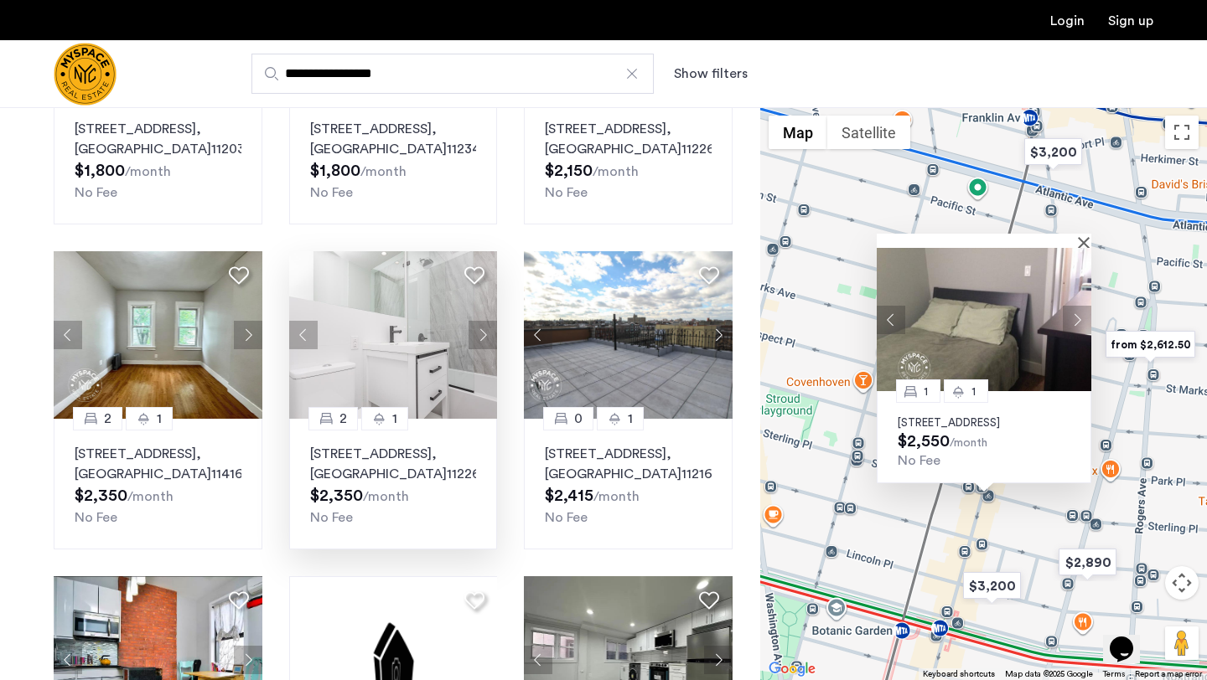
click at [1078, 306] on button "Next apartment" at bounding box center [1077, 320] width 28 height 28
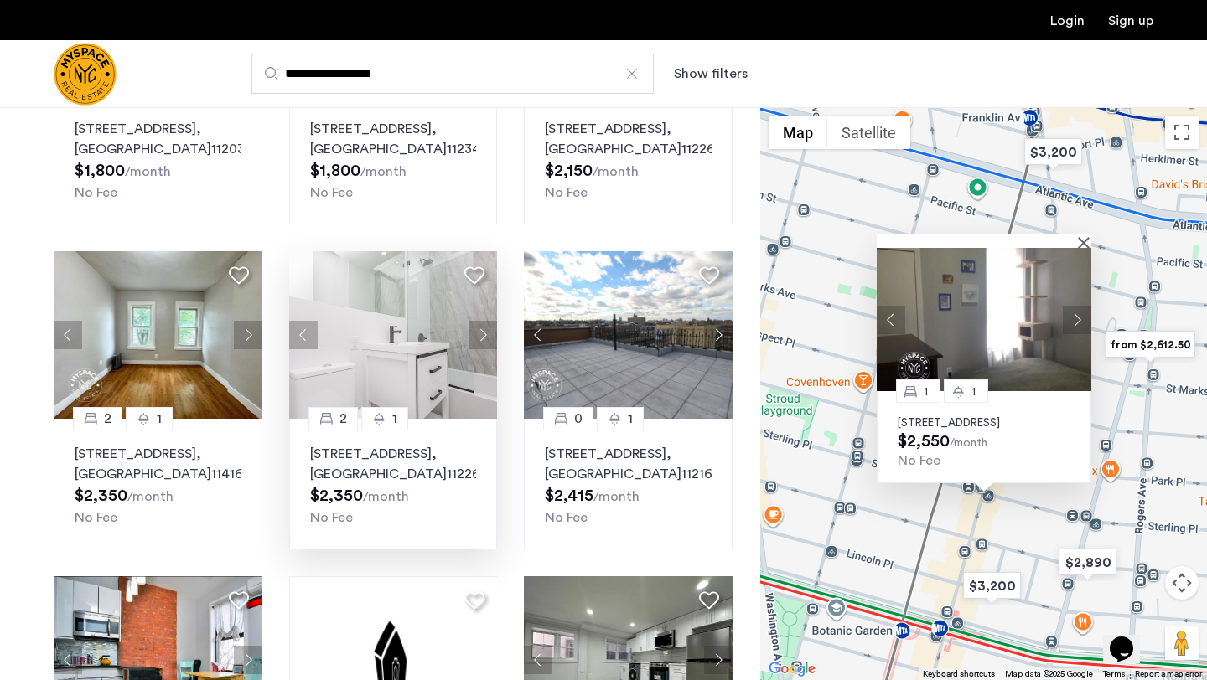
click at [1078, 306] on button "Next apartment" at bounding box center [1077, 320] width 28 height 28
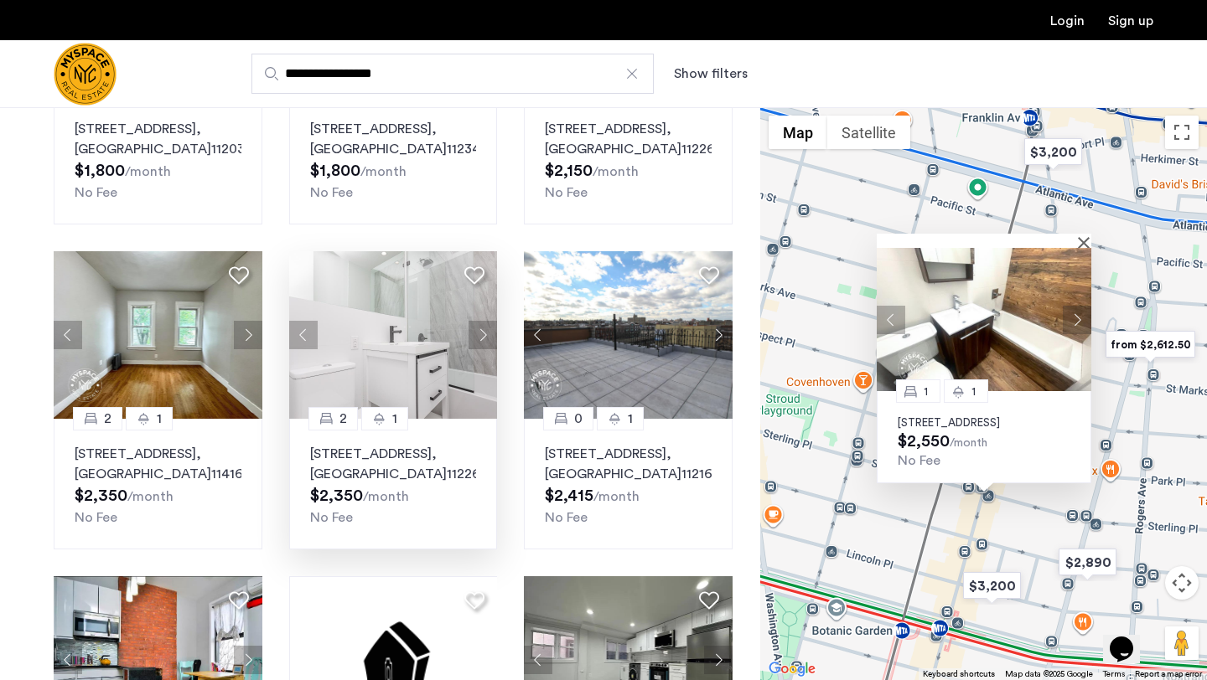
click at [1078, 306] on button "Next apartment" at bounding box center [1077, 320] width 28 height 28
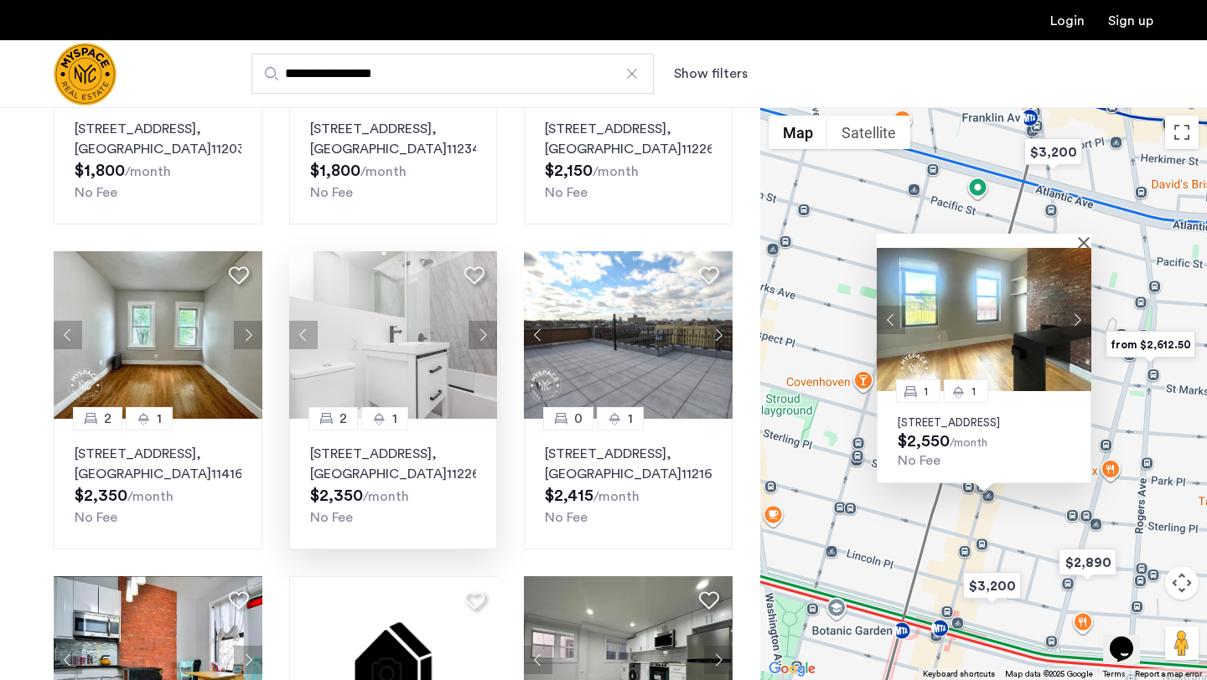
click at [1078, 306] on button "Next apartment" at bounding box center [1077, 320] width 28 height 28
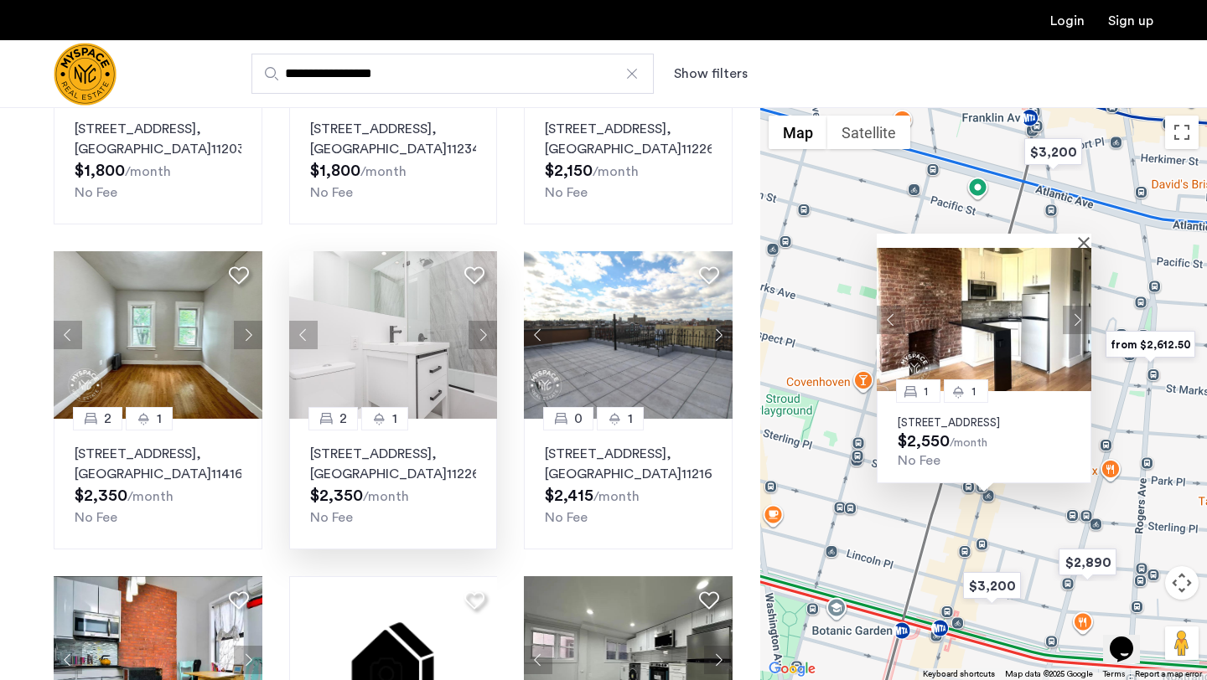
click at [1078, 306] on button "Next apartment" at bounding box center [1077, 320] width 28 height 28
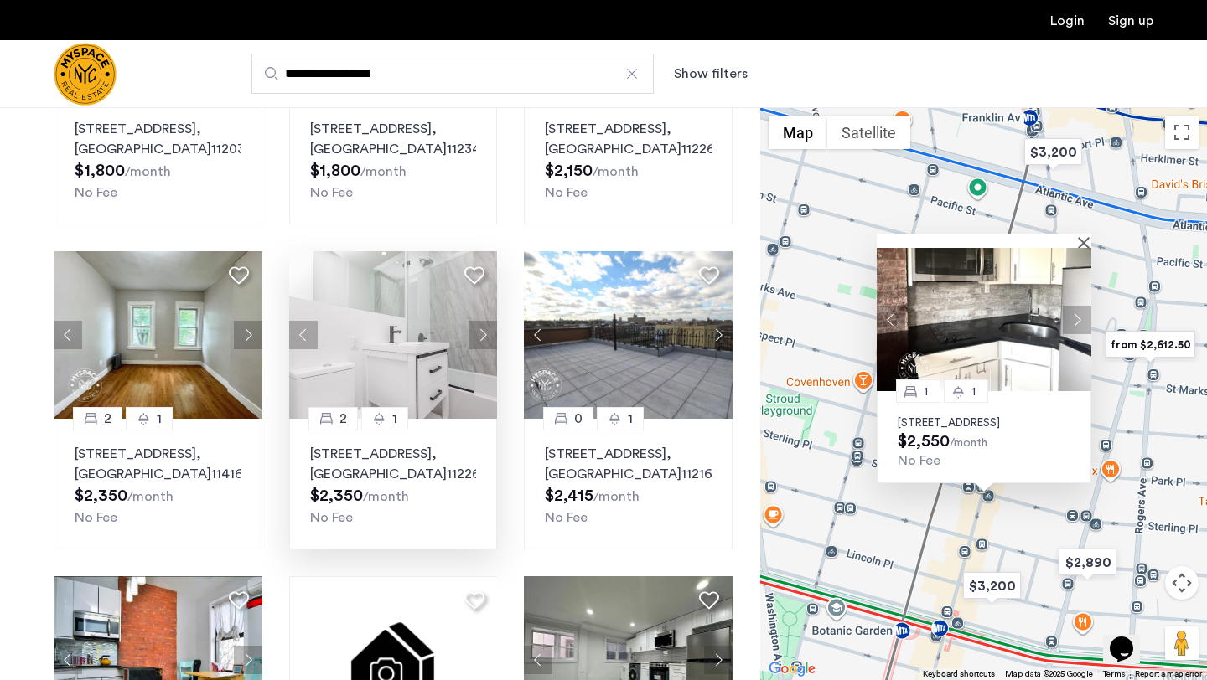
click at [1078, 306] on button "Next apartment" at bounding box center [1077, 320] width 28 height 28
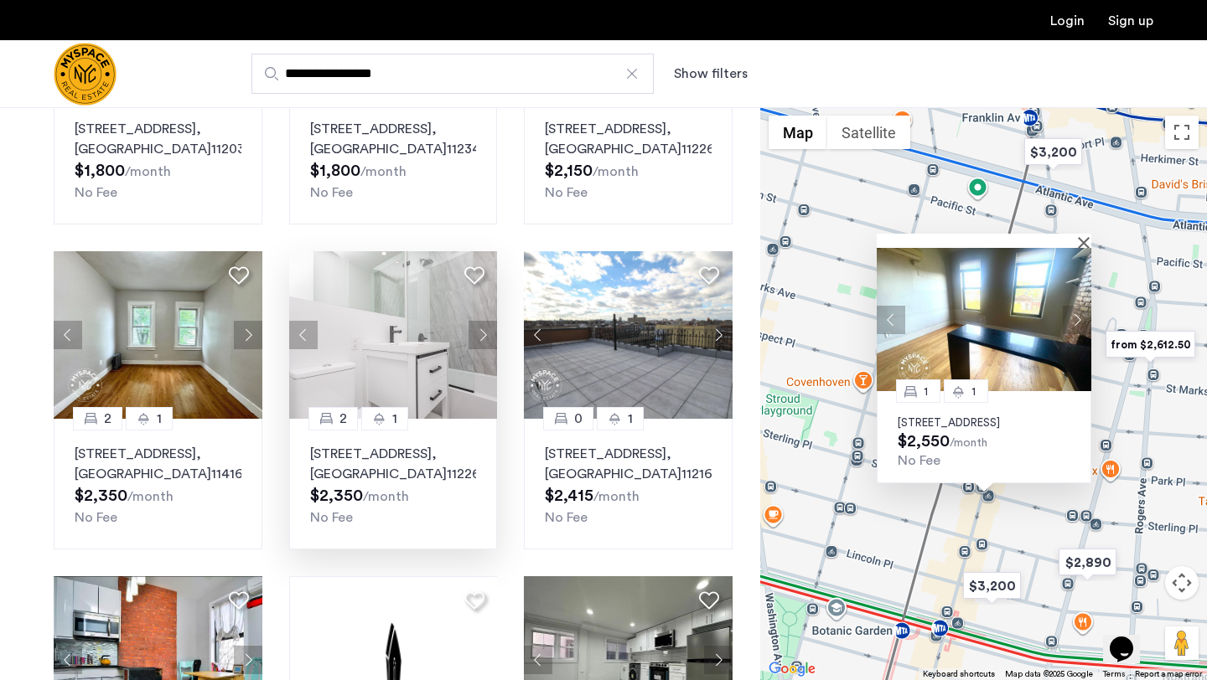
click at [1078, 306] on button "Next apartment" at bounding box center [1077, 320] width 28 height 28
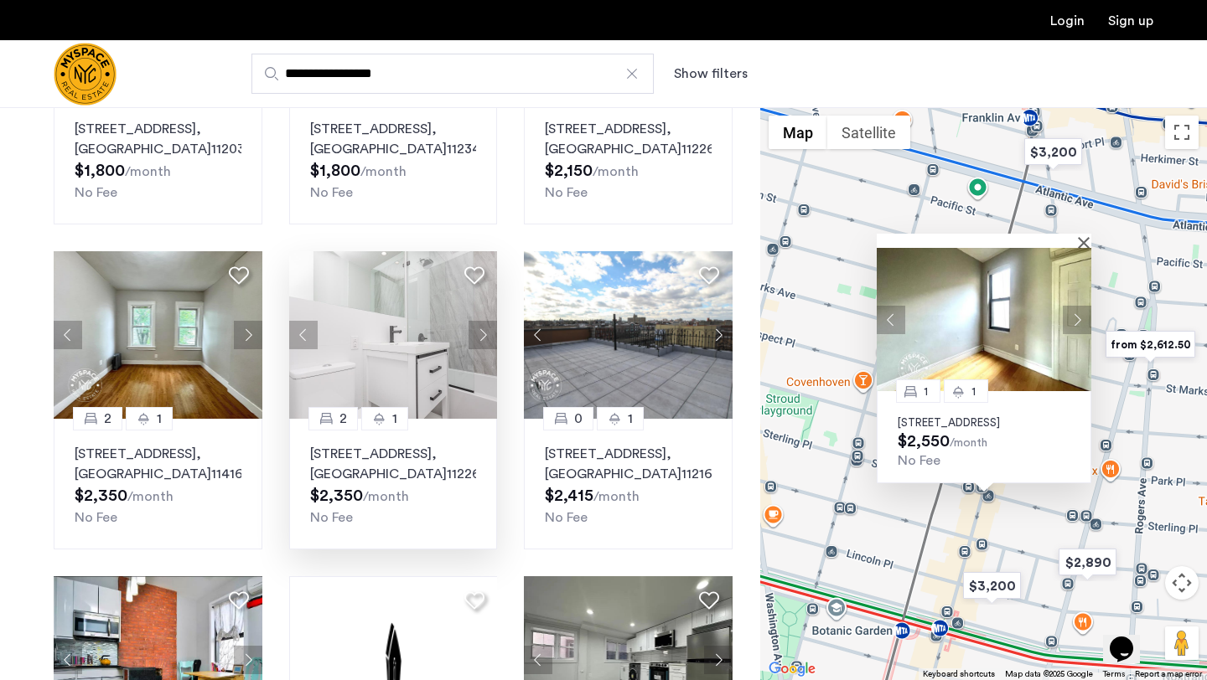
click at [1146, 439] on div "1 1 728 Franklin Ave, Unit 4B, Brooklyn, NY 11238 $2,550 /month No Fee" at bounding box center [983, 393] width 447 height 573
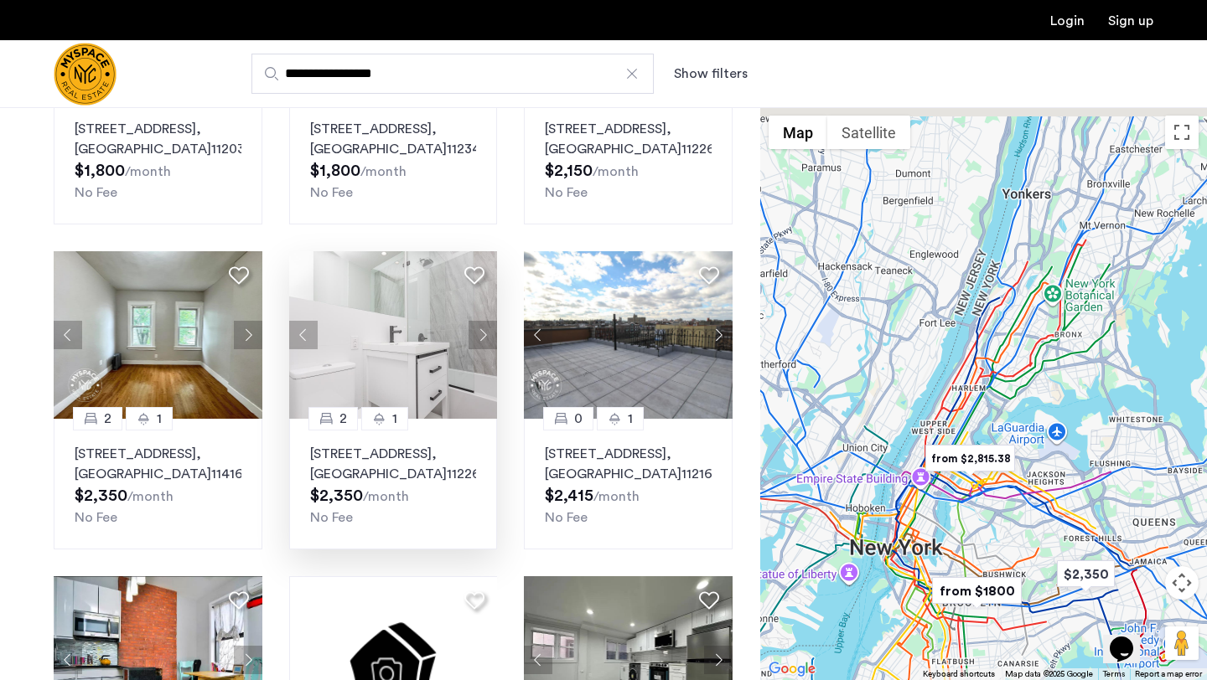
drag, startPoint x: 973, startPoint y: 319, endPoint x: 918, endPoint y: 514, distance: 202.1
click at [918, 514] on div at bounding box center [983, 393] width 447 height 573
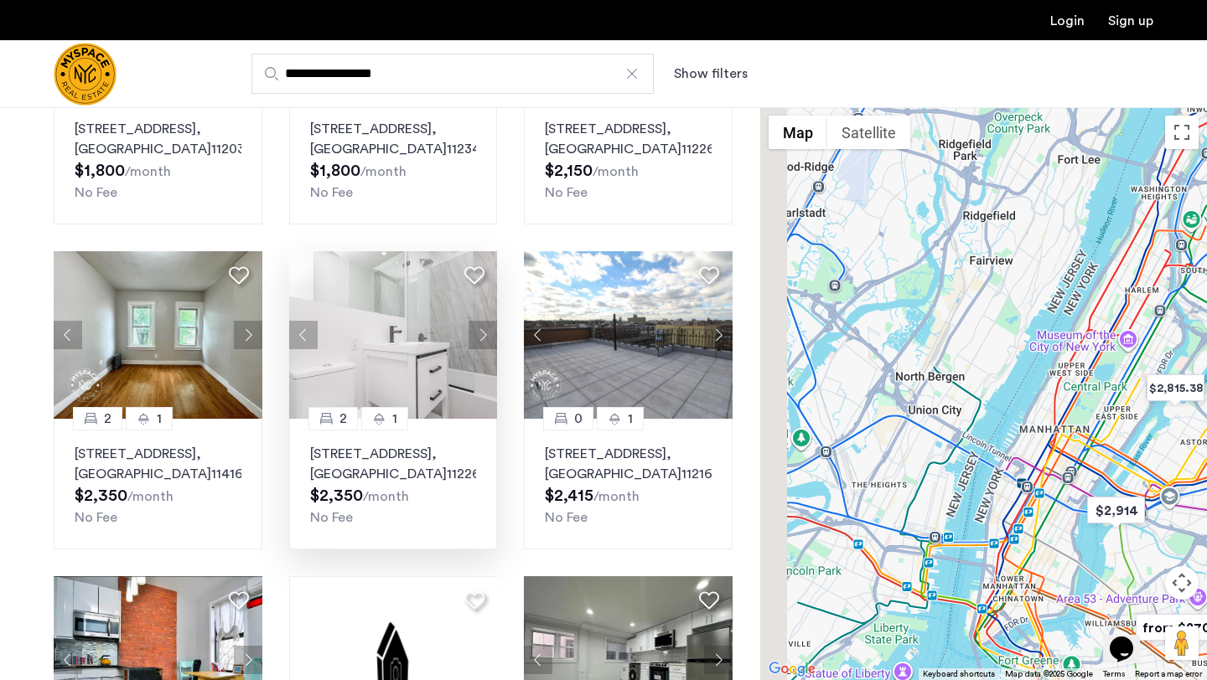
drag, startPoint x: 825, startPoint y: 439, endPoint x: 942, endPoint y: 442, distance: 117.3
click at [942, 442] on div at bounding box center [983, 393] width 447 height 573
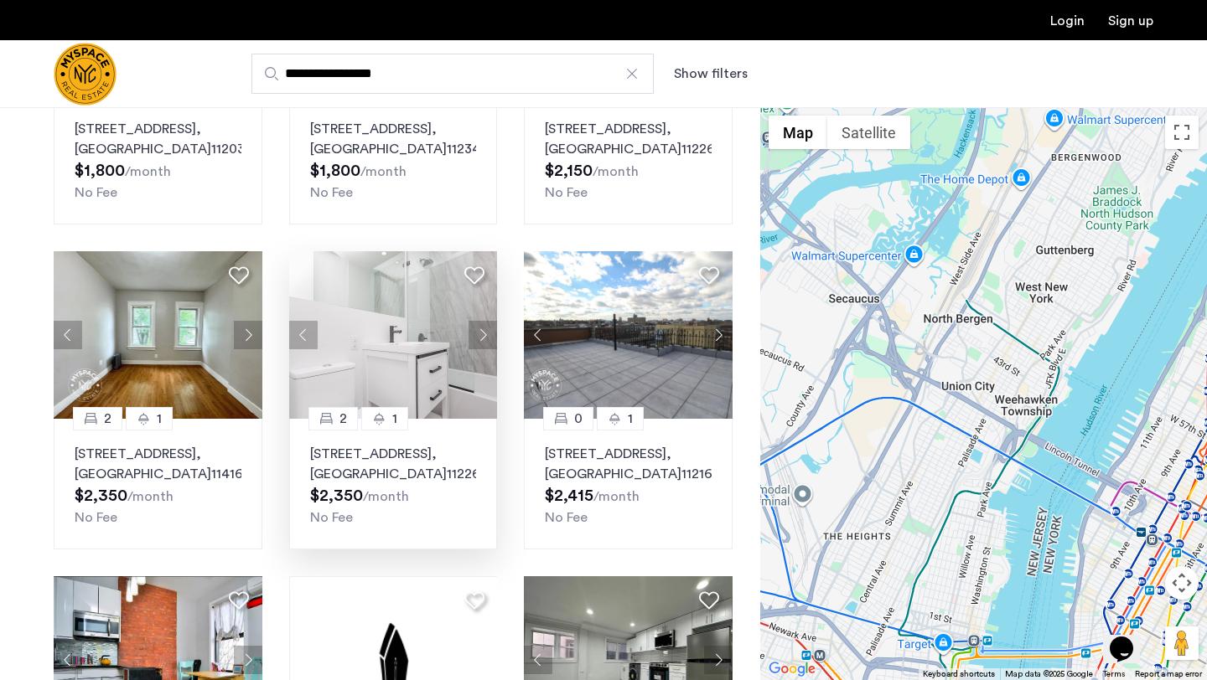
click at [461, 85] on input "**********" at bounding box center [452, 74] width 402 height 40
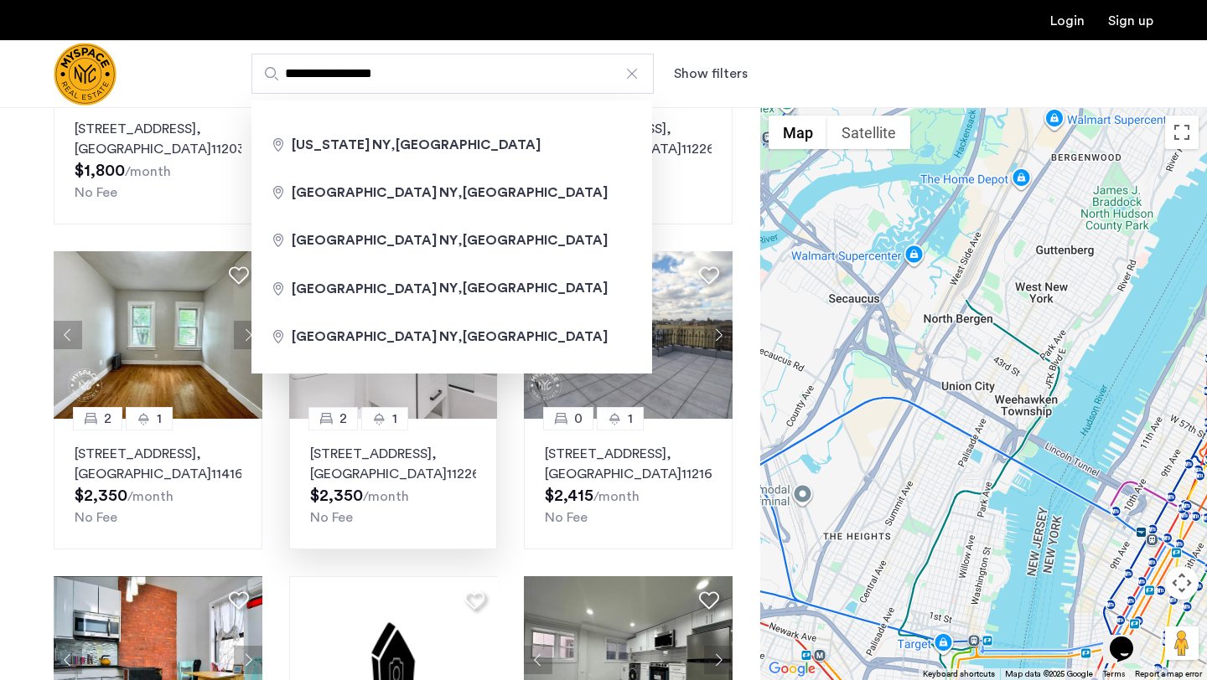
drag, startPoint x: 396, startPoint y: 79, endPoint x: 163, endPoint y: 25, distance: 239.1
click at [163, 25] on header "**********" at bounding box center [603, 54] width 1207 height 108
type input "*"
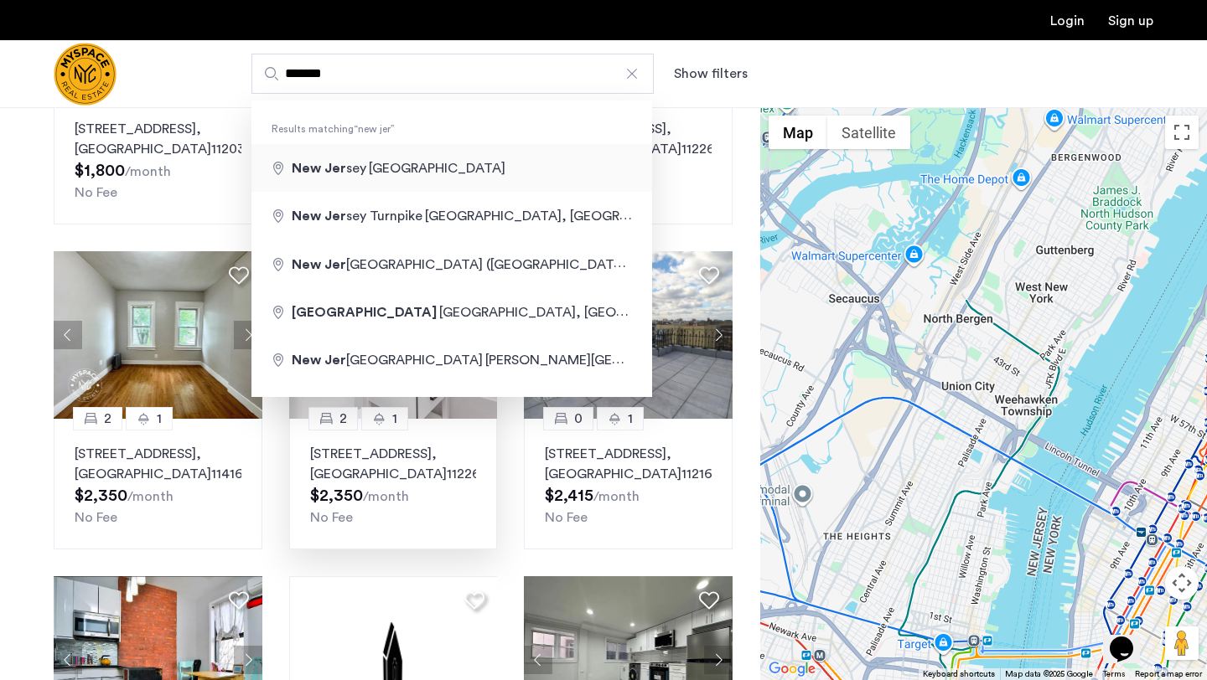
type input "**********"
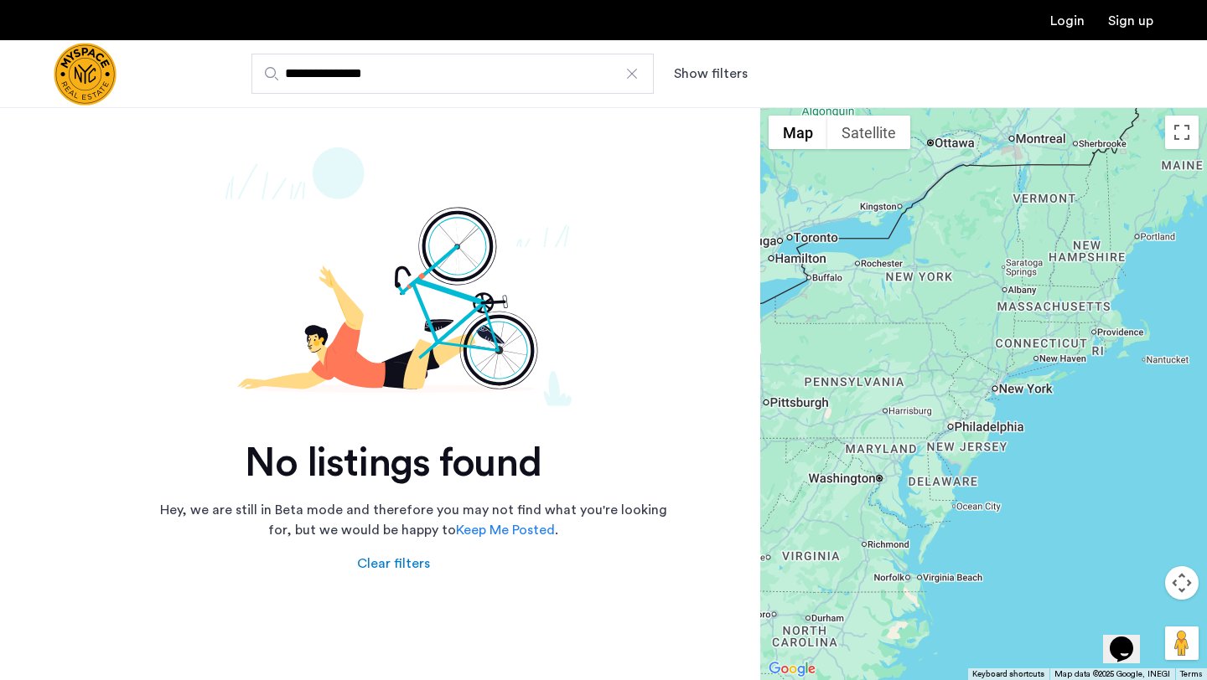
click at [637, 74] on div at bounding box center [631, 73] width 17 height 17
click at [637, 74] on input "**********" at bounding box center [452, 74] width 402 height 40
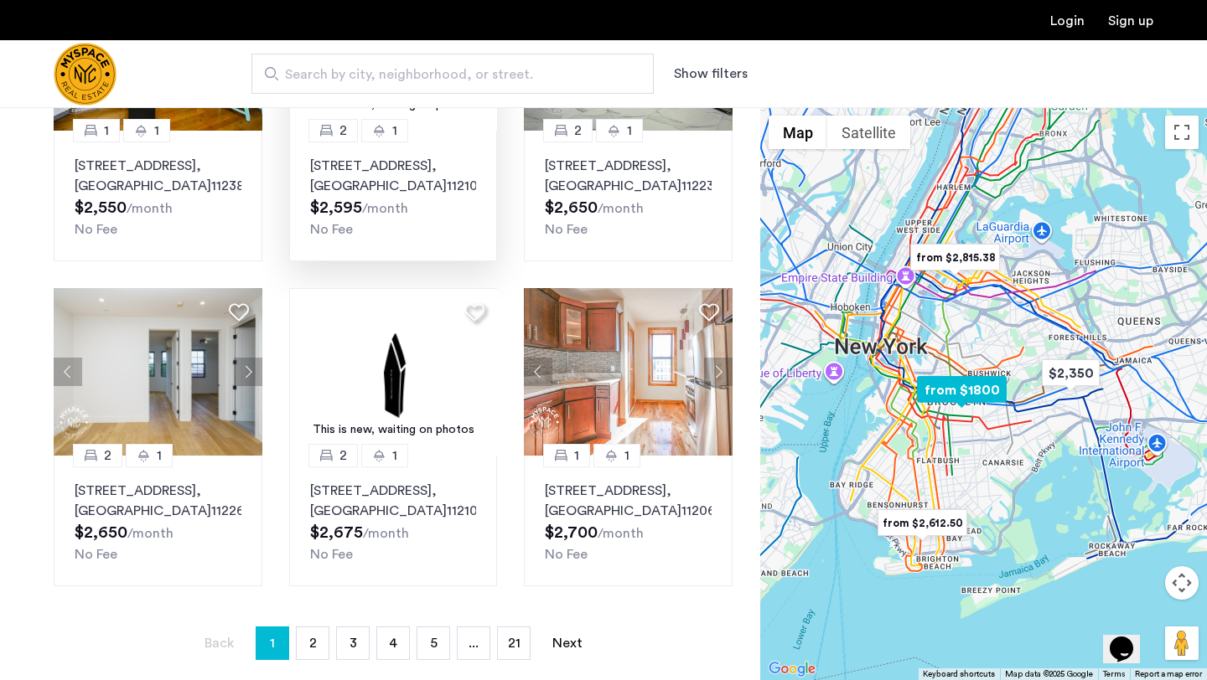
scroll to position [910, 0]
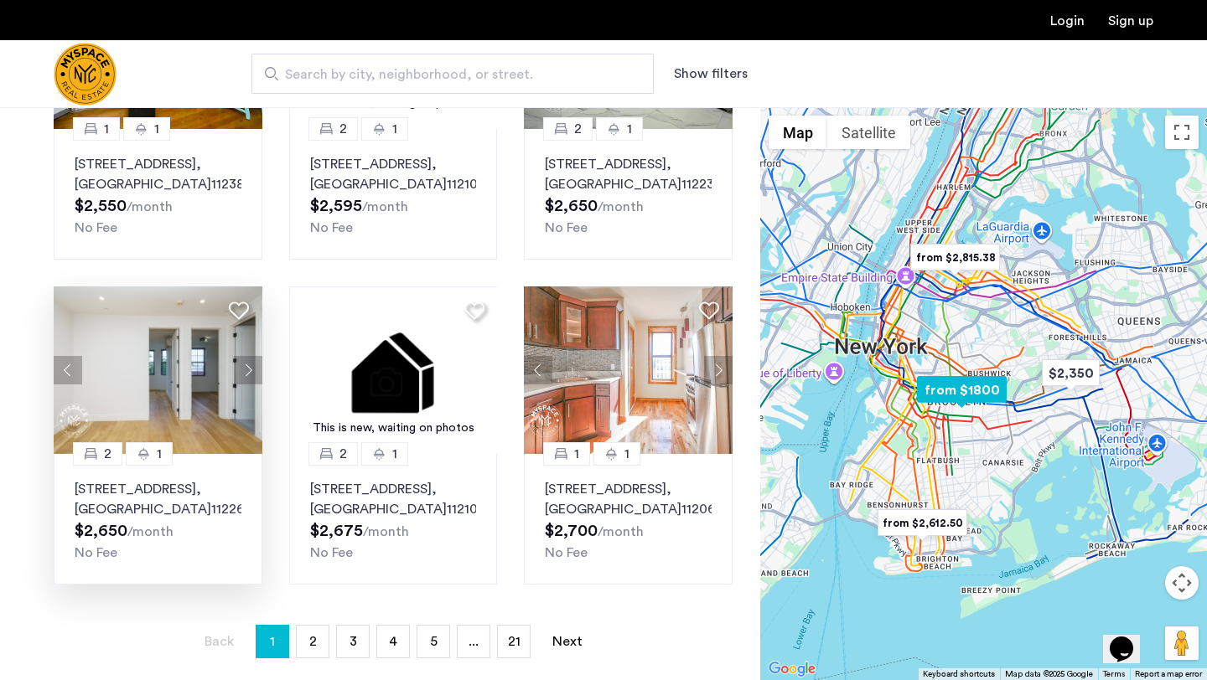
click at [255, 383] on button "Next apartment" at bounding box center [248, 370] width 28 height 28
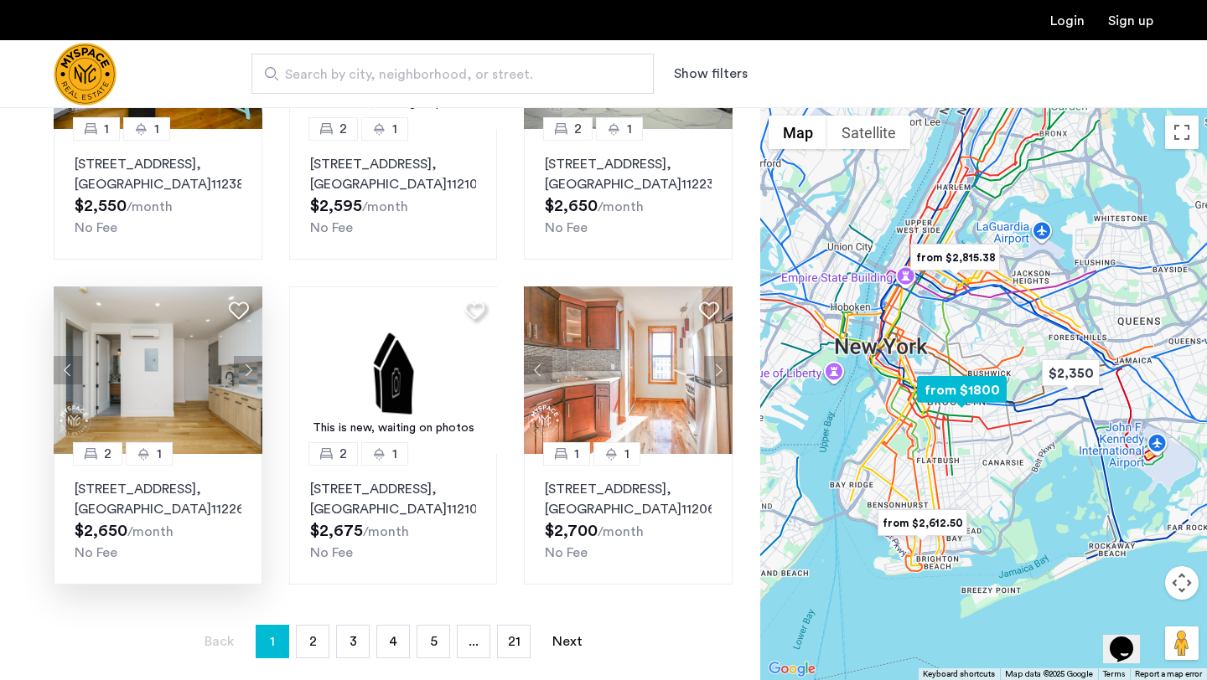
click at [255, 383] on button "Next apartment" at bounding box center [248, 370] width 28 height 28
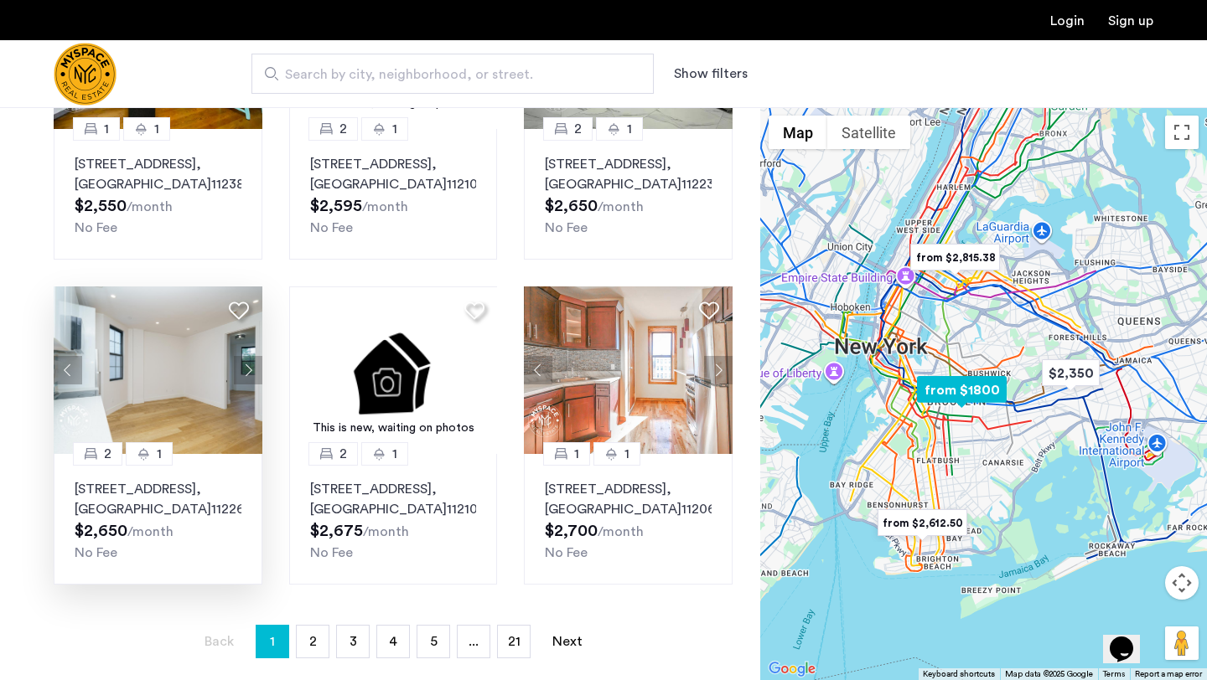
click at [255, 383] on button "Next apartment" at bounding box center [248, 370] width 28 height 28
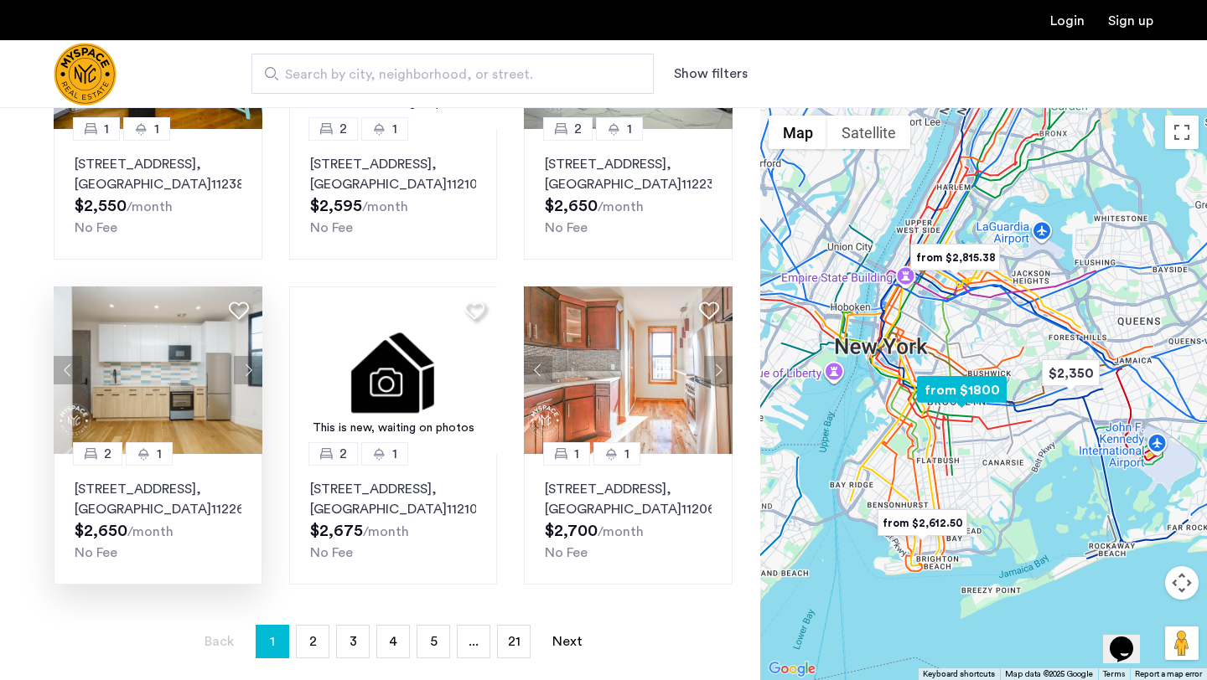
click at [255, 383] on button "Next apartment" at bounding box center [248, 370] width 28 height 28
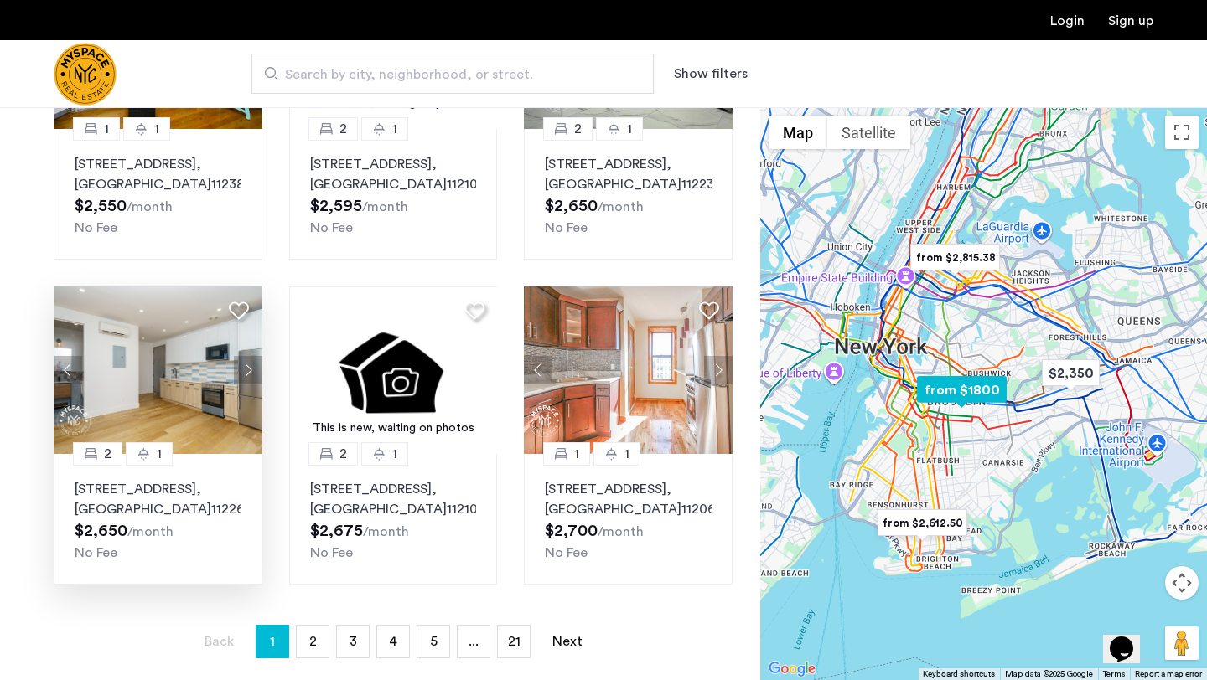
click at [255, 383] on button "Next apartment" at bounding box center [248, 370] width 28 height 28
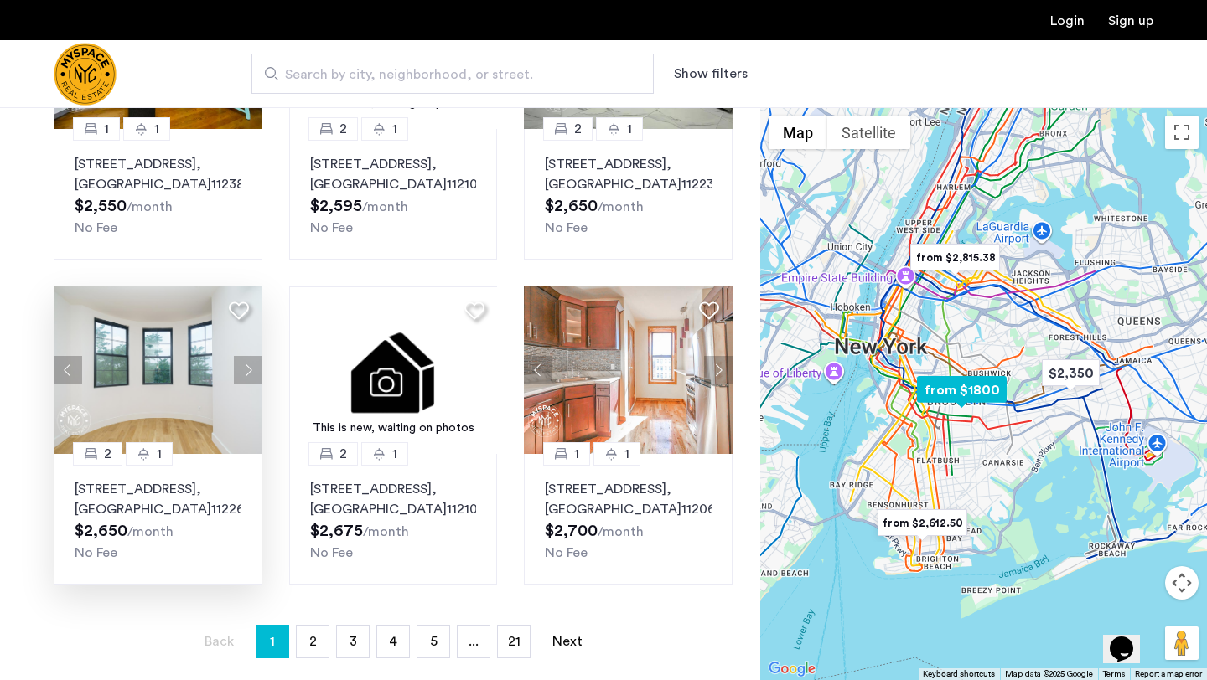
click at [256, 384] on button "Next apartment" at bounding box center [248, 370] width 28 height 28
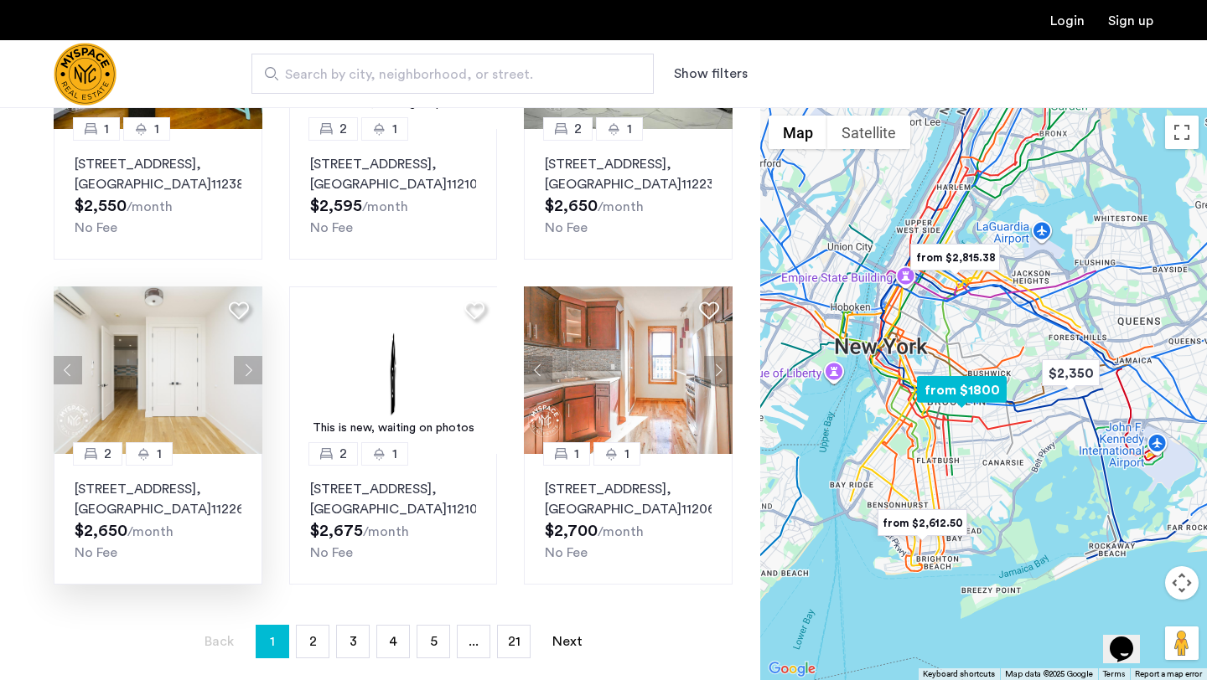
click at [256, 384] on button "Next apartment" at bounding box center [248, 370] width 28 height 28
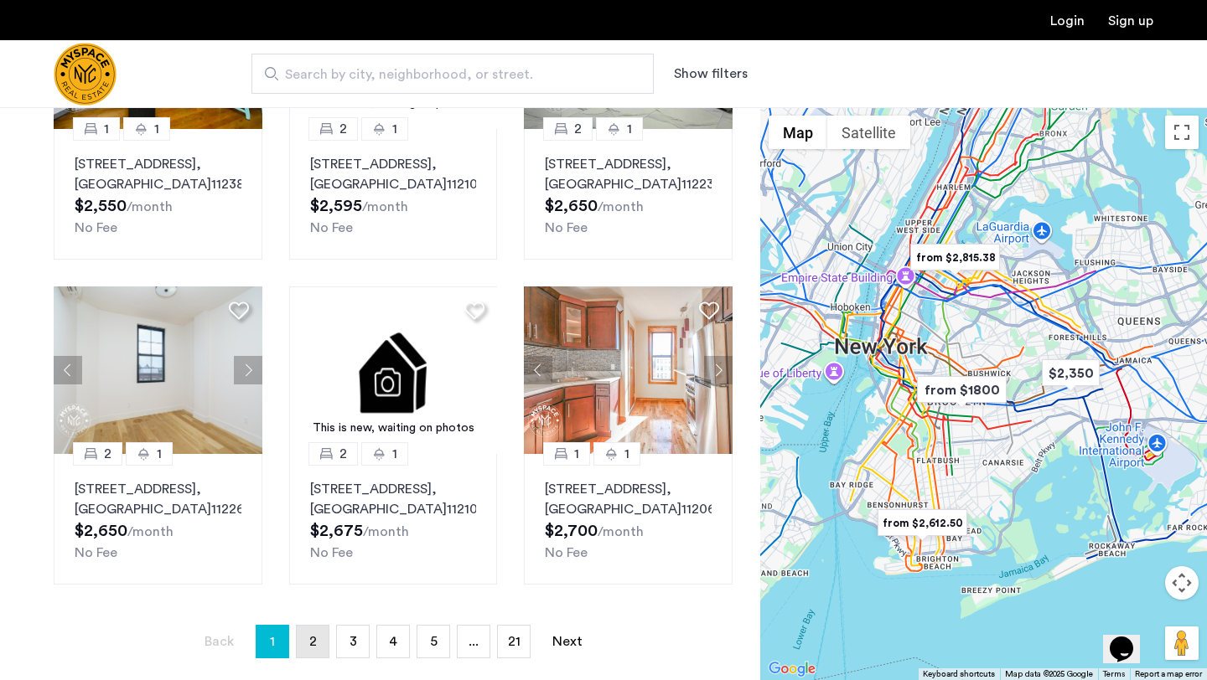
click at [303, 652] on link "page 2" at bounding box center [313, 642] width 32 height 32
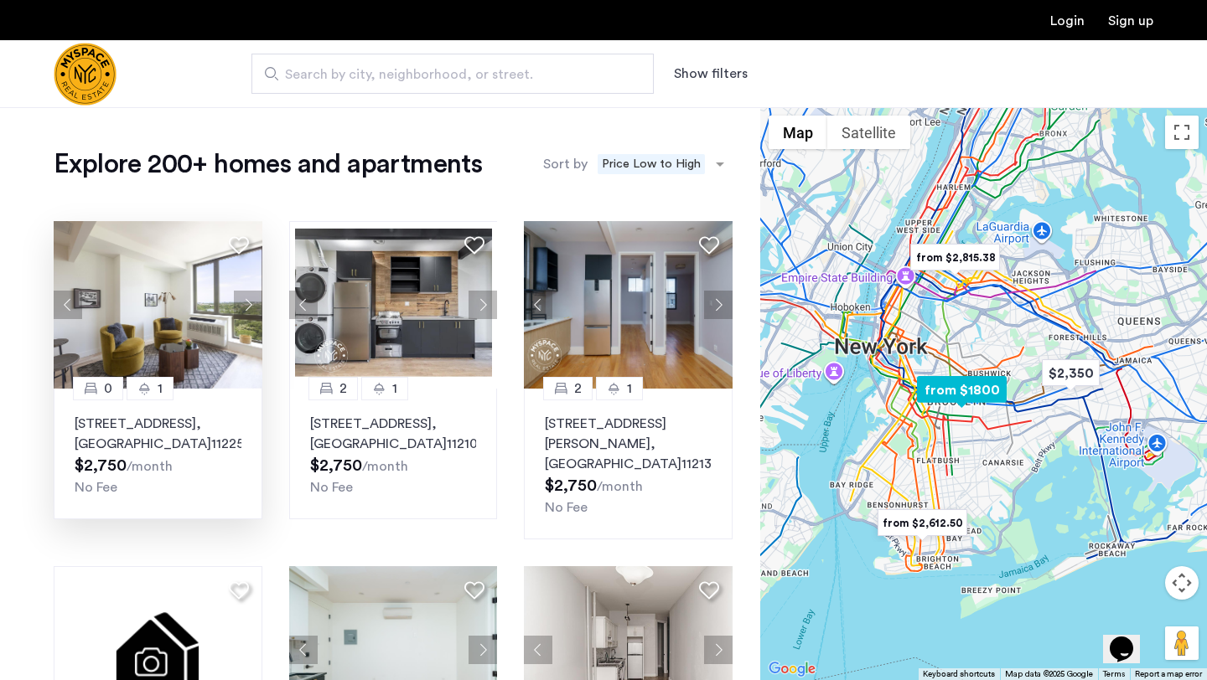
click at [240, 305] on button "Next apartment" at bounding box center [248, 305] width 28 height 28
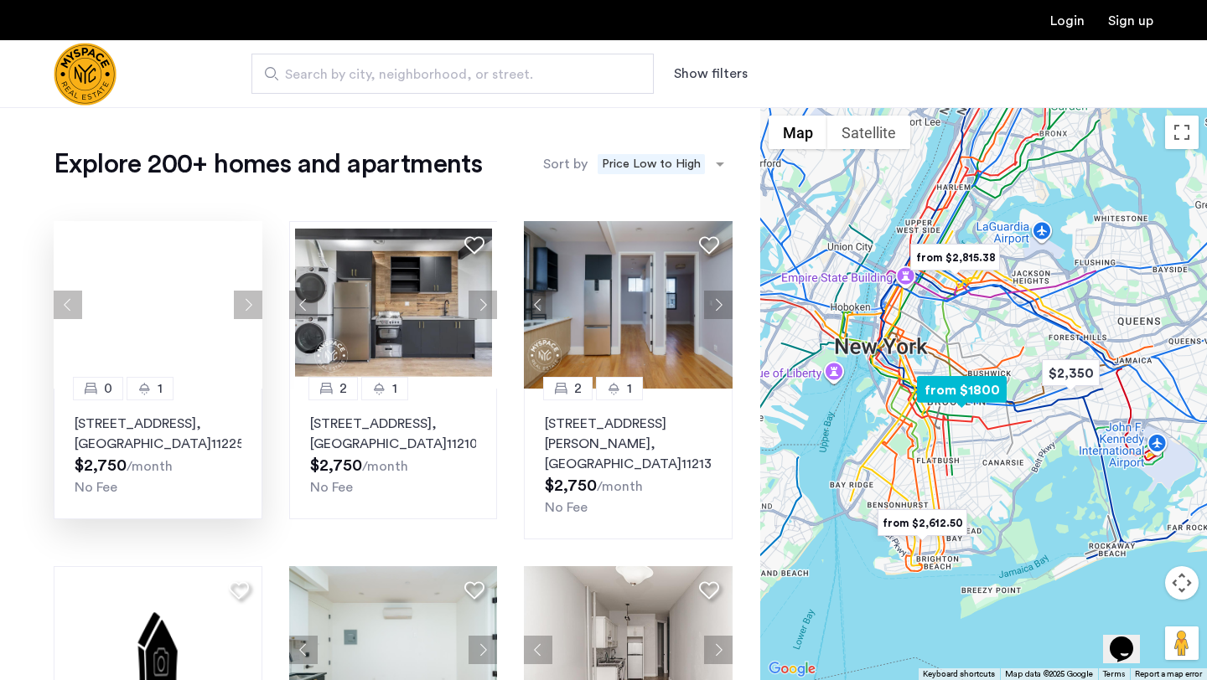
click at [240, 305] on div at bounding box center [158, 305] width 209 height 168
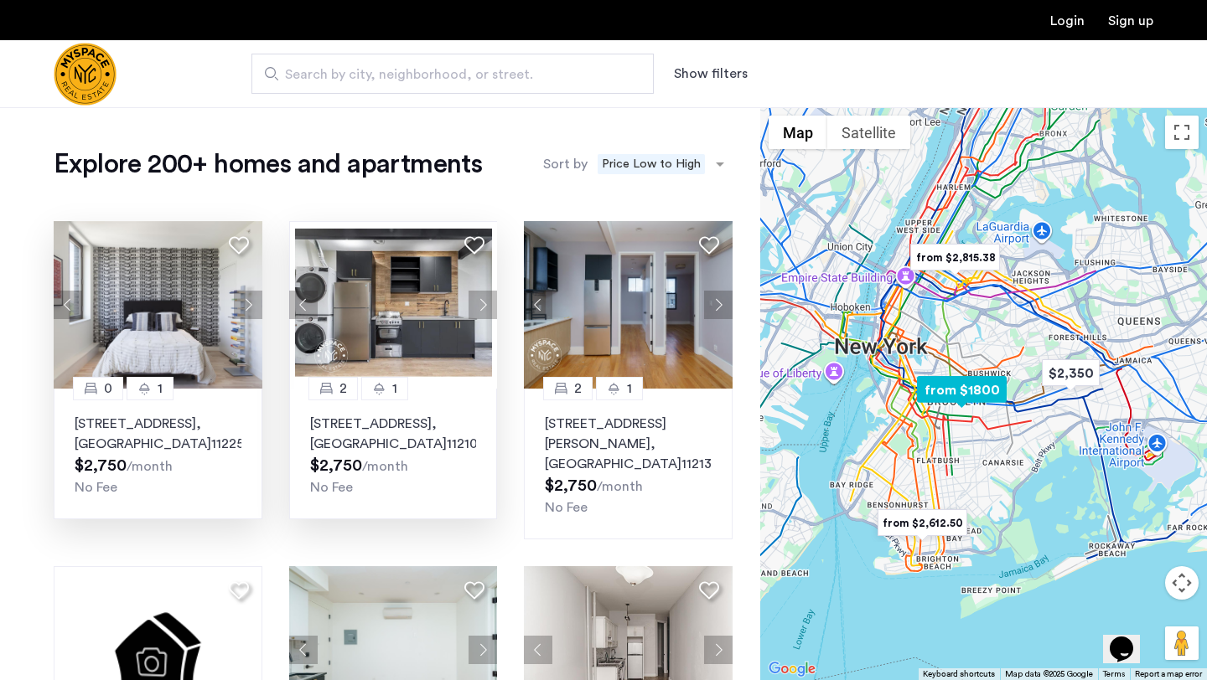
click at [478, 314] on button "Next apartment" at bounding box center [482, 305] width 28 height 28
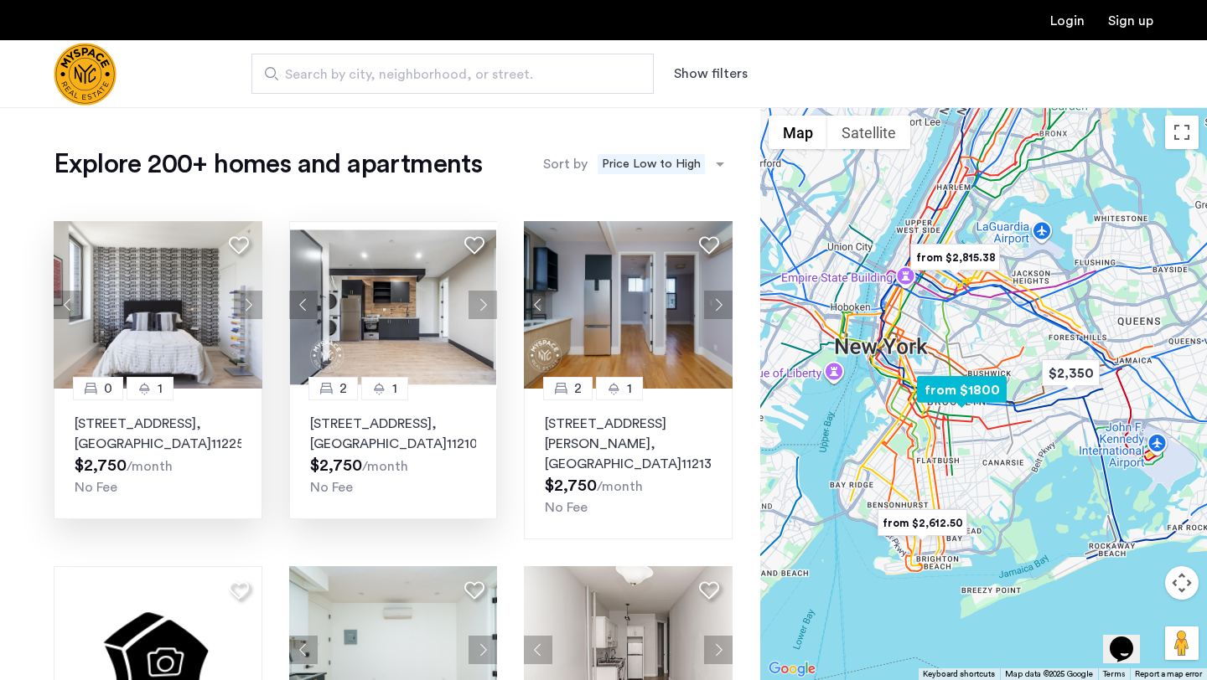
click at [478, 313] on button "Next apartment" at bounding box center [482, 305] width 28 height 28
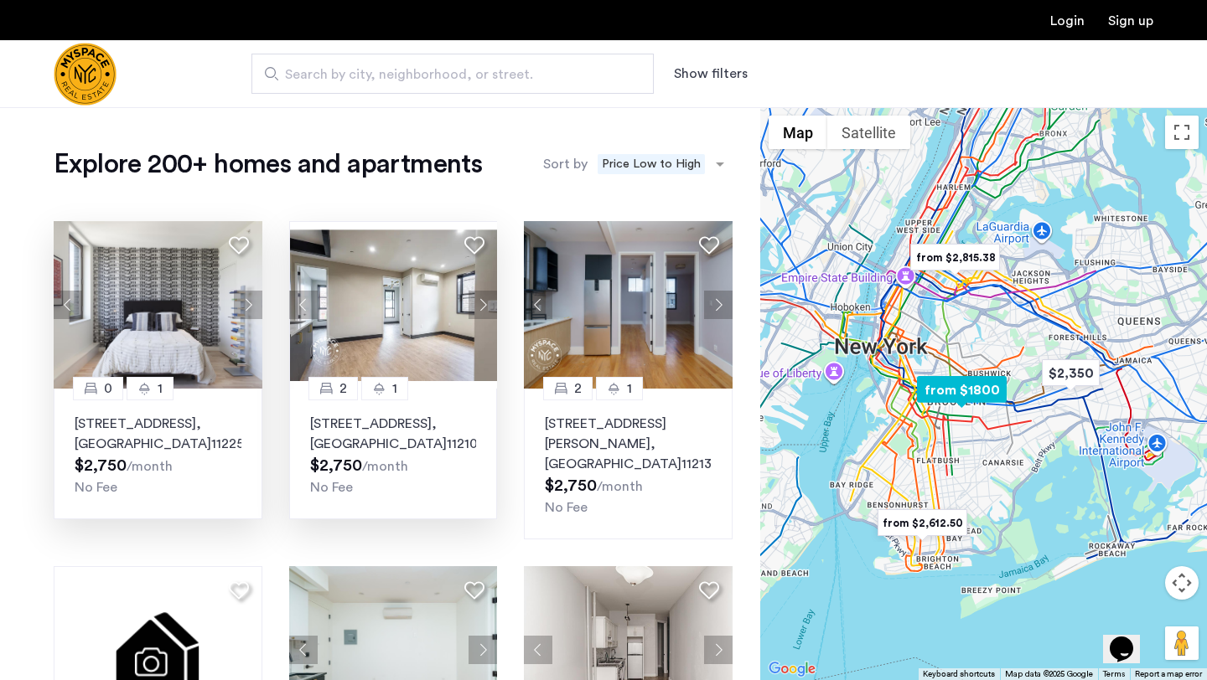
click at [478, 313] on button "Next apartment" at bounding box center [482, 305] width 28 height 28
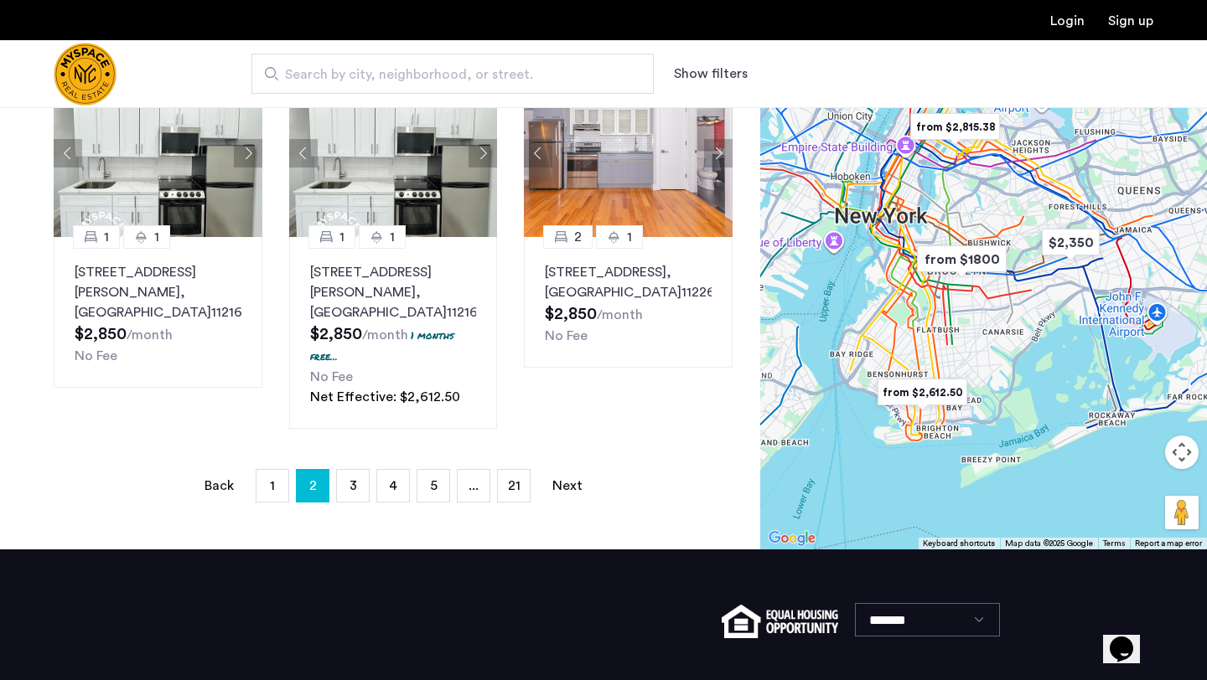
scroll to position [1210, 0]
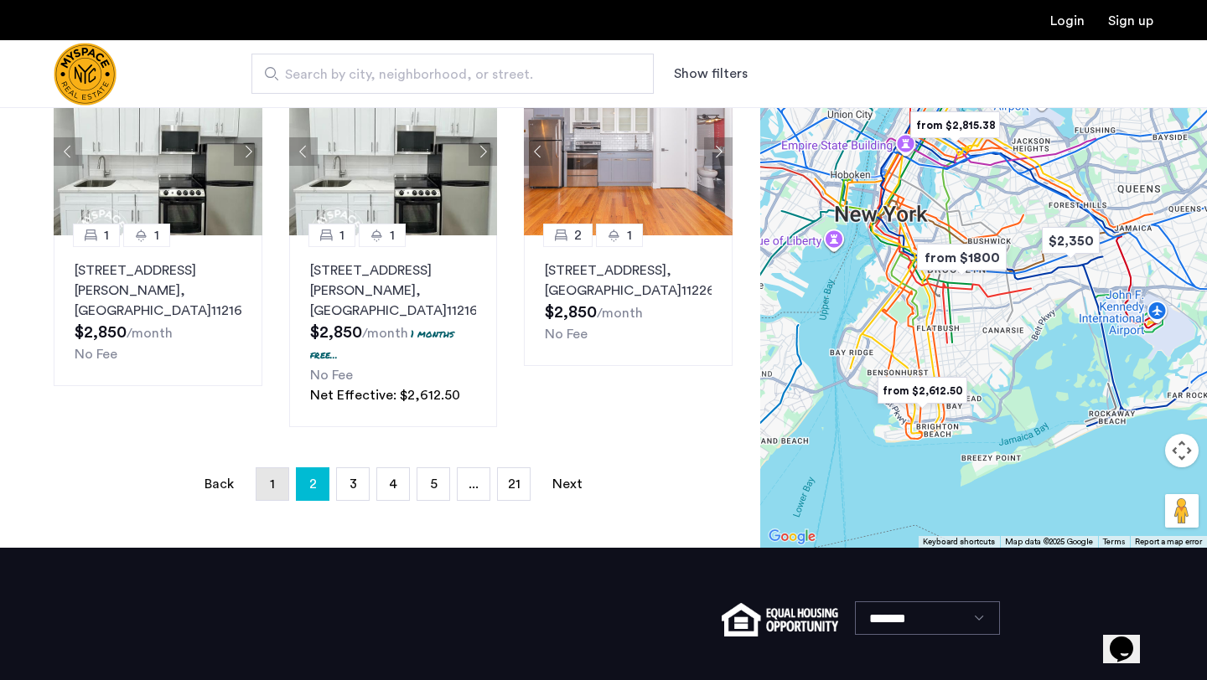
click at [270, 468] on link "page 1" at bounding box center [272, 484] width 32 height 32
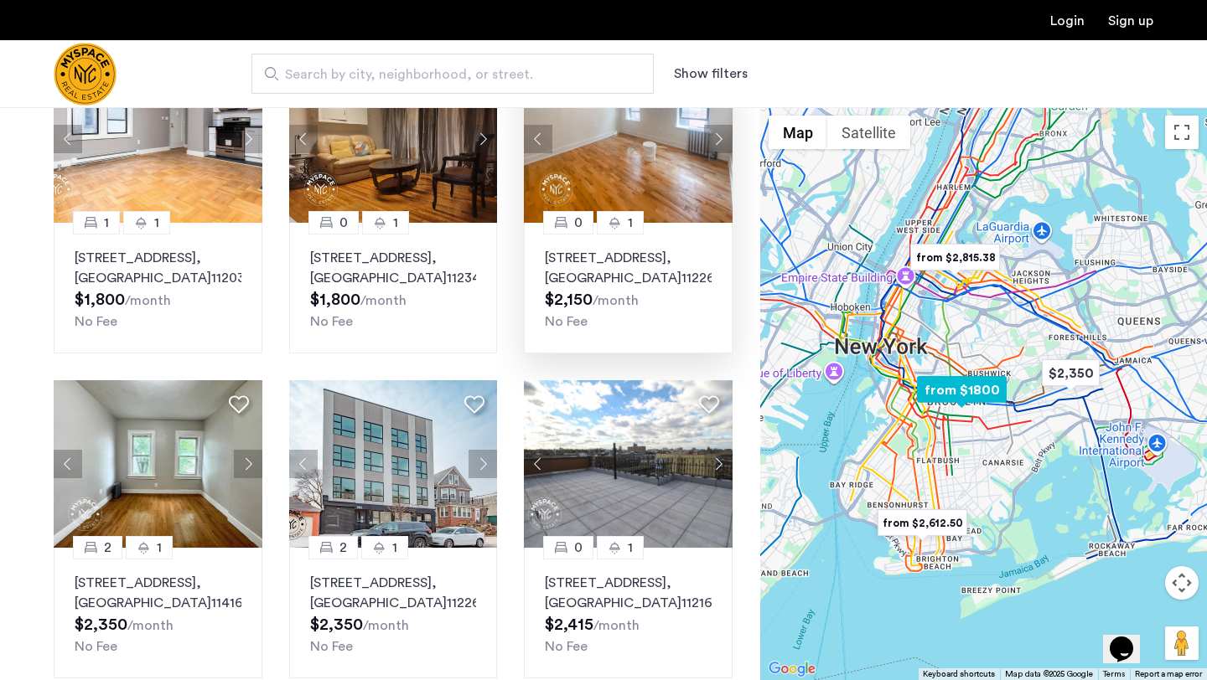
scroll to position [196, 0]
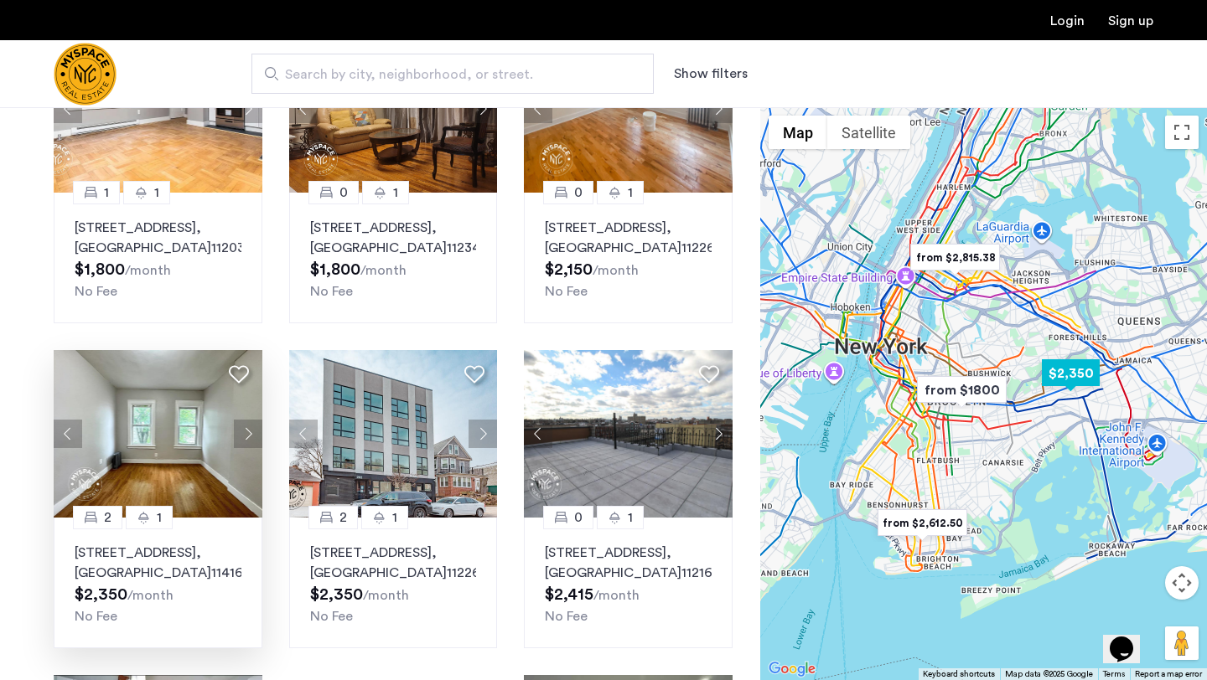
click at [247, 448] on button "Next apartment" at bounding box center [248, 434] width 28 height 28
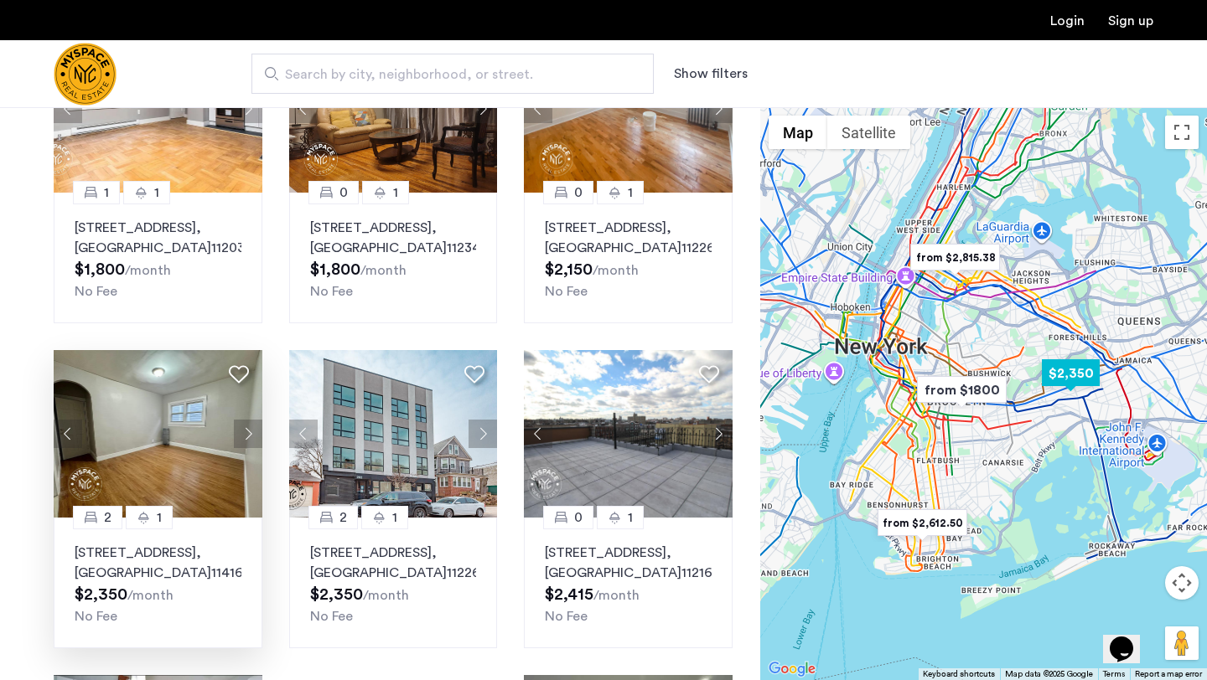
click at [247, 448] on button "Next apartment" at bounding box center [248, 434] width 28 height 28
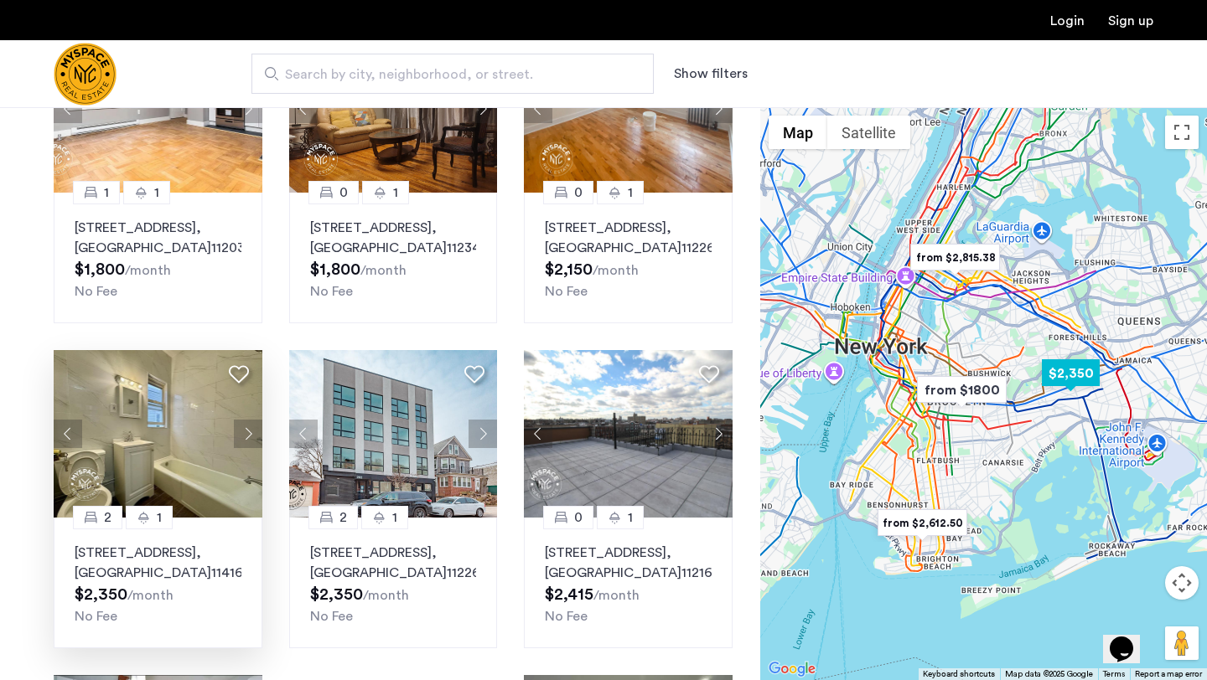
click at [247, 448] on button "Next apartment" at bounding box center [248, 434] width 28 height 28
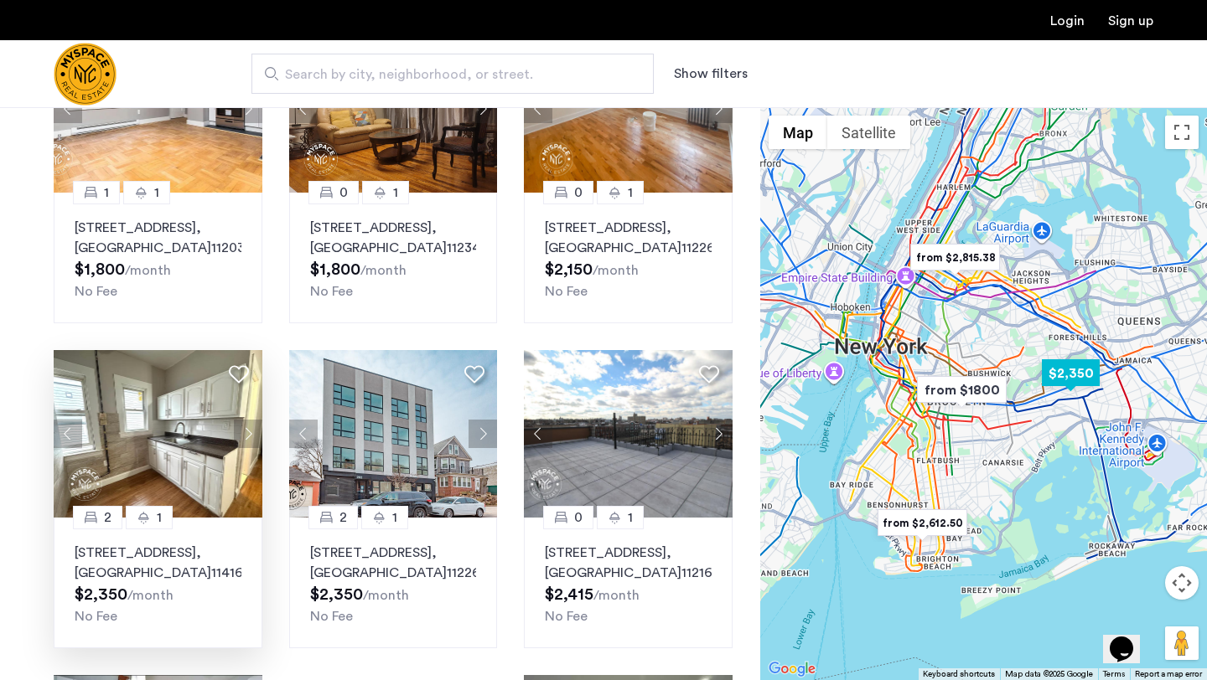
click at [247, 448] on button "Next apartment" at bounding box center [248, 434] width 28 height 28
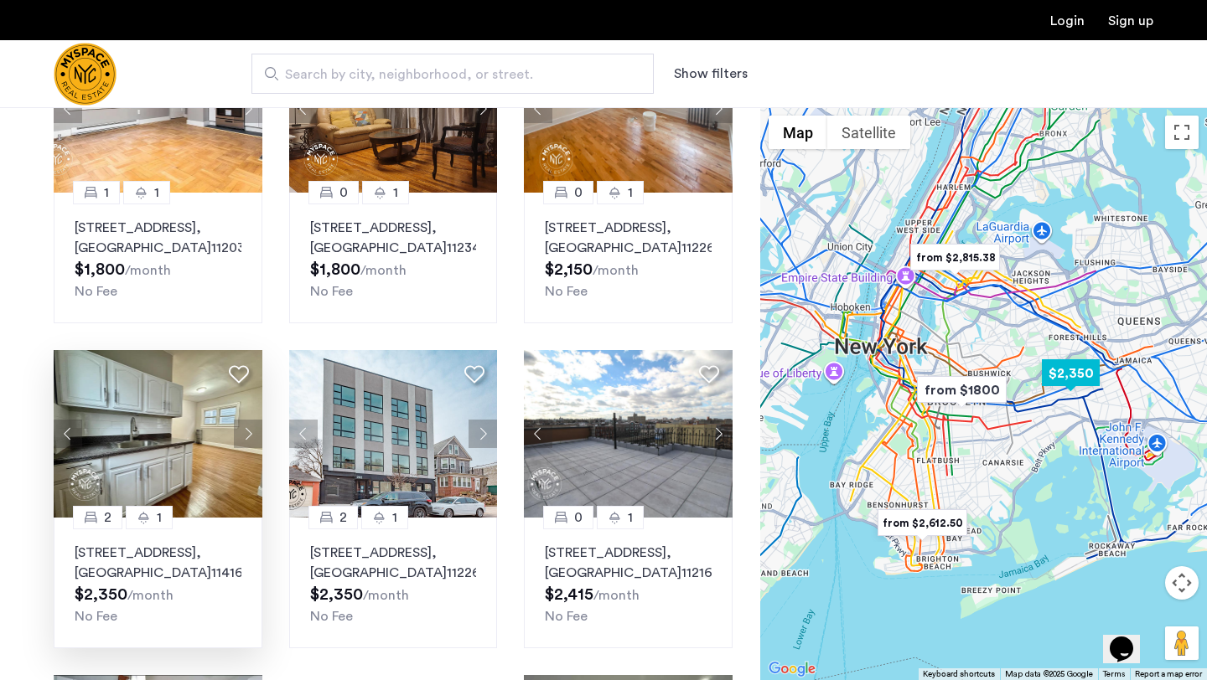
click at [247, 448] on button "Next apartment" at bounding box center [248, 434] width 28 height 28
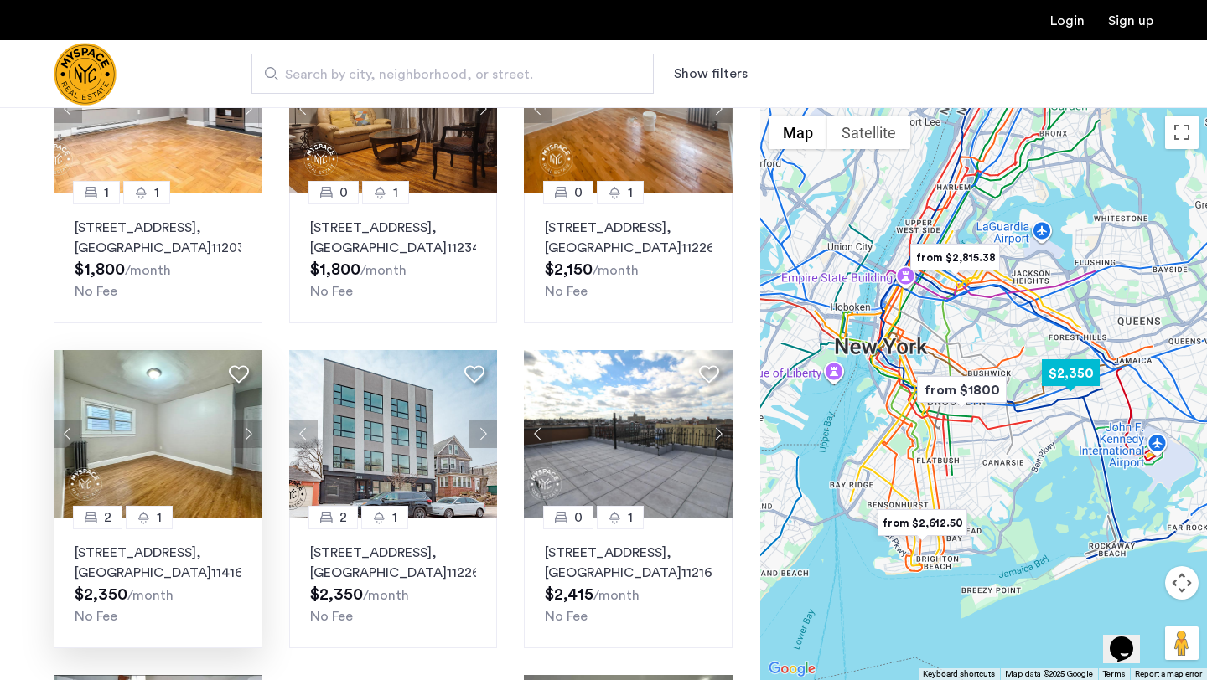
click at [247, 448] on button "Next apartment" at bounding box center [248, 434] width 28 height 28
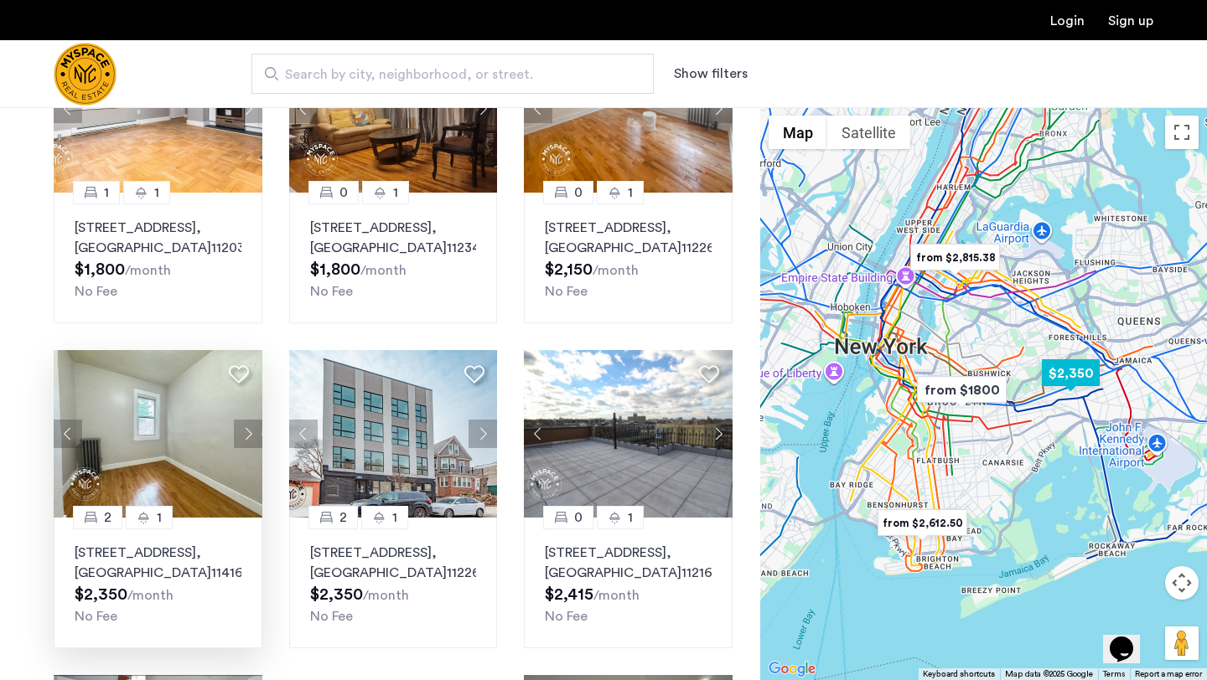
click at [247, 448] on button "Next apartment" at bounding box center [248, 434] width 28 height 28
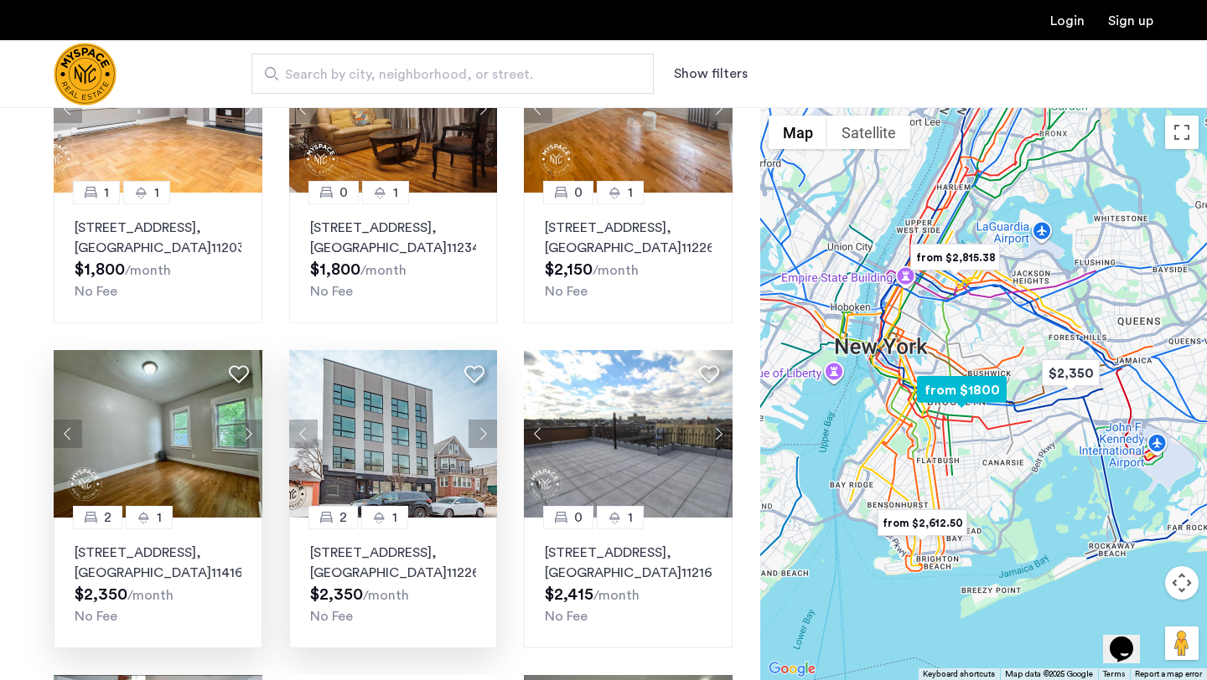
click at [480, 448] on button "Next apartment" at bounding box center [482, 434] width 28 height 28
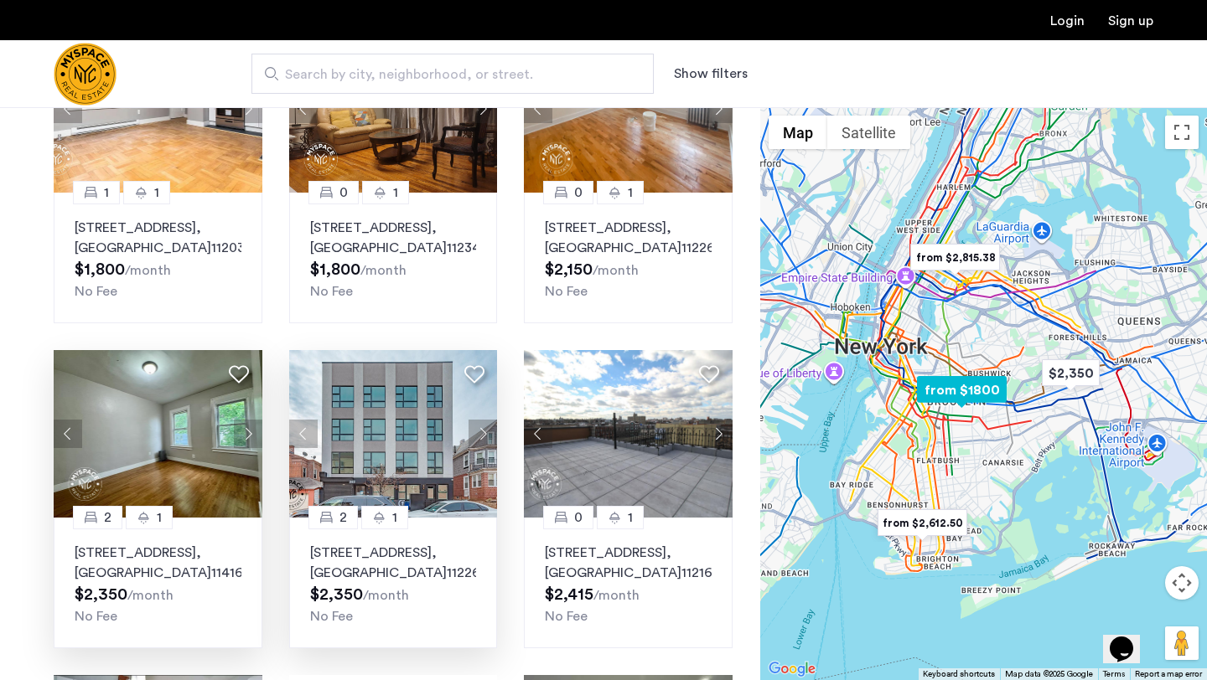
click at [480, 448] on button "Next apartment" at bounding box center [482, 434] width 28 height 28
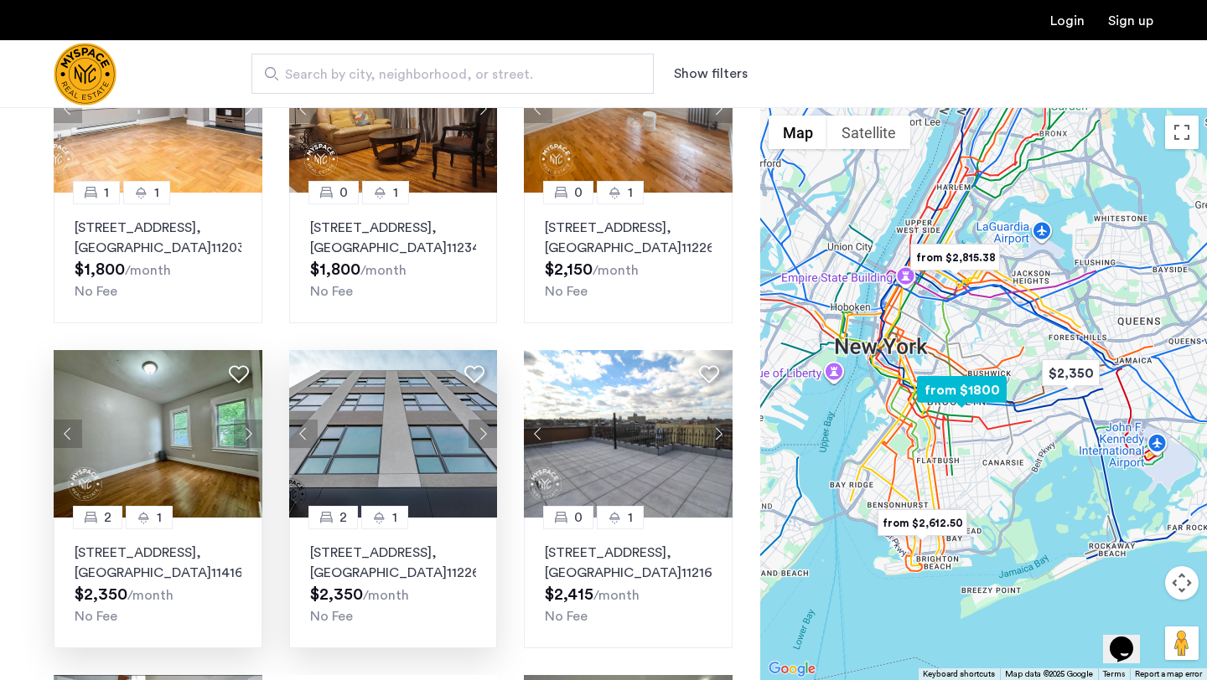
click at [480, 448] on button "Next apartment" at bounding box center [482, 434] width 28 height 28
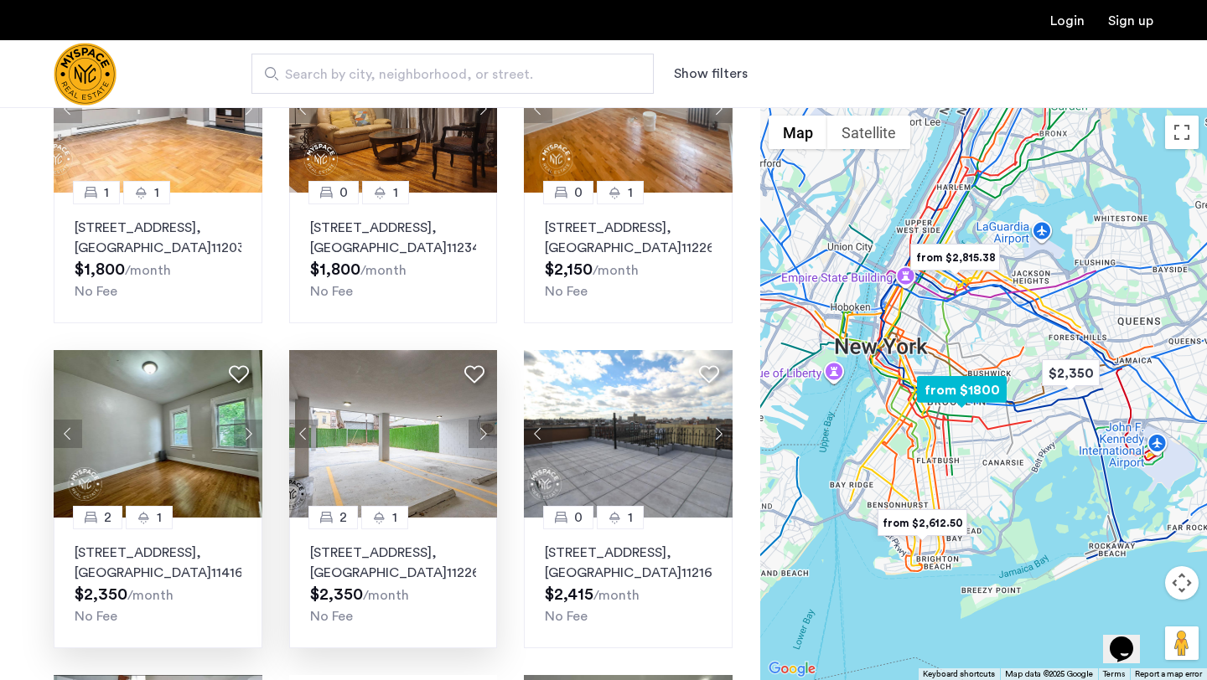
click at [480, 448] on button "Next apartment" at bounding box center [482, 434] width 28 height 28
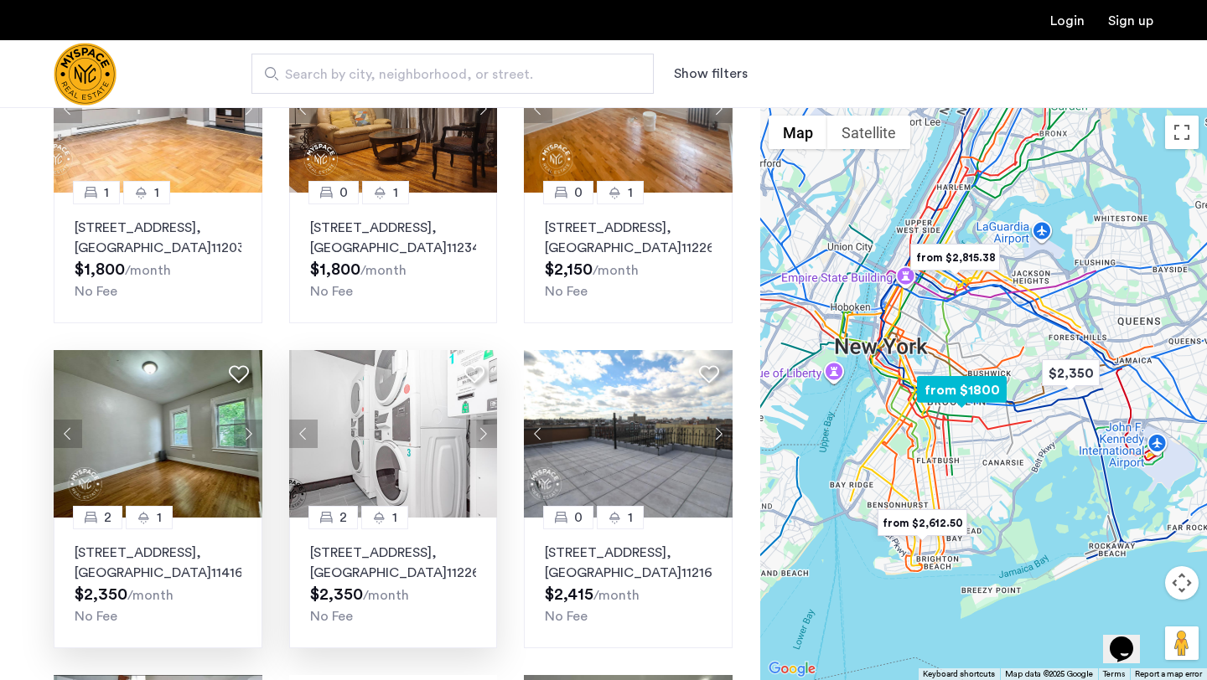
click at [480, 448] on button "Next apartment" at bounding box center [482, 434] width 28 height 28
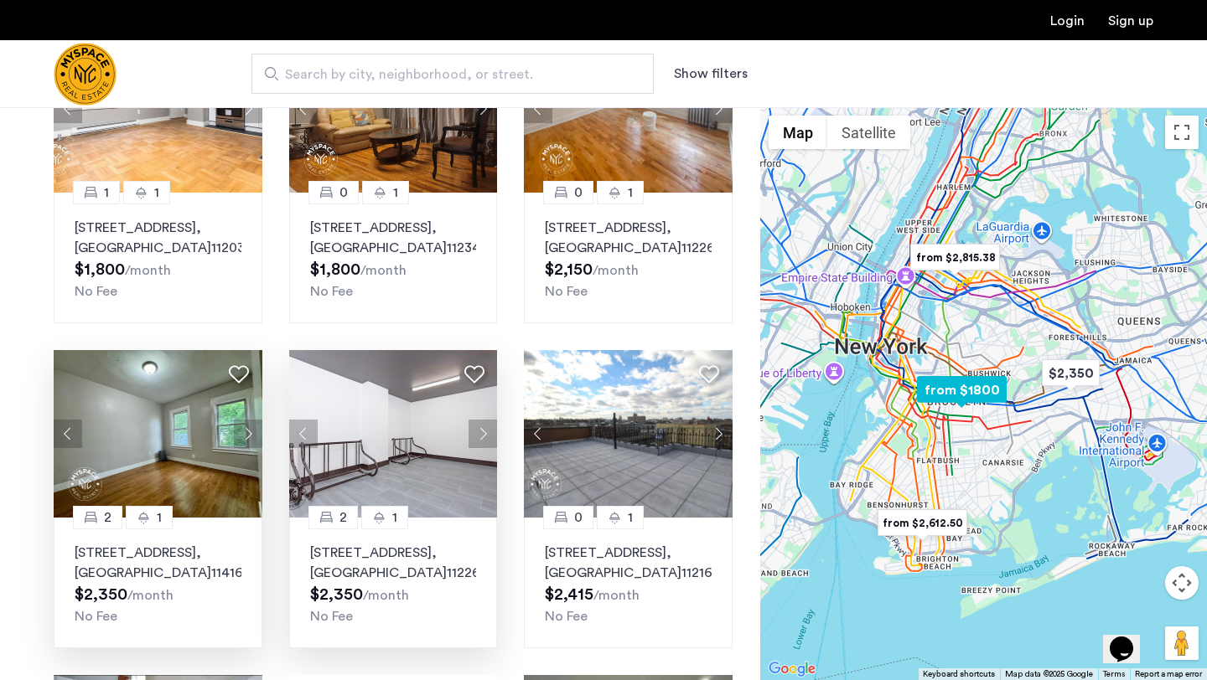
click at [480, 448] on button "Next apartment" at bounding box center [482, 434] width 28 height 28
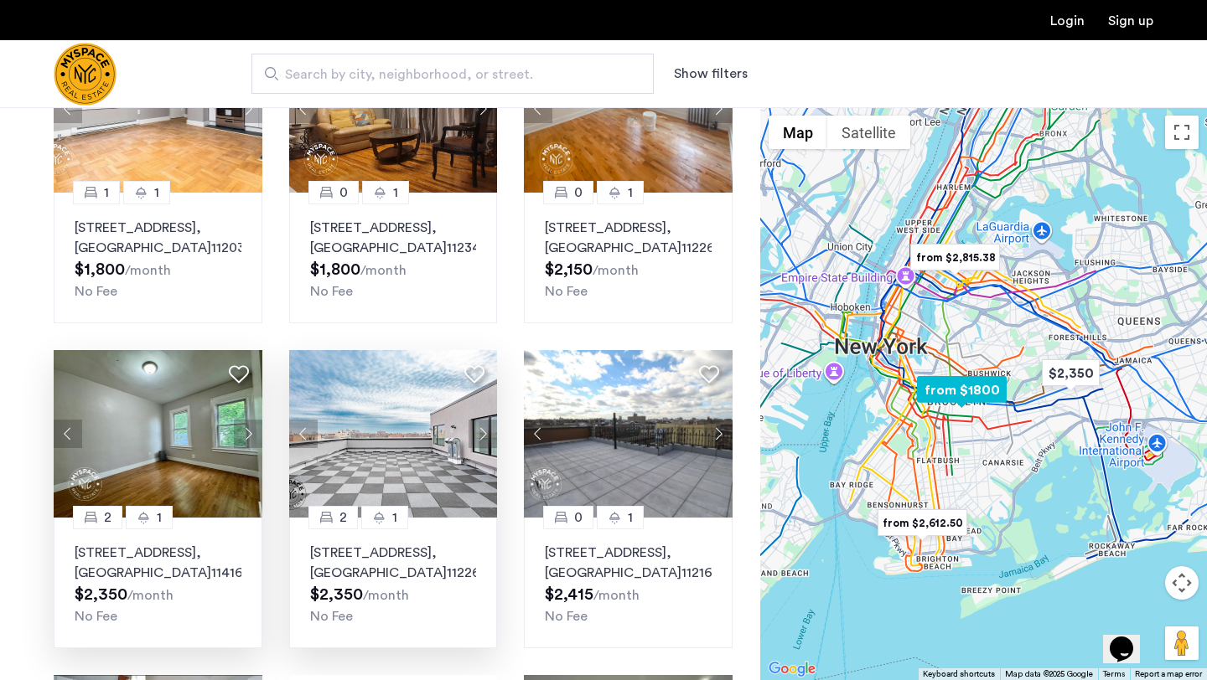
click at [480, 448] on button "Next apartment" at bounding box center [482, 434] width 28 height 28
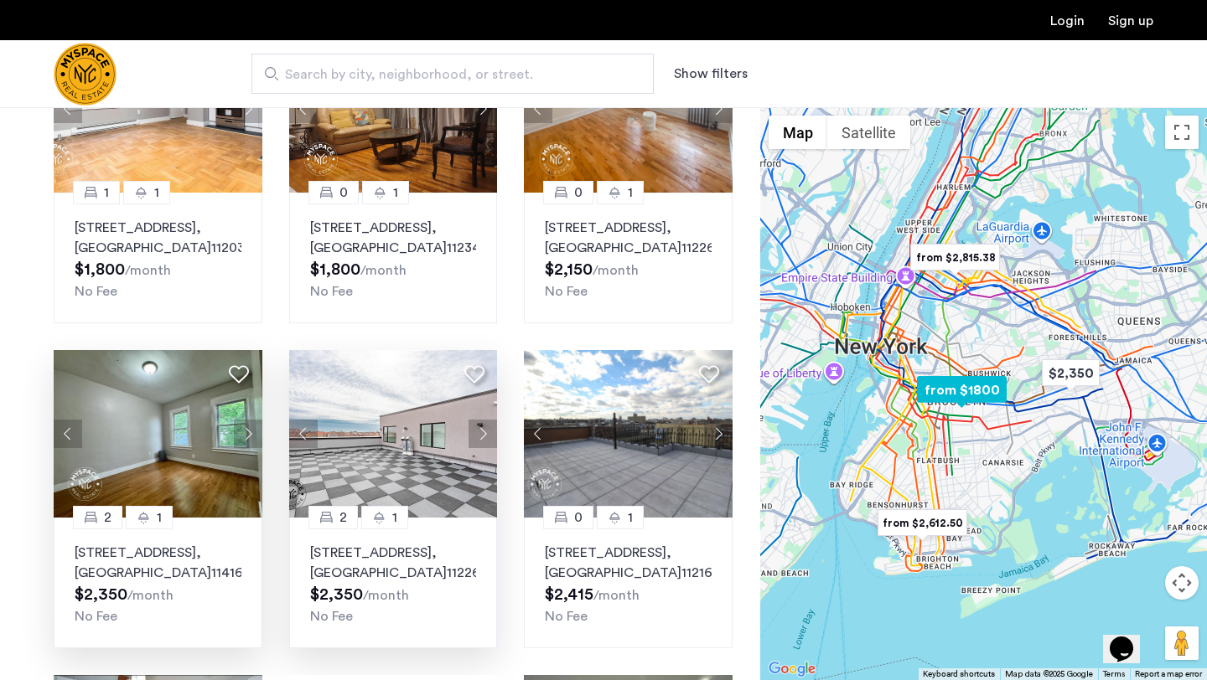
click at [480, 448] on button "Next apartment" at bounding box center [482, 434] width 28 height 28
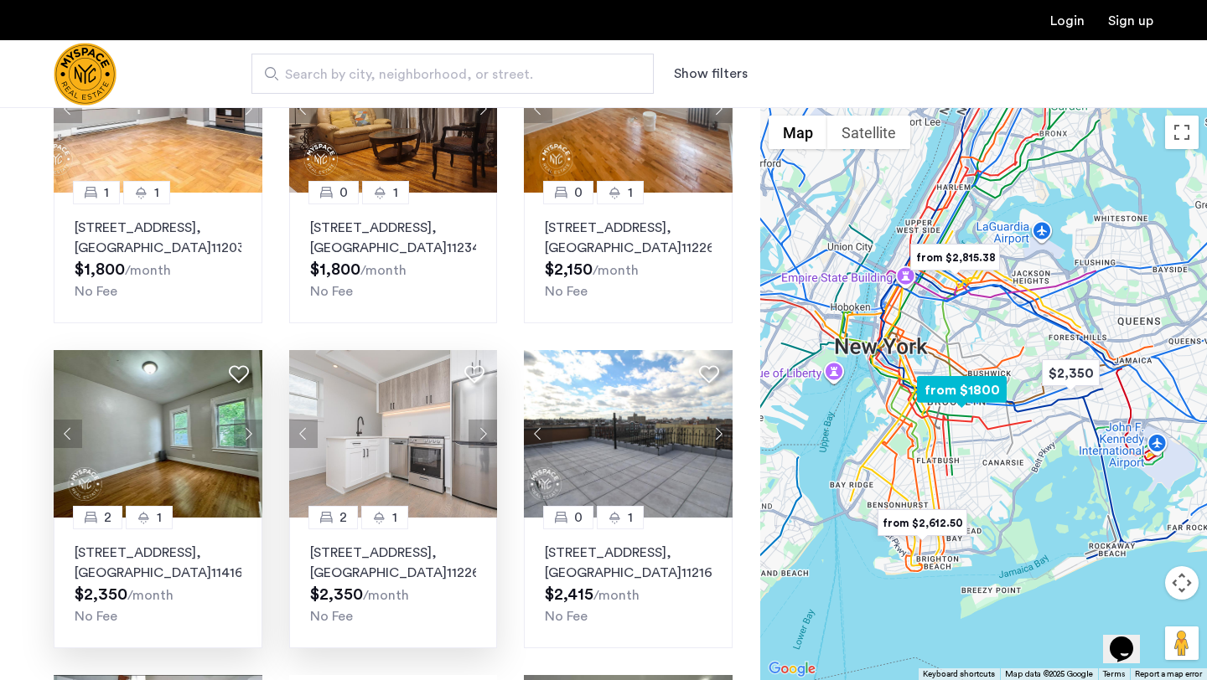
click at [480, 448] on button "Next apartment" at bounding box center [482, 434] width 28 height 28
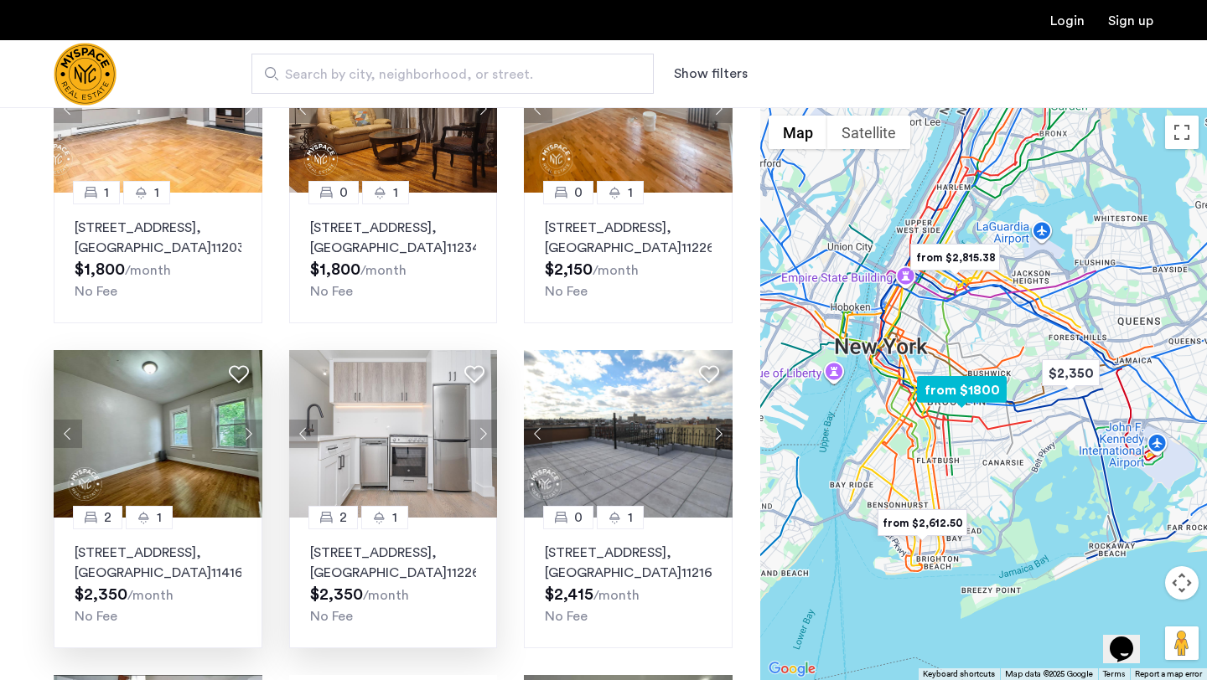
click at [480, 448] on button "Next apartment" at bounding box center [482, 434] width 28 height 28
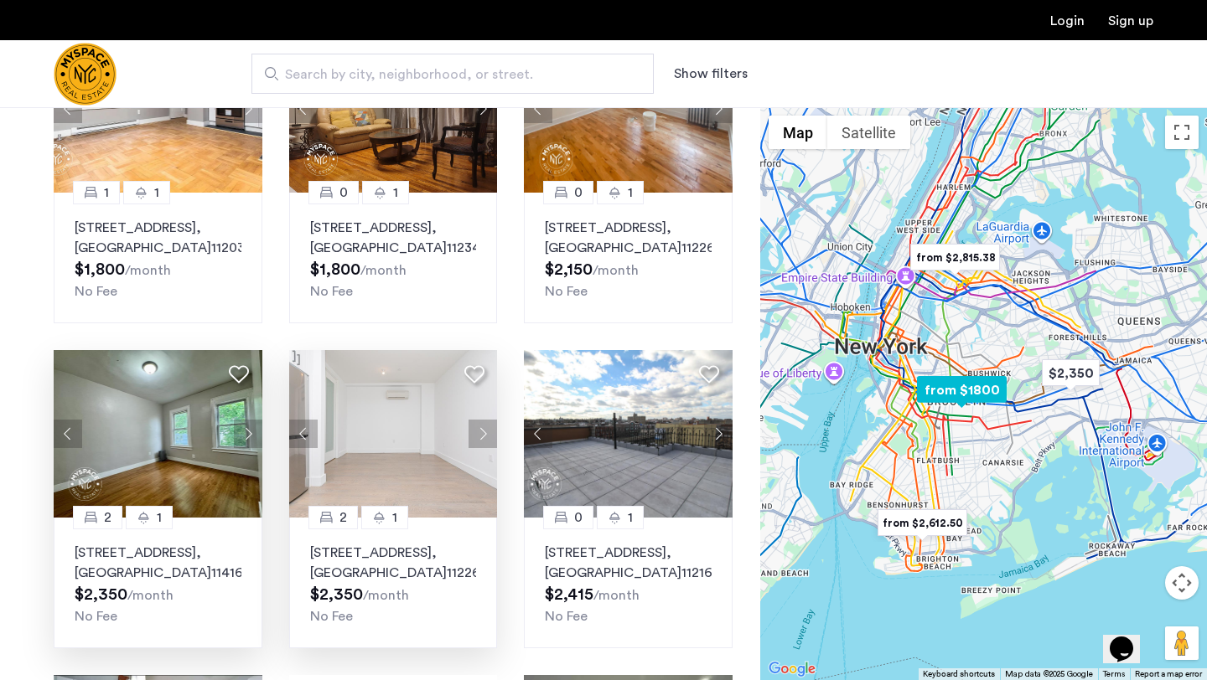
click at [480, 448] on button "Next apartment" at bounding box center [482, 434] width 28 height 28
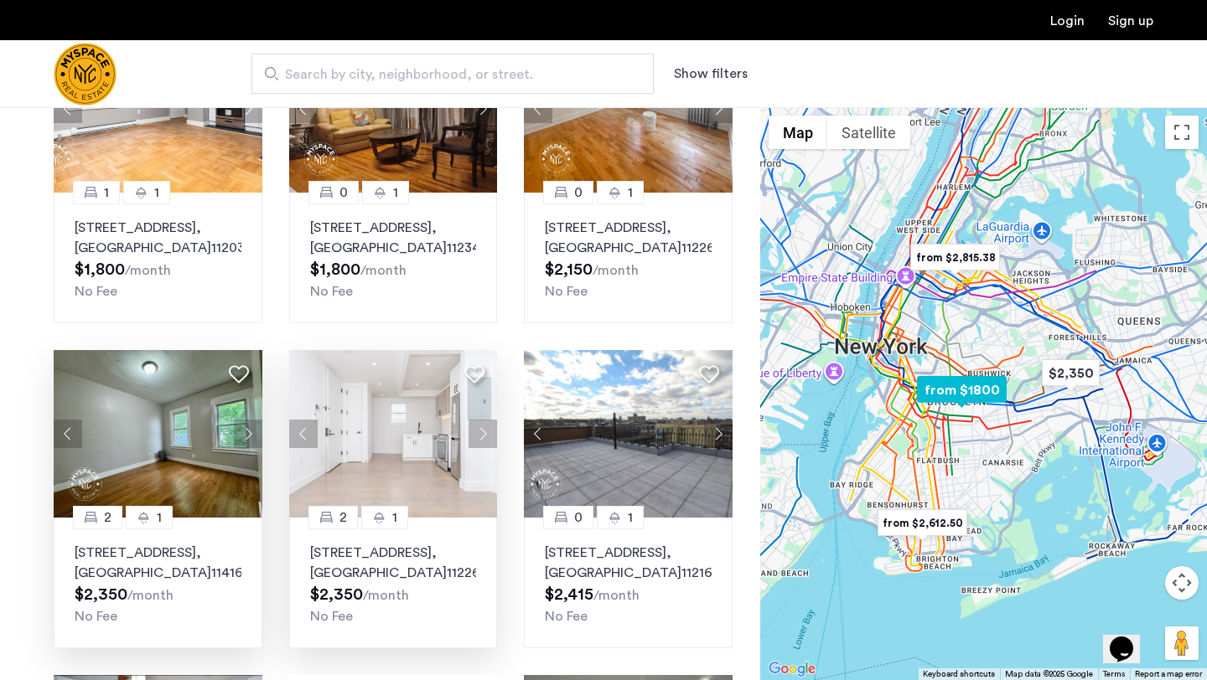
click at [480, 448] on button "Next apartment" at bounding box center [482, 434] width 28 height 28
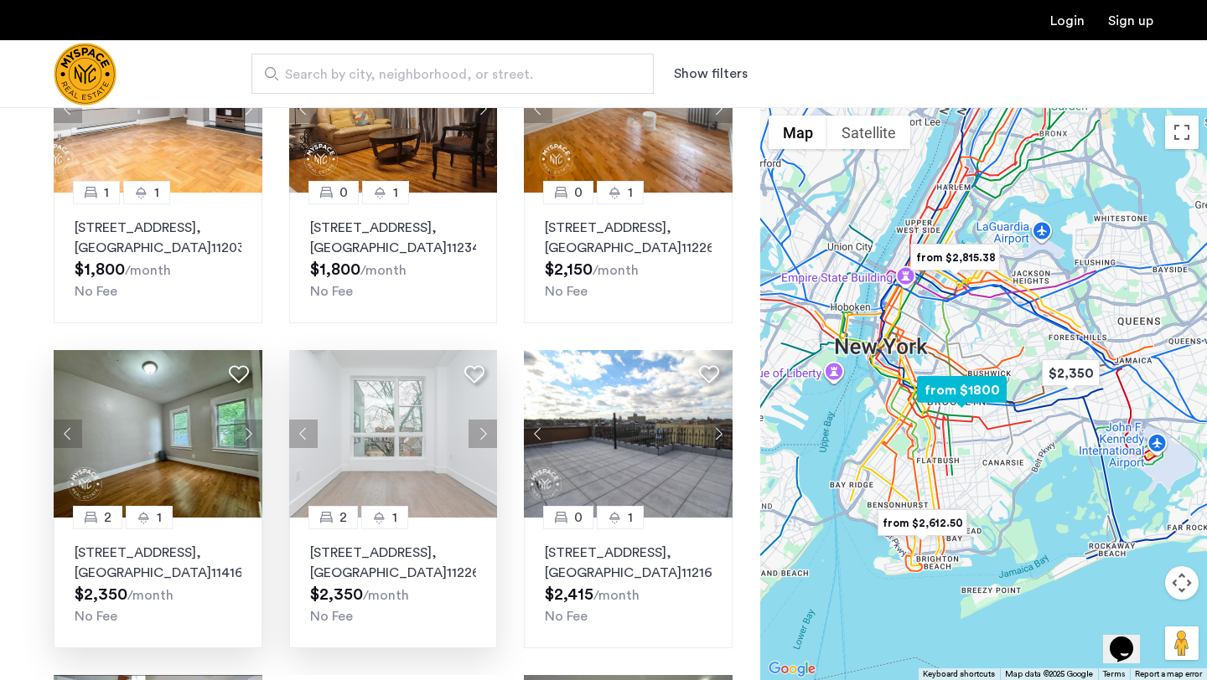
click at [480, 448] on button "Next apartment" at bounding box center [482, 434] width 28 height 28
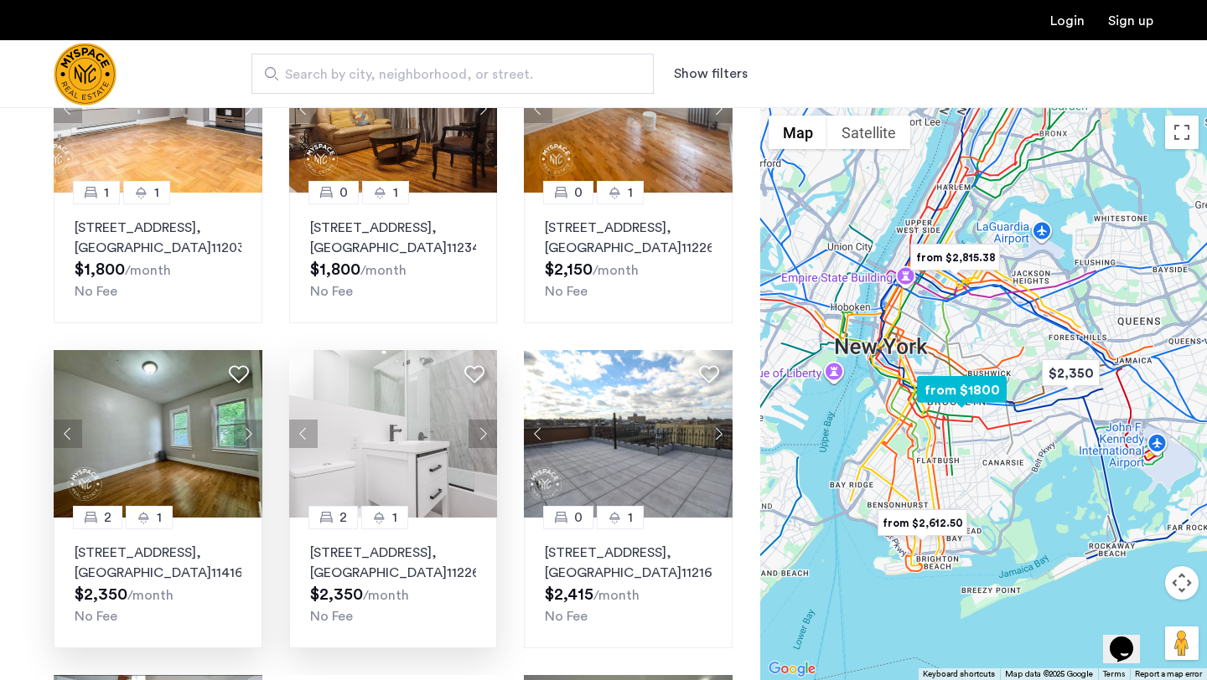
click at [480, 448] on button "Next apartment" at bounding box center [482, 434] width 28 height 28
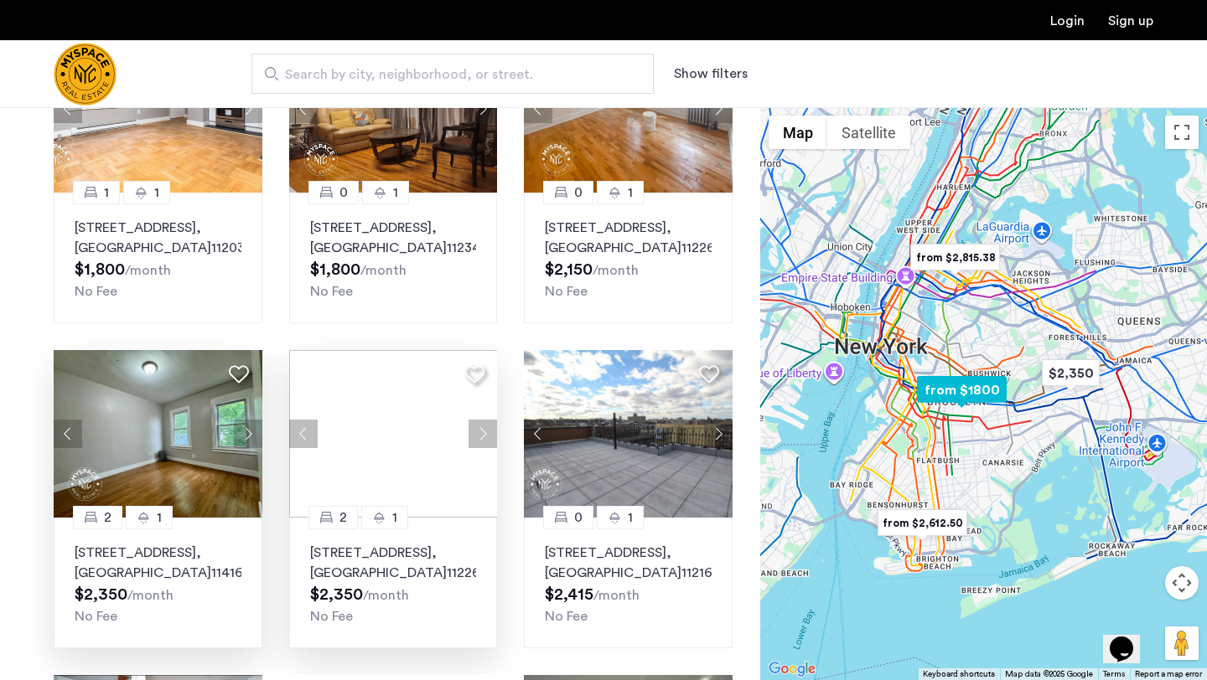
click at [398, 475] on img at bounding box center [393, 434] width 209 height 168
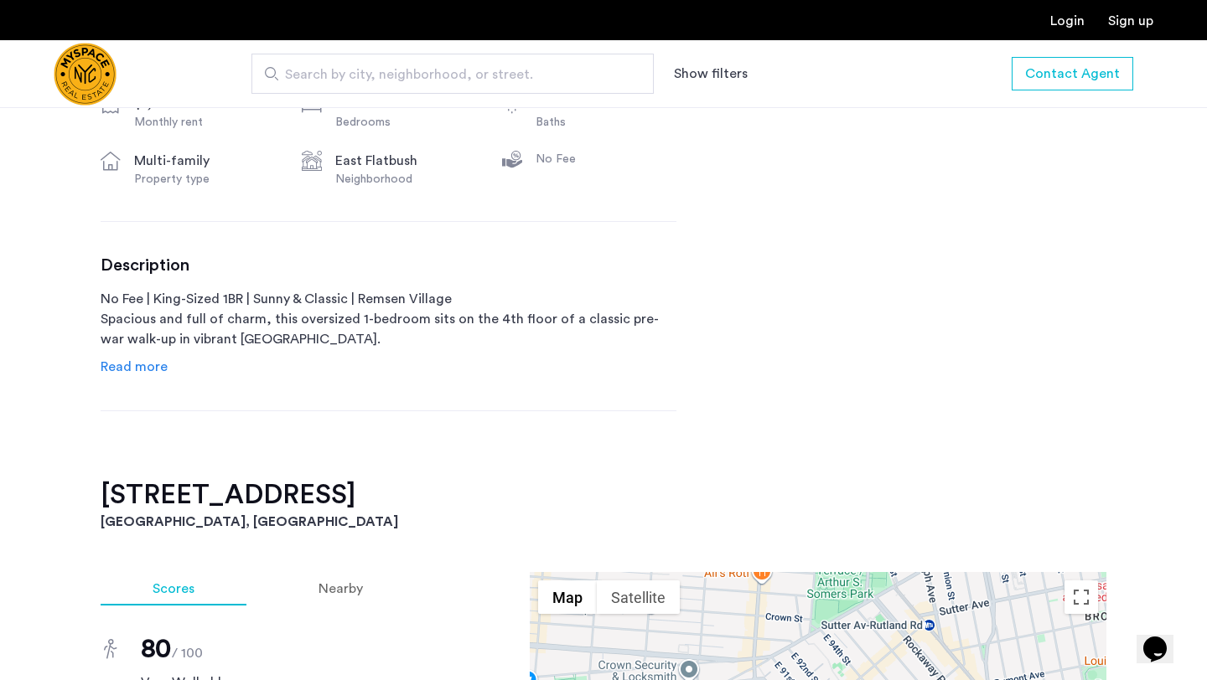
scroll to position [661, 0]
click at [123, 373] on span "Read more" at bounding box center [134, 365] width 67 height 13
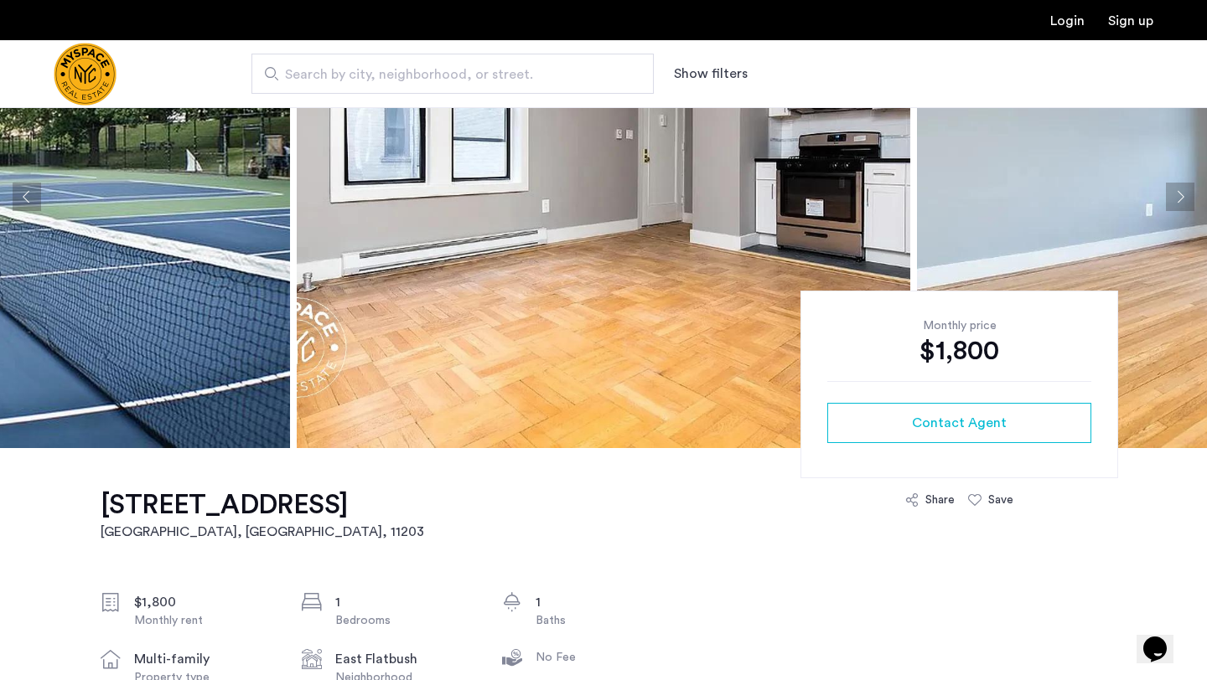
scroll to position [0, 0]
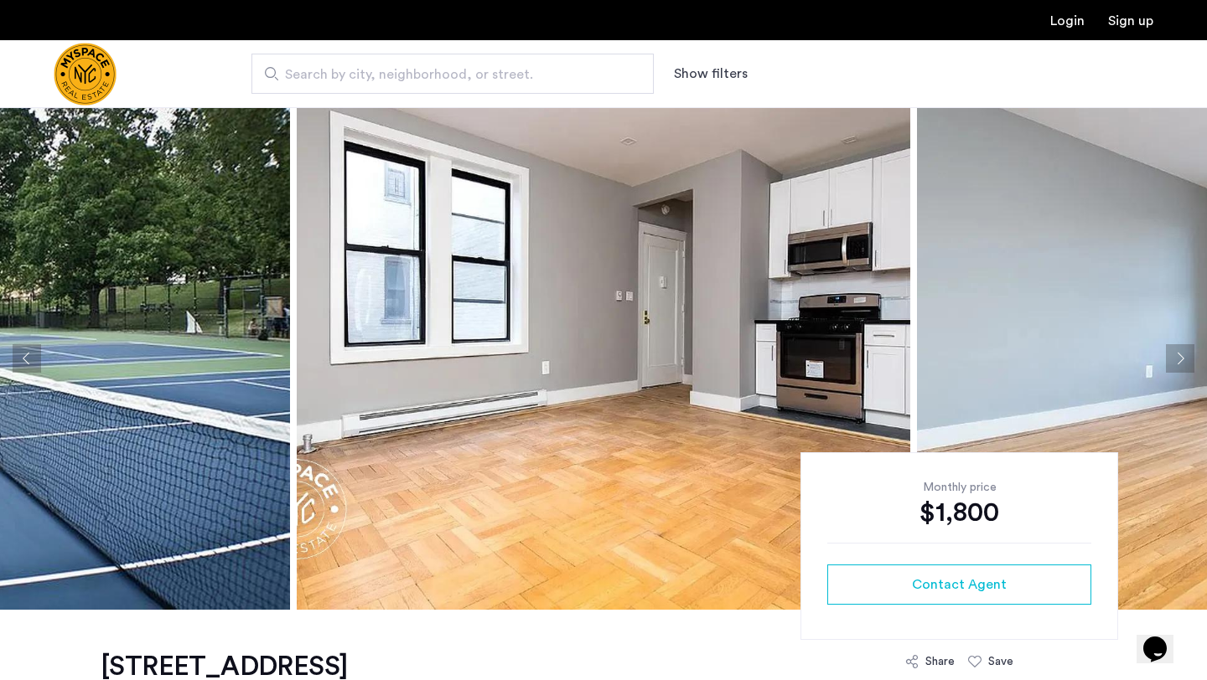
click at [592, 359] on img at bounding box center [603, 358] width 613 height 503
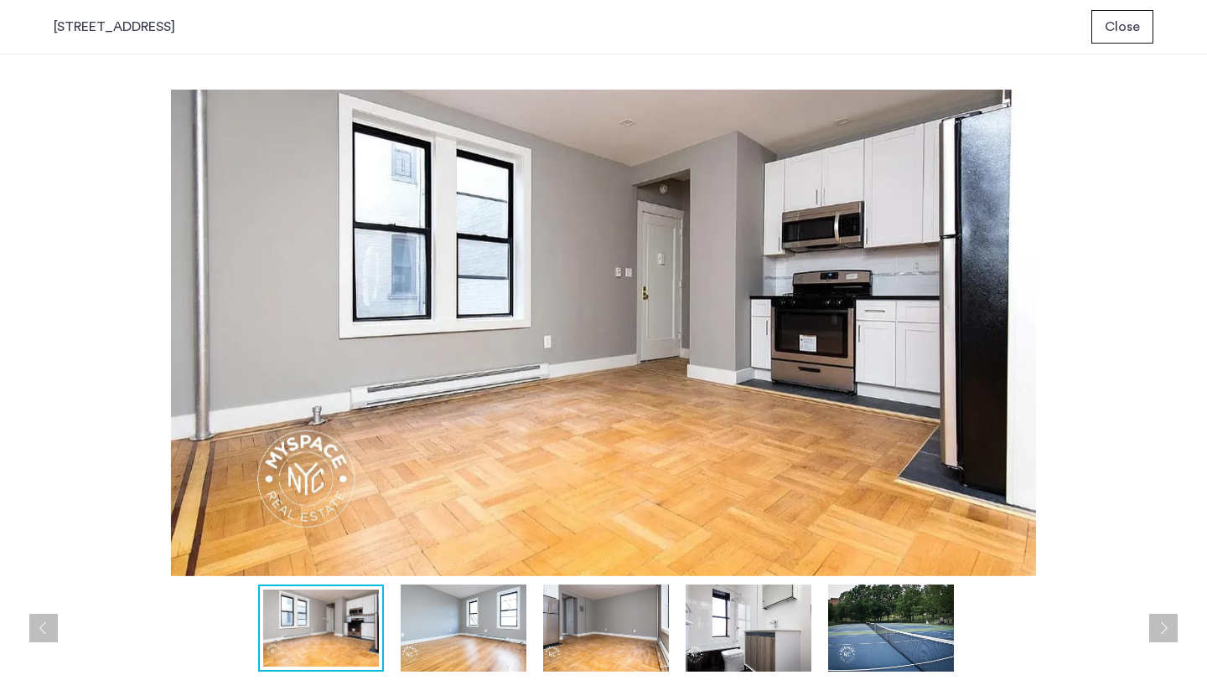
click at [473, 657] on img at bounding box center [464, 628] width 126 height 87
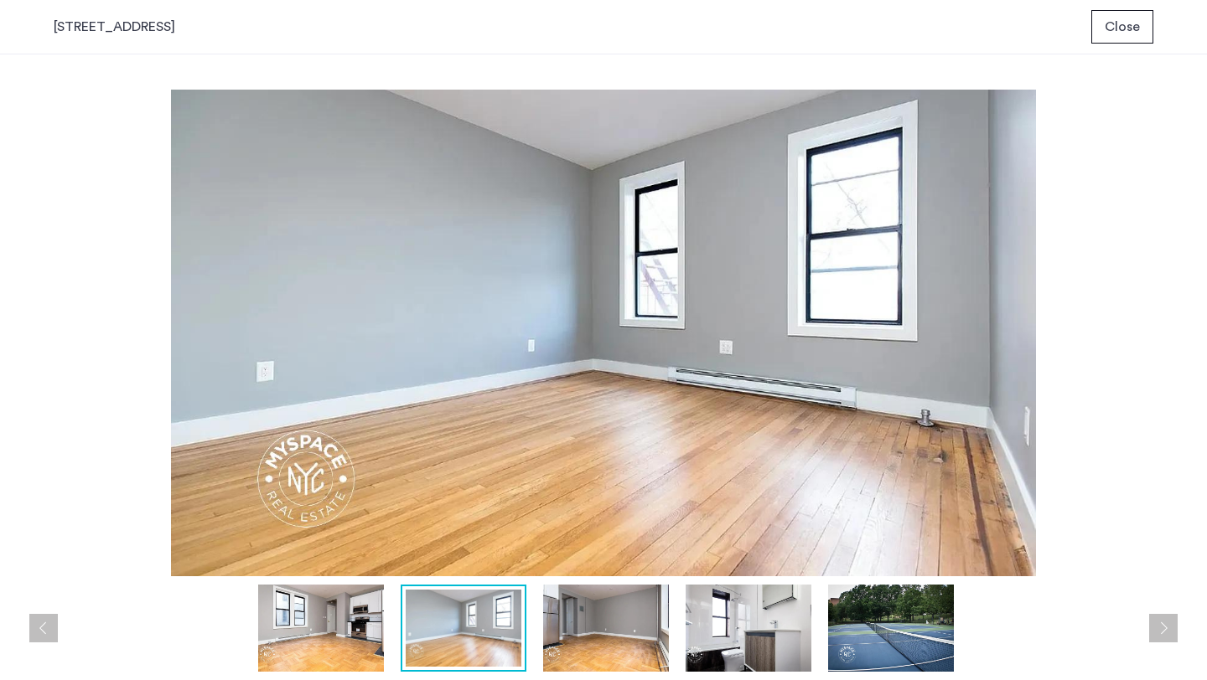
click at [586, 634] on img at bounding box center [606, 628] width 126 height 87
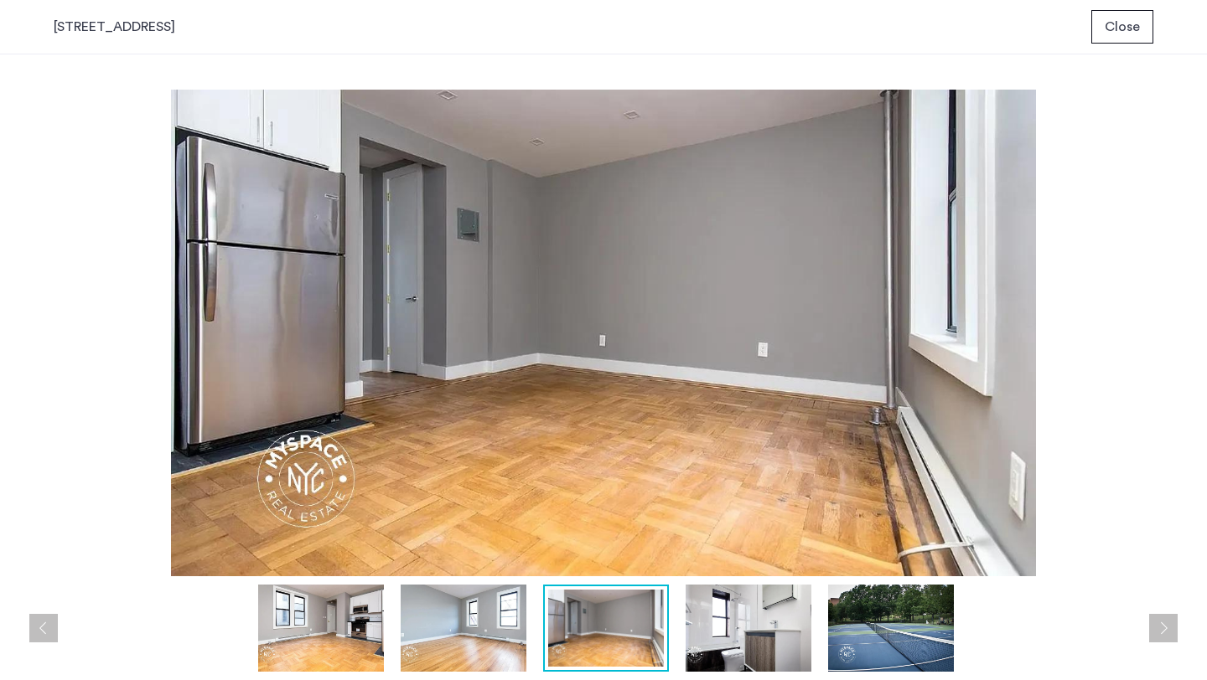
click at [704, 654] on img at bounding box center [748, 628] width 126 height 87
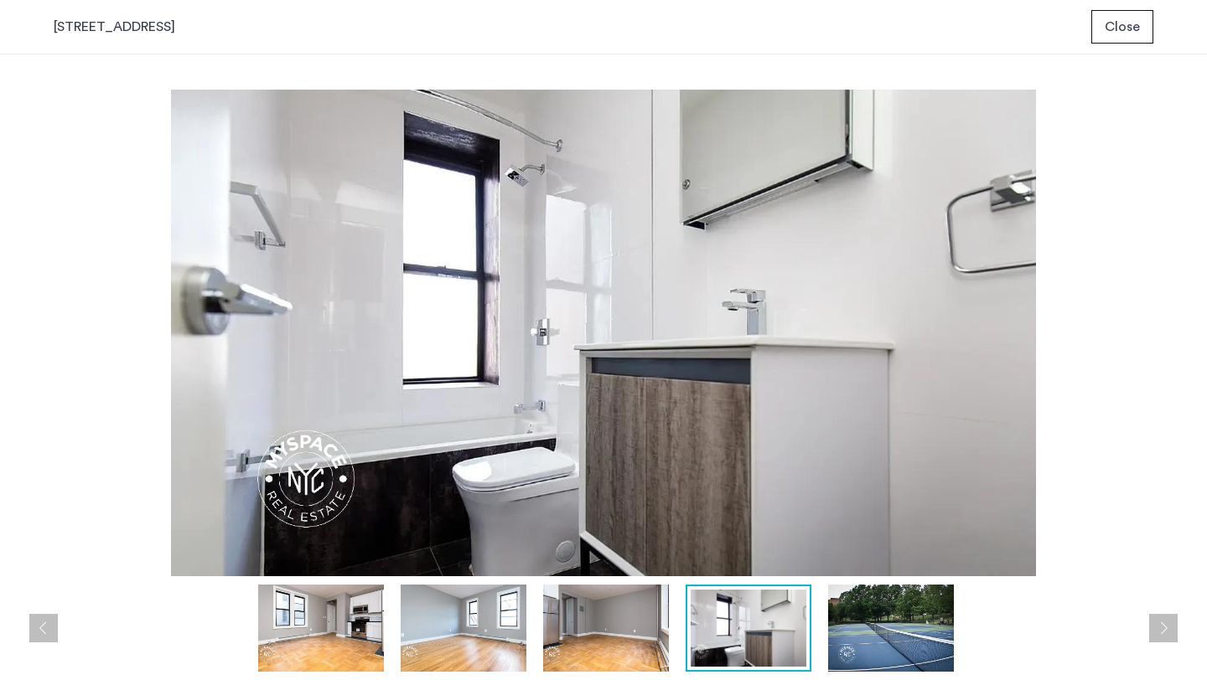
click at [861, 674] on div "prev next prev next" at bounding box center [603, 367] width 1207 height 626
click at [877, 663] on img at bounding box center [891, 628] width 126 height 87
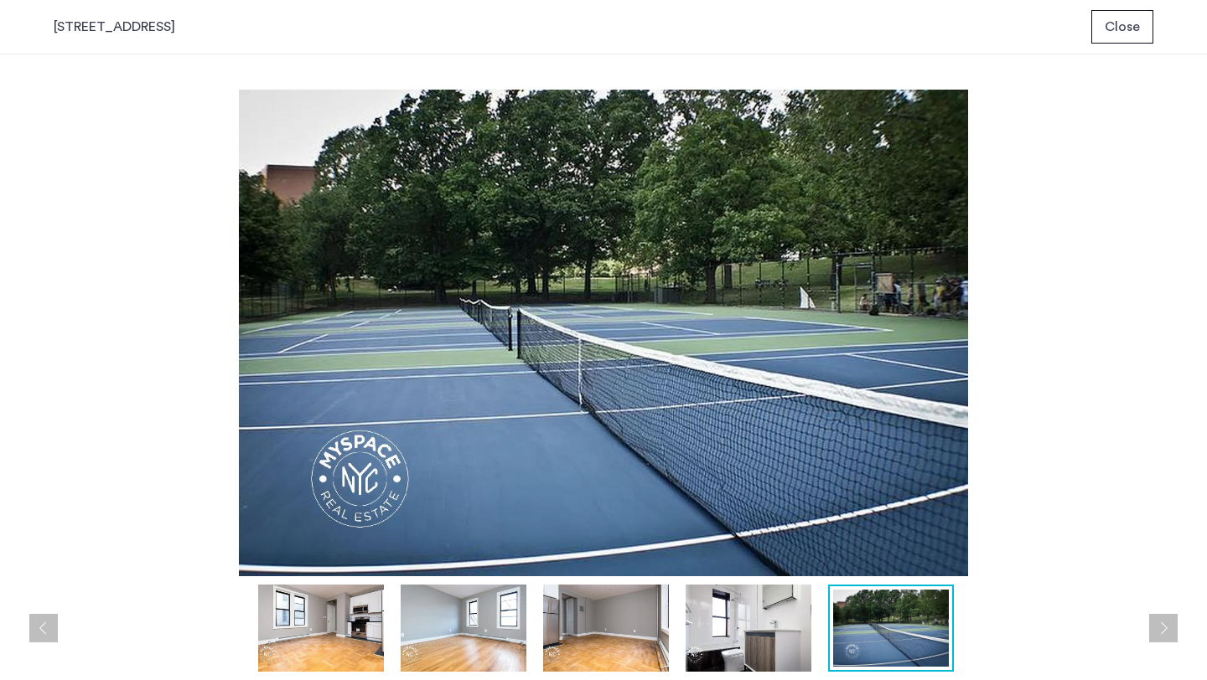
click at [1112, 35] on span "Close" at bounding box center [1121, 27] width 35 height 20
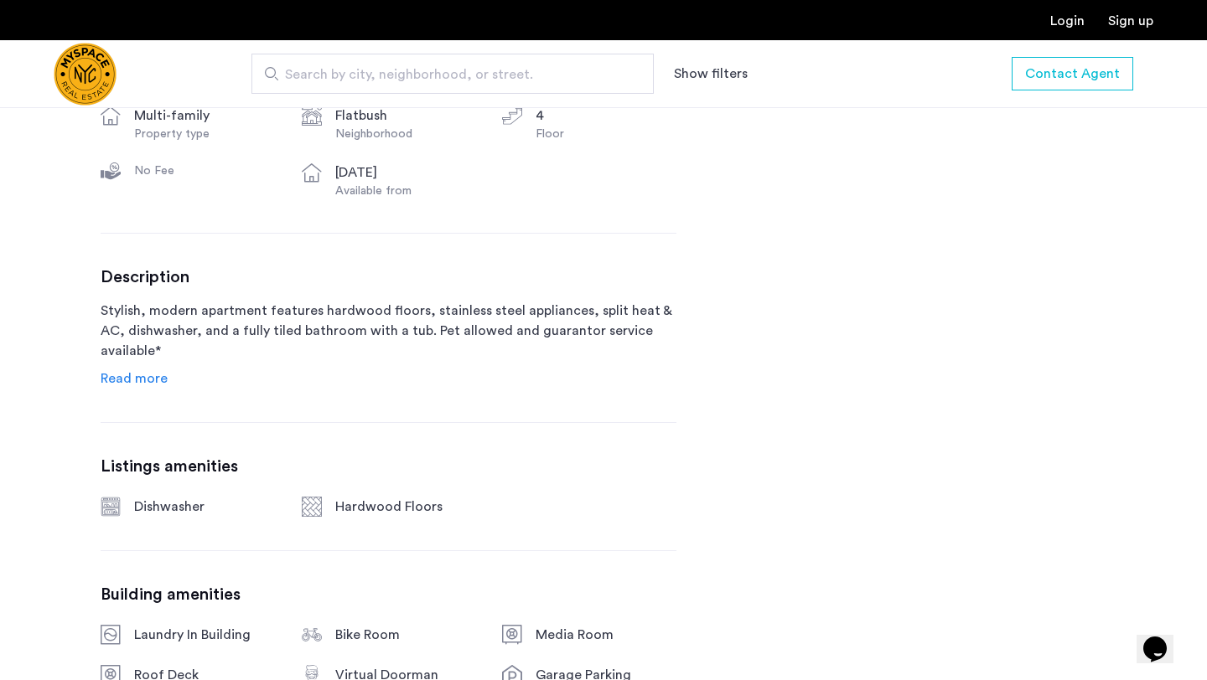
scroll to position [707, 0]
click at [155, 374] on span "Read more" at bounding box center [134, 376] width 67 height 13
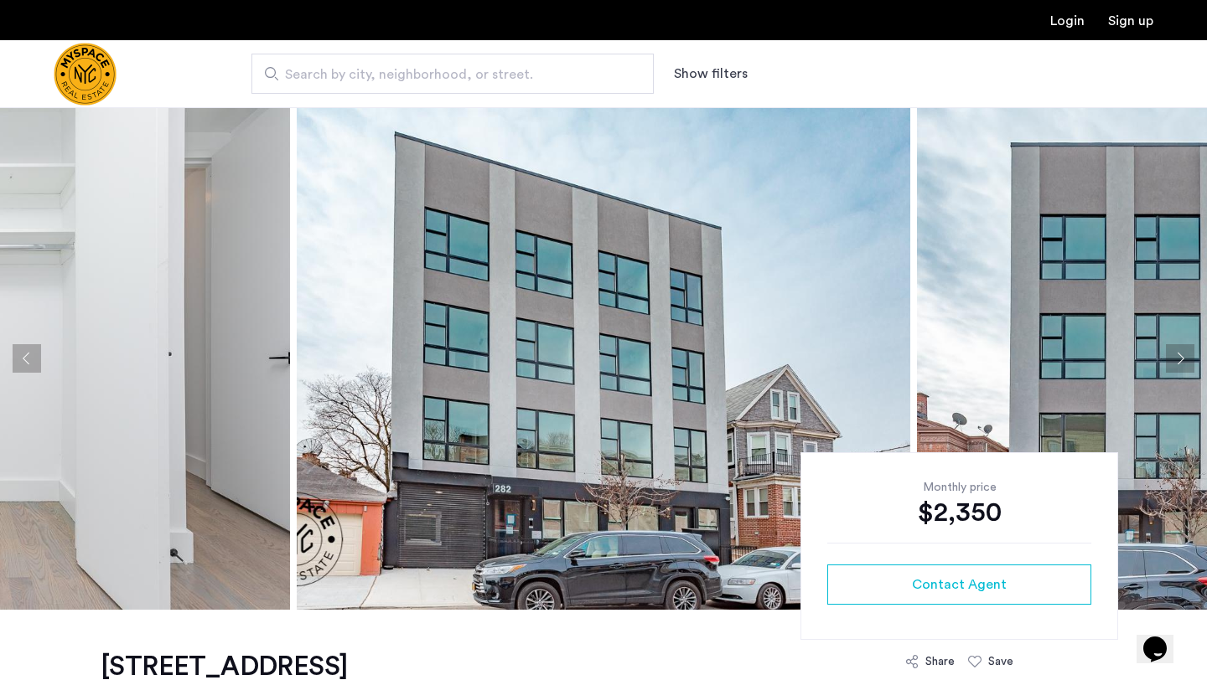
scroll to position [3, 0]
